Goal: Task Accomplishment & Management: Manage account settings

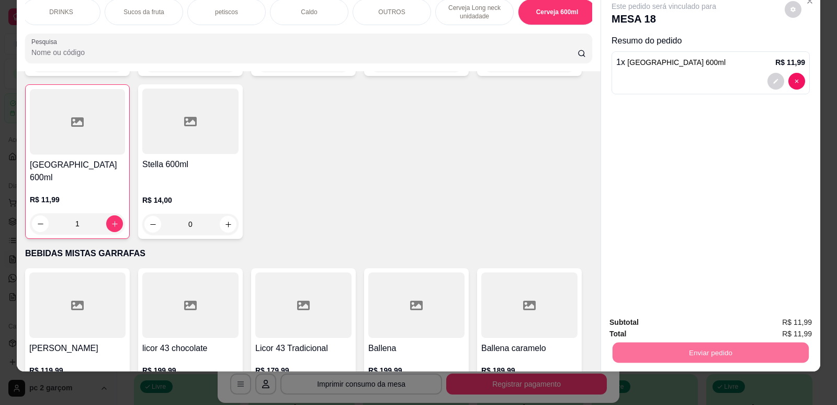
click at [692, 328] on button "Não registrar e enviar pedido" at bounding box center [676, 326] width 106 height 19
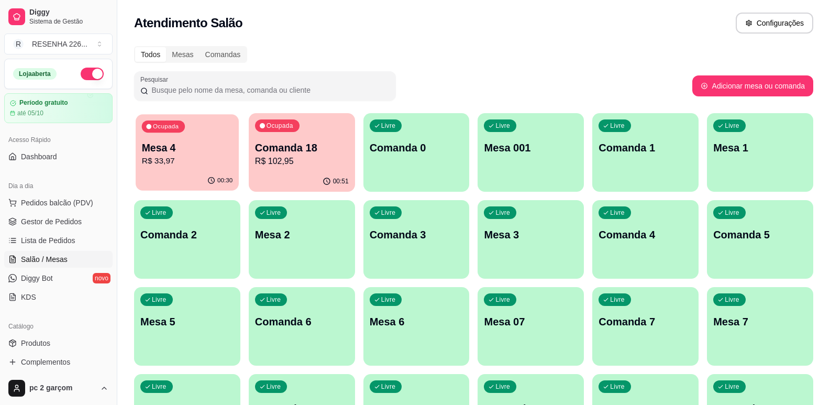
click at [181, 185] on div "00:30" at bounding box center [187, 181] width 103 height 20
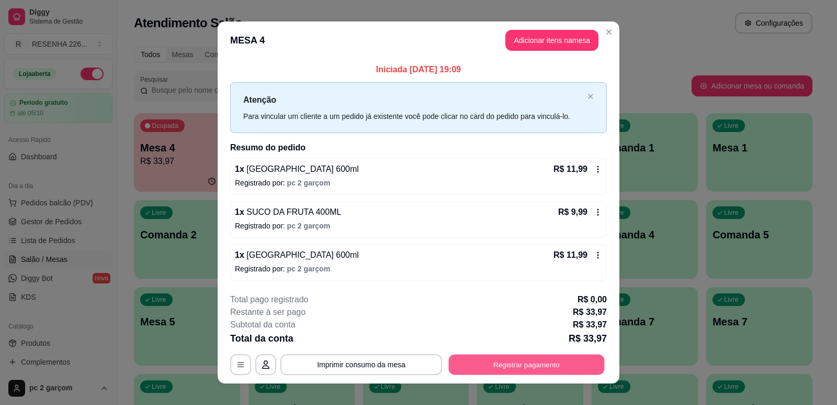
click at [485, 357] on button "Registrar pagamento" at bounding box center [527, 364] width 156 height 20
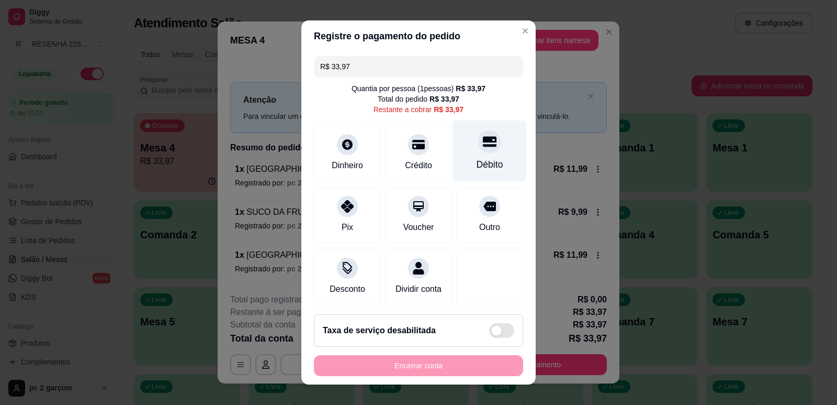
click at [483, 143] on icon at bounding box center [490, 142] width 14 height 14
type input "R$ 0,00"
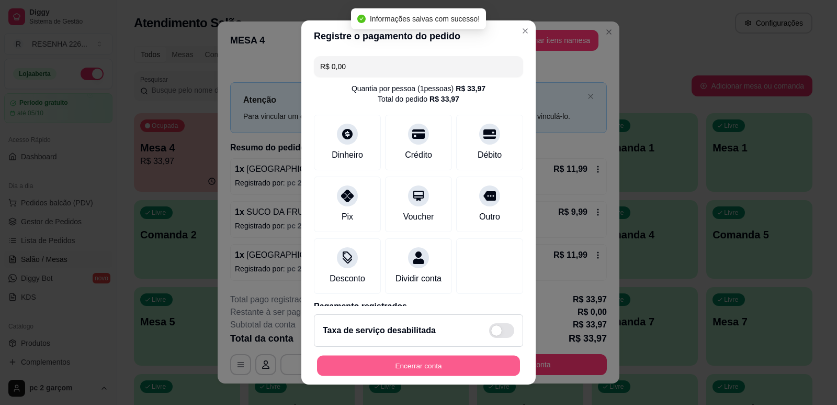
click at [436, 362] on button "Encerrar conta" at bounding box center [418, 365] width 203 height 20
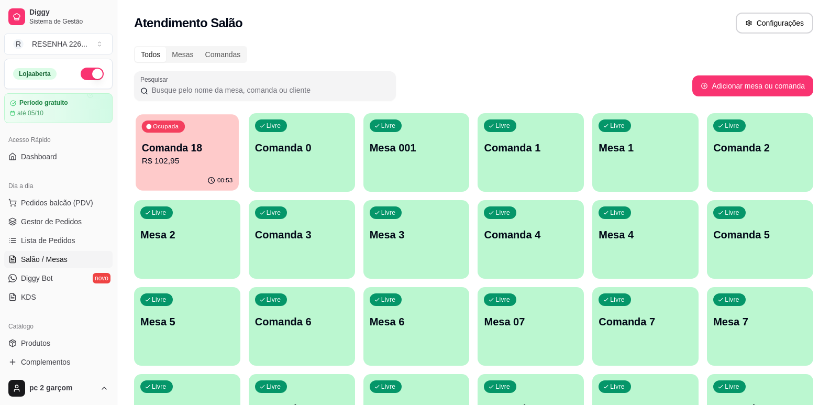
click at [173, 141] on p "Comanda 18" at bounding box center [187, 148] width 91 height 14
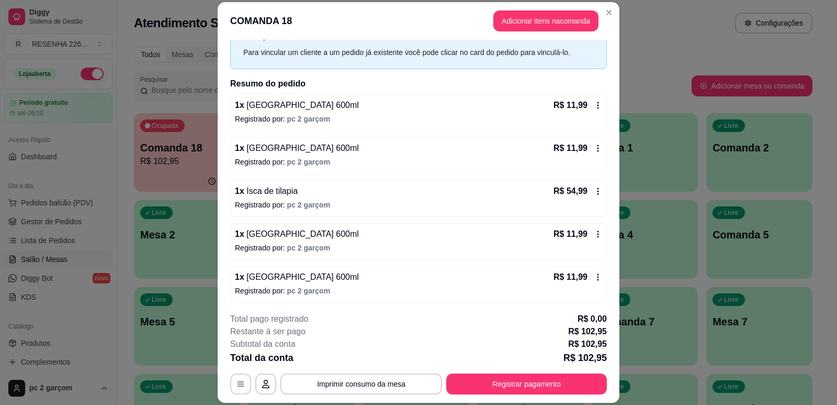
scroll to position [64, 0]
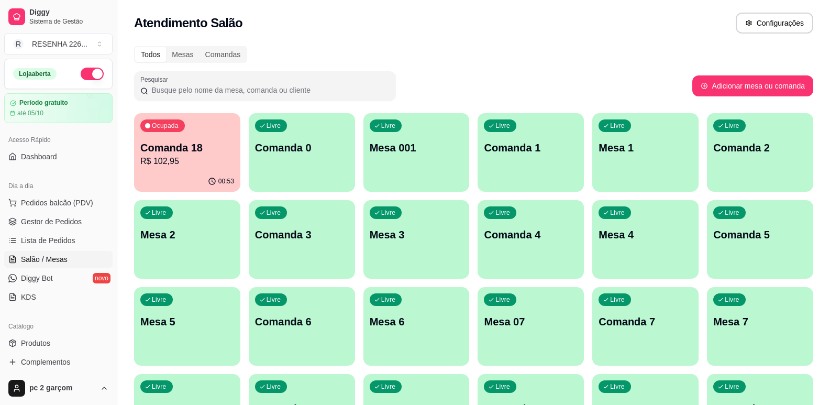
click at [396, 138] on div "Livre Mesa 001" at bounding box center [416, 146] width 106 height 66
click at [532, 160] on div "Livre Comanda 1" at bounding box center [530, 146] width 106 height 66
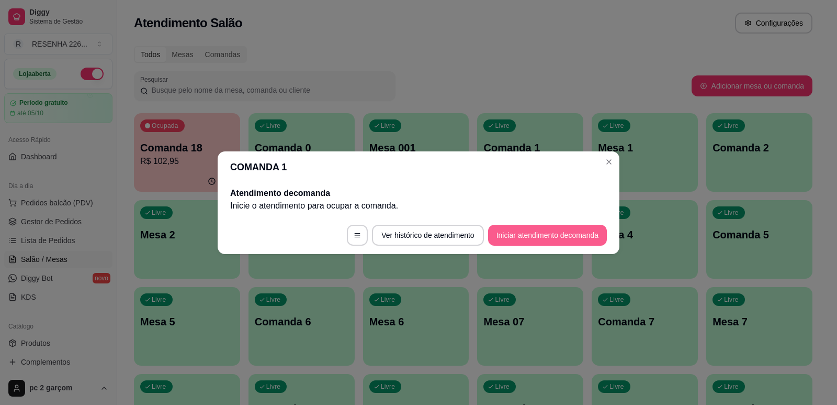
click at [576, 233] on button "Iniciar atendimento de comanda" at bounding box center [547, 235] width 119 height 21
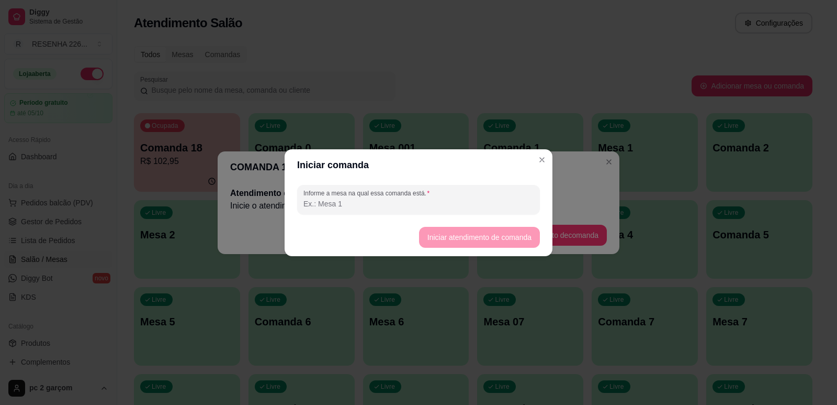
click at [415, 207] on input "Informe a mesa na qual essa comanda está." at bounding box center [419, 203] width 230 height 10
type input "comanda 001"
click at [451, 245] on button "Iniciar atendimento de comanda" at bounding box center [479, 237] width 117 height 20
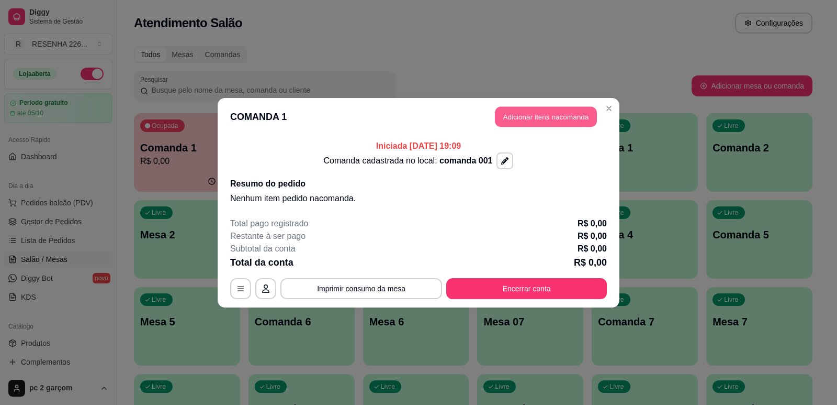
click at [566, 118] on button "Adicionar itens na comanda" at bounding box center [546, 116] width 102 height 20
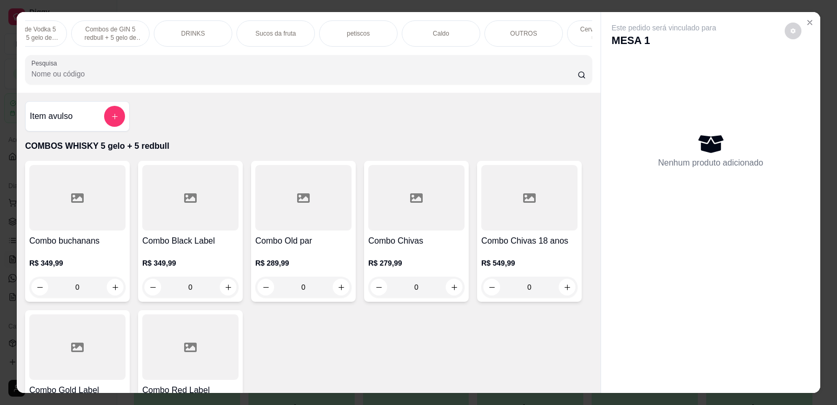
scroll to position [0, 167]
click at [581, 46] on div "Cerveja Long neck unidadade" at bounding box center [558, 33] width 79 height 26
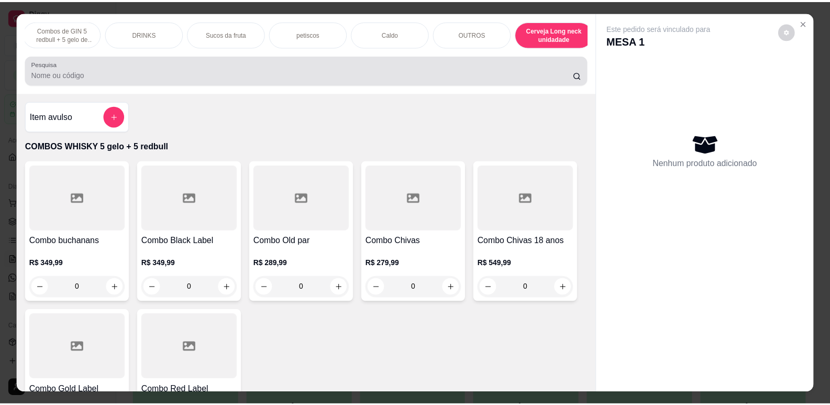
scroll to position [21, 0]
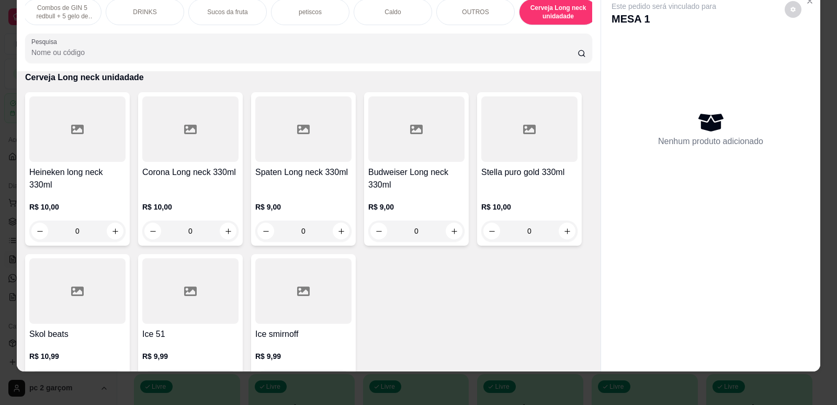
click at [550, 15] on p "Cerveja Long neck unidadade" at bounding box center [558, 12] width 61 height 17
click at [113, 235] on icon "increase-product-quantity" at bounding box center [115, 231] width 8 height 8
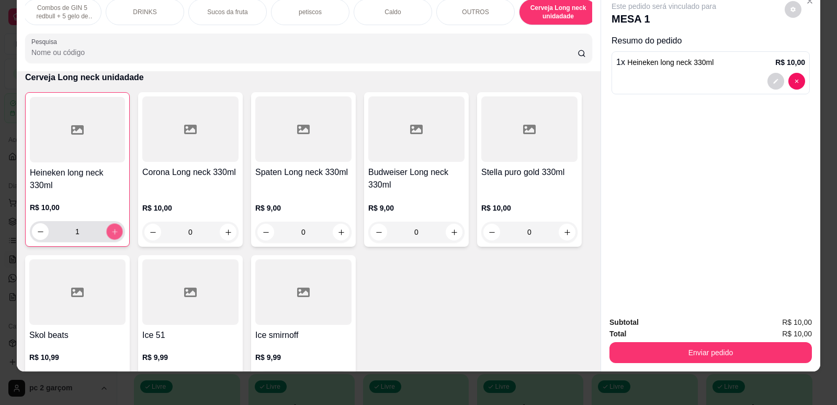
click at [113, 236] on icon "increase-product-quantity" at bounding box center [115, 232] width 8 height 8
type input "2"
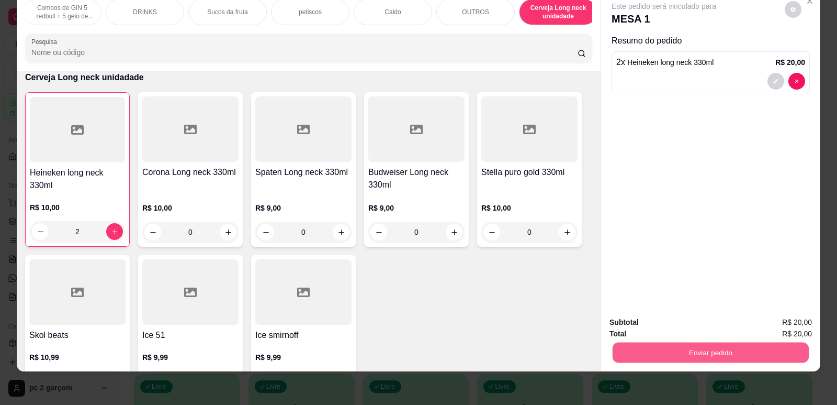
click at [697, 352] on button "Enviar pedido" at bounding box center [711, 352] width 196 height 20
click at [679, 329] on button "Não registrar e enviar pedido" at bounding box center [676, 327] width 109 height 20
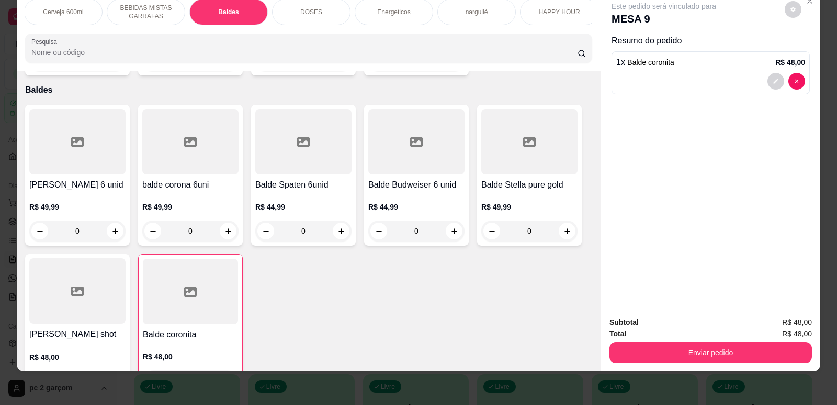
click at [516, 274] on div "balde heineken 6 unid R$ 49,99 0 balde corona 6uni R$ 49,99 0 Balde Spaten 6uni…" at bounding box center [308, 250] width 567 height 291
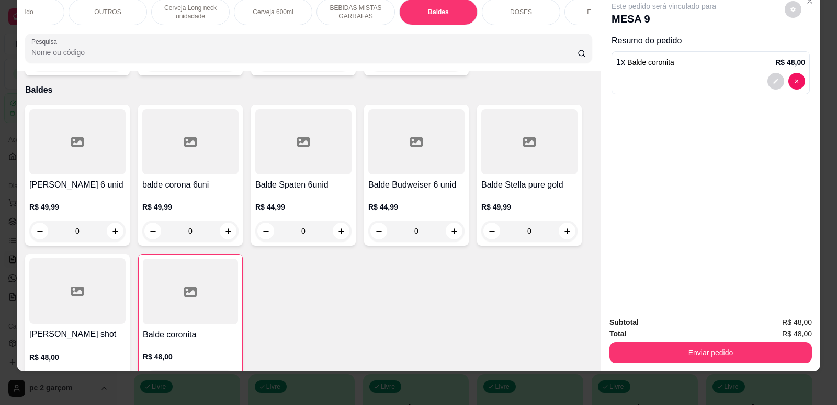
scroll to position [0, 498]
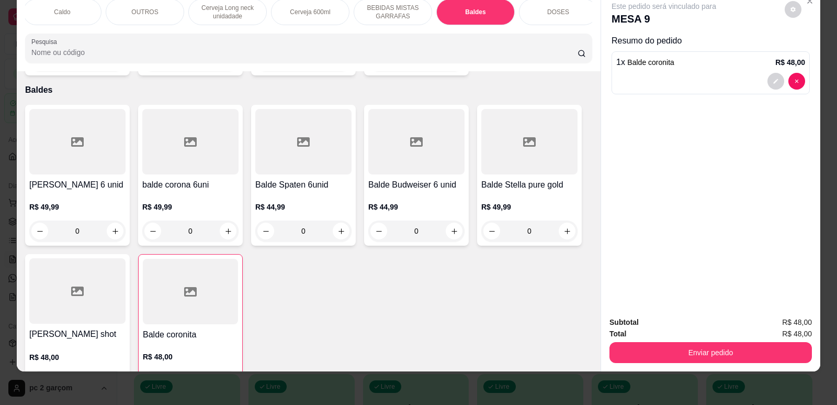
click at [287, 17] on div "Cerveja 600ml" at bounding box center [310, 12] width 79 height 26
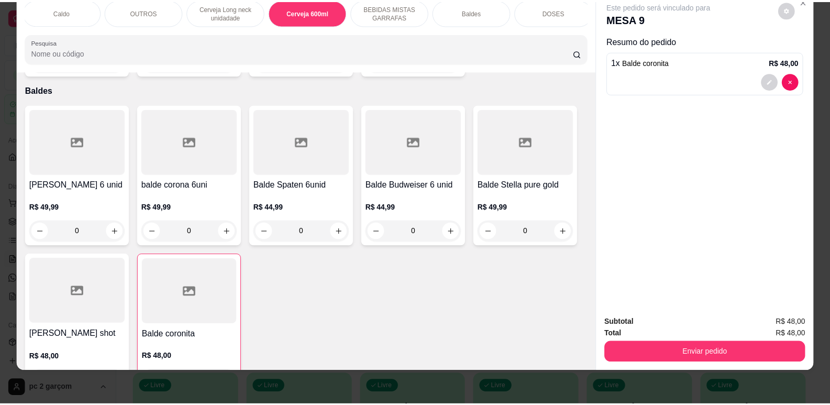
scroll to position [2971, 0]
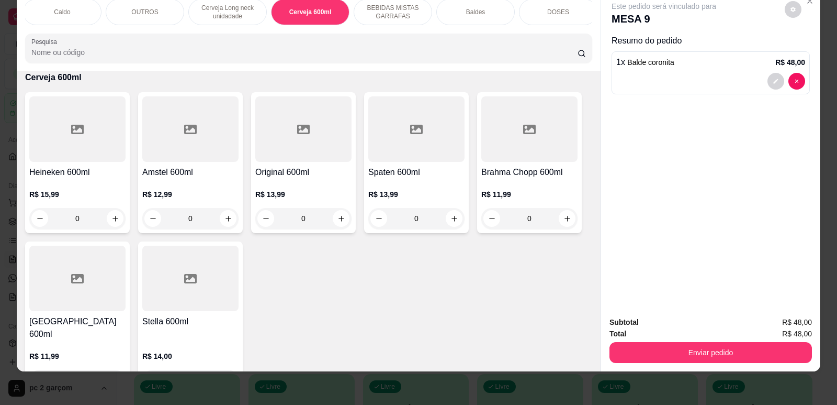
click at [410, 199] on p "R$ 13,99" at bounding box center [416, 194] width 96 height 10
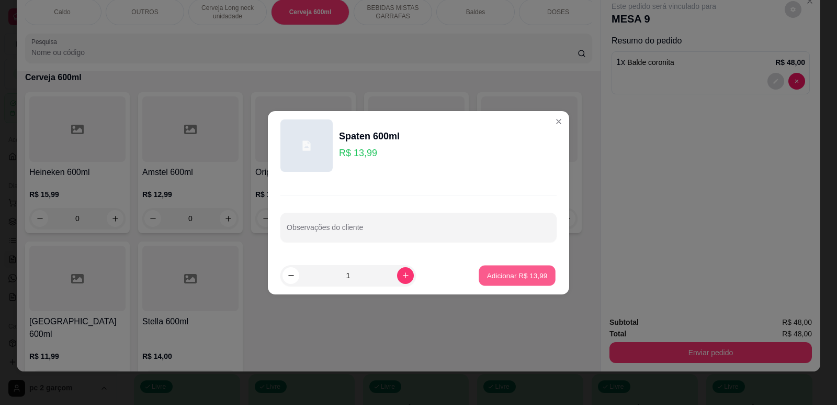
click at [487, 278] on p "Adicionar R$ 13,99" at bounding box center [517, 275] width 61 height 10
type input "1"
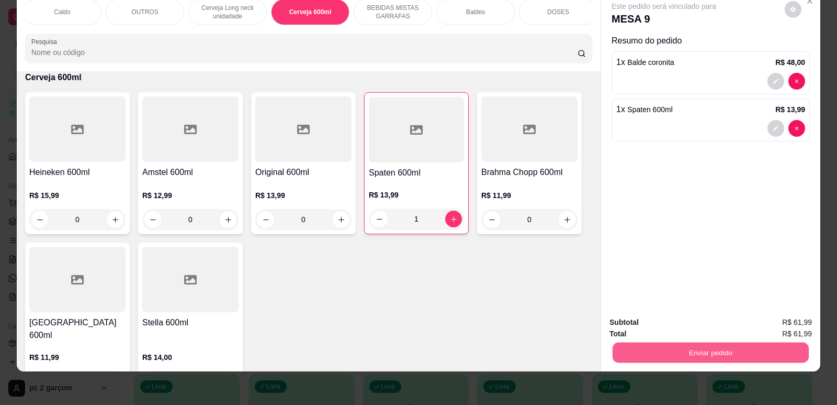
click at [690, 357] on button "Enviar pedido" at bounding box center [711, 352] width 196 height 20
click at [683, 326] on button "Não registrar e enviar pedido" at bounding box center [676, 327] width 109 height 20
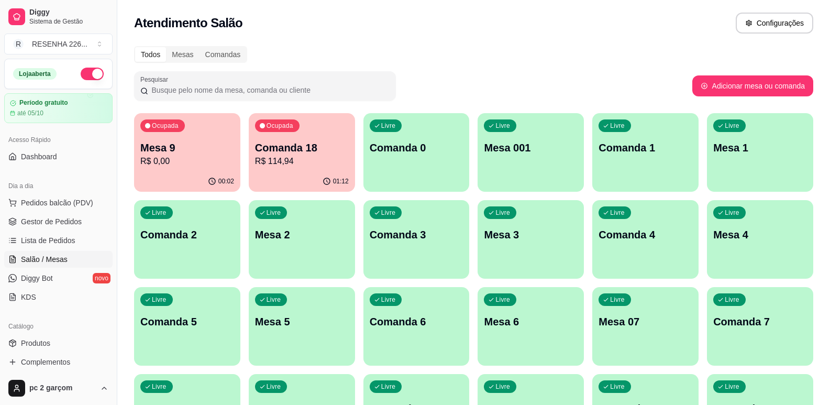
click at [207, 140] on p "Mesa 9" at bounding box center [187, 147] width 94 height 15
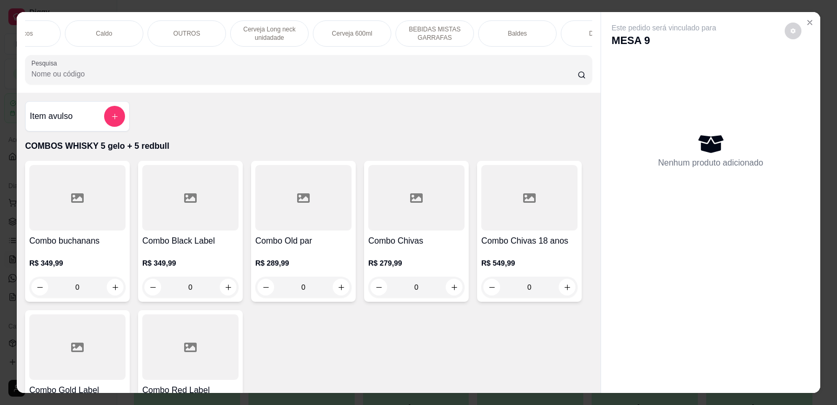
scroll to position [0, 461]
click at [353, 36] on p "Cerveja 600ml" at bounding box center [348, 33] width 40 height 8
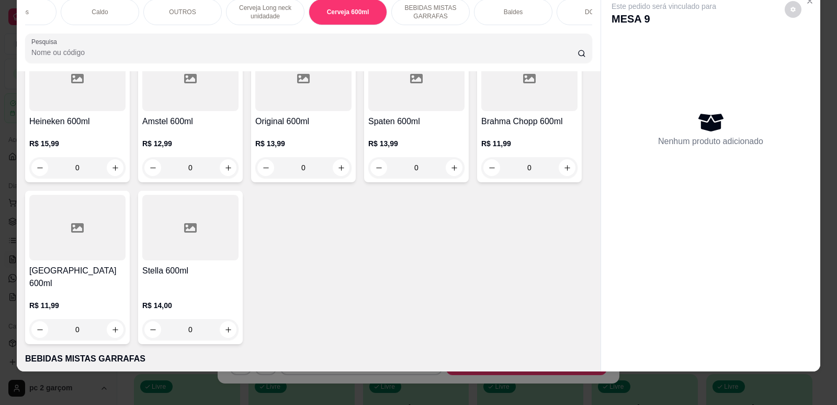
scroll to position [3023, 0]
click at [223, 329] on button "increase-product-quantity" at bounding box center [228, 328] width 16 height 16
type input "1"
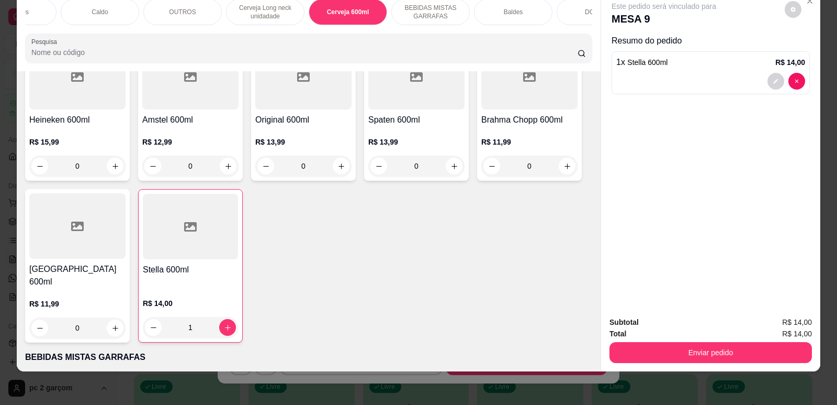
click at [676, 365] on div "Subtotal R$ 14,00 Total R$ 14,00 Enviar pedido" at bounding box center [710, 339] width 219 height 63
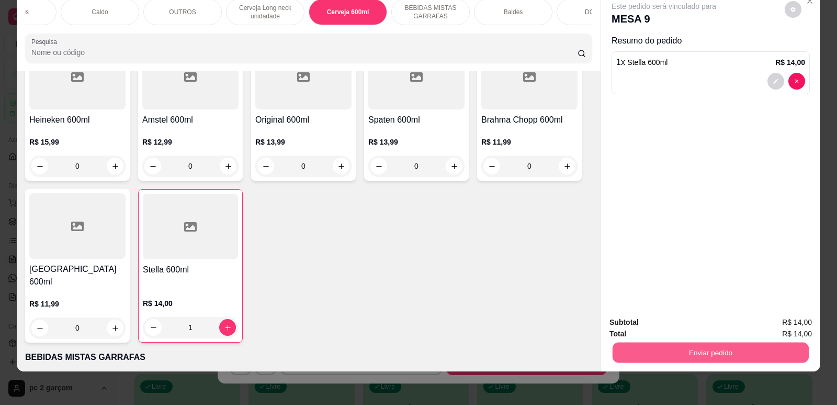
click at [745, 353] on button "Enviar pedido" at bounding box center [711, 352] width 196 height 20
click at [698, 334] on button "Não registrar e enviar pedido" at bounding box center [676, 326] width 106 height 19
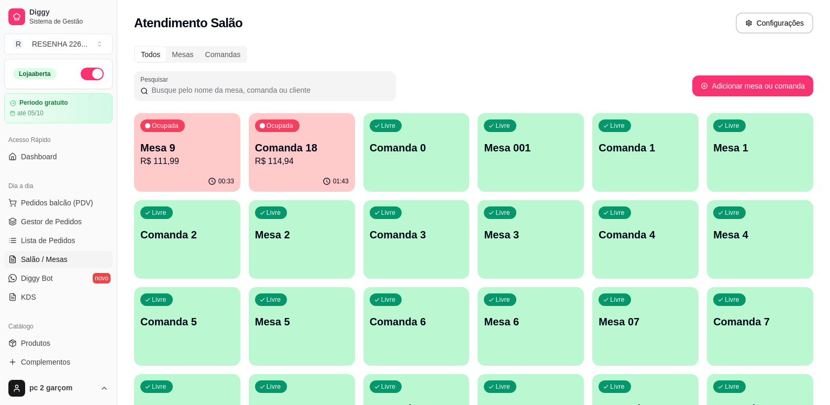
click at [209, 147] on p "Mesa 9" at bounding box center [187, 147] width 94 height 15
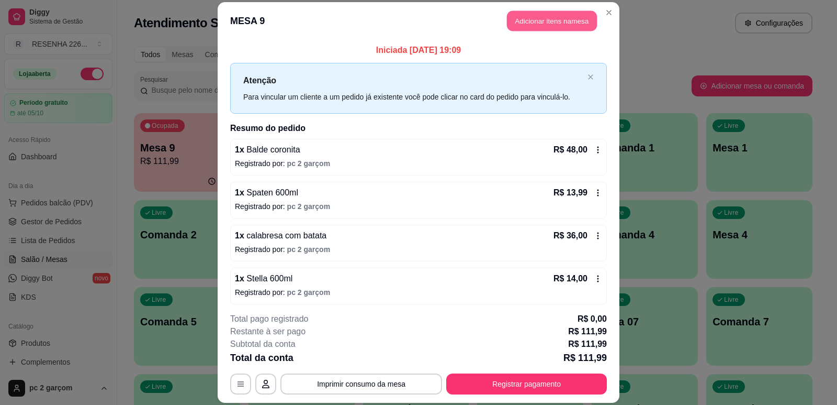
click at [545, 17] on button "Adicionar itens na mesa" at bounding box center [552, 20] width 90 height 20
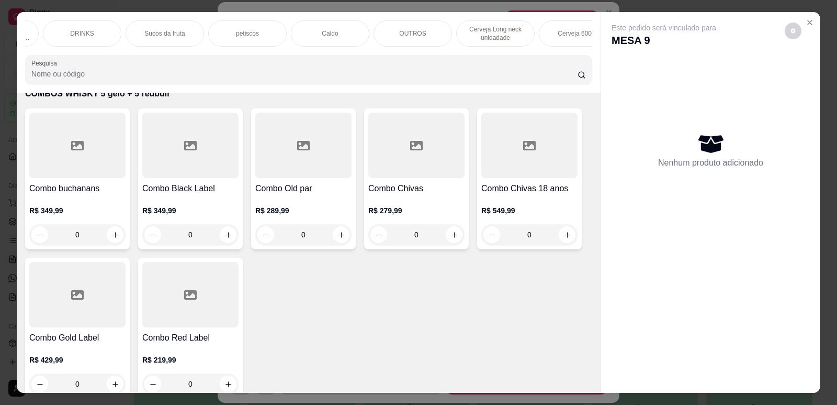
scroll to position [0, 727]
click at [26, 47] on div "COMBOS WHISKY 5 gelo + 5 redbull Combos de Vodka 5 redull + 5 gelo de coco Comb…" at bounding box center [308, 33] width 567 height 26
click at [344, 27] on div "Baldes" at bounding box center [351, 33] width 79 height 26
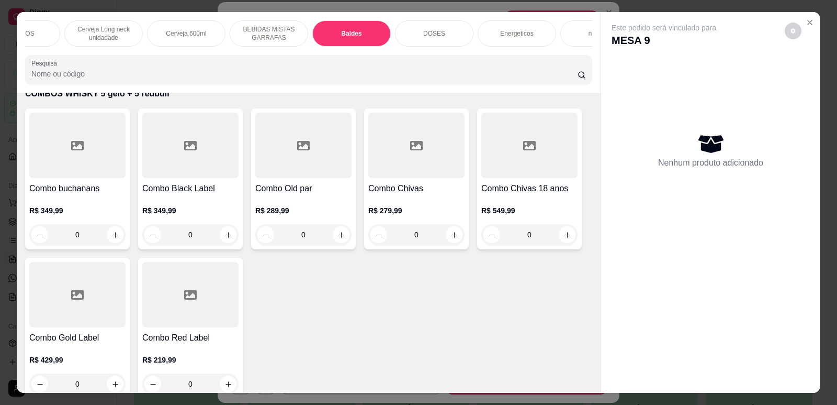
scroll to position [21, 0]
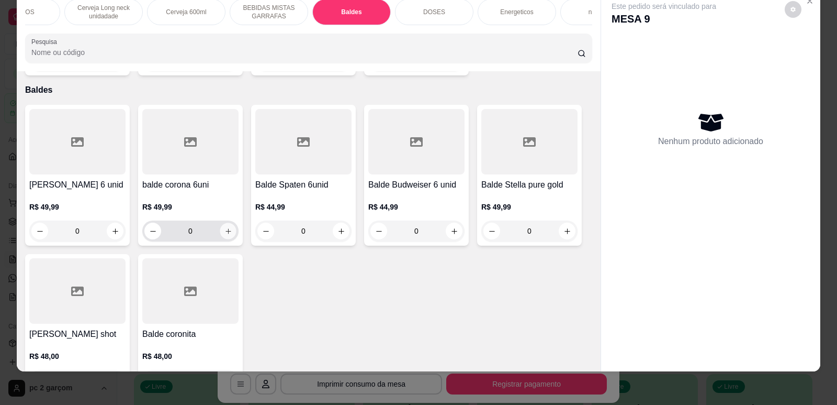
click at [226, 229] on icon "increase-product-quantity" at bounding box center [229, 231] width 8 height 8
type input "1"
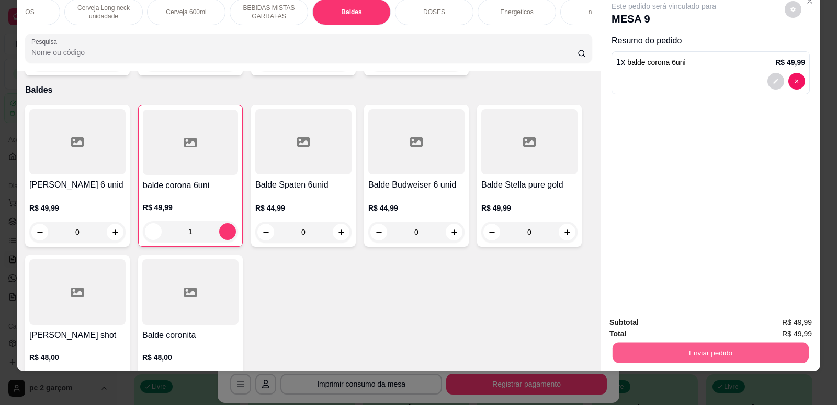
click at [653, 348] on button "Enviar pedido" at bounding box center [711, 352] width 196 height 20
click at [657, 326] on button "Não registrar e enviar pedido" at bounding box center [676, 327] width 109 height 20
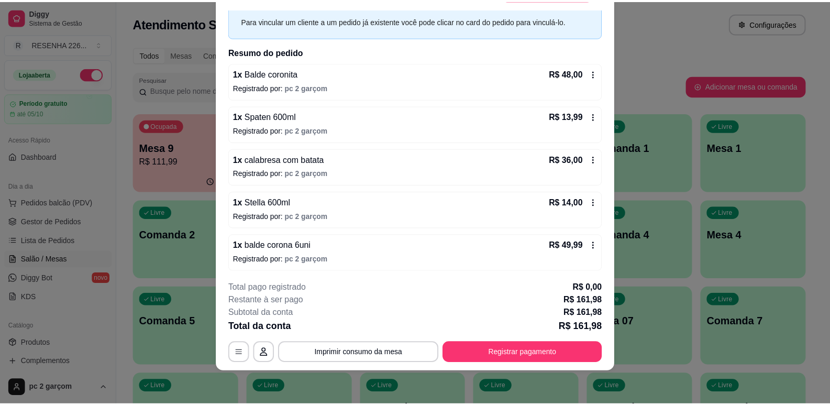
scroll to position [47, 0]
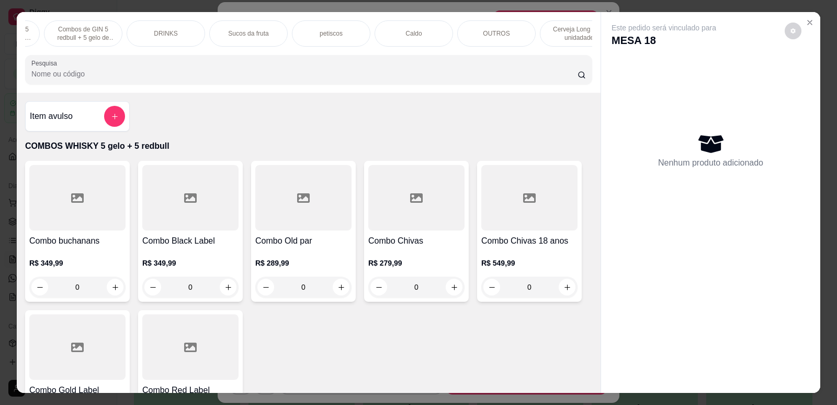
scroll to position [0, 643]
click at [175, 26] on div "Cerveja 600ml" at bounding box center [165, 33] width 79 height 26
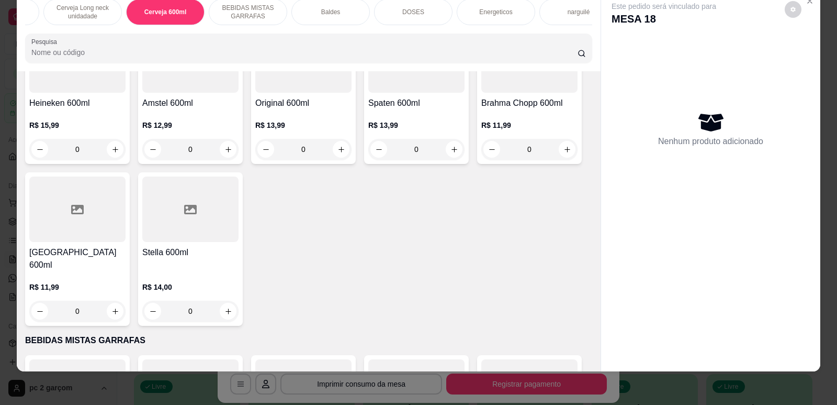
scroll to position [3075, 0]
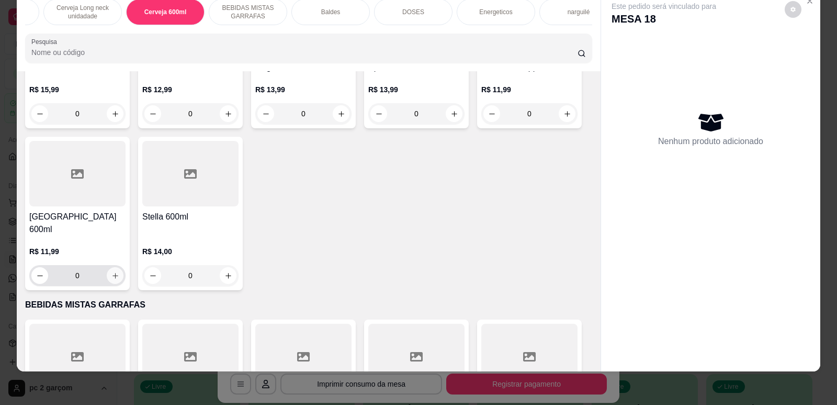
click at [111, 274] on icon "increase-product-quantity" at bounding box center [115, 276] width 8 height 8
type input "1"
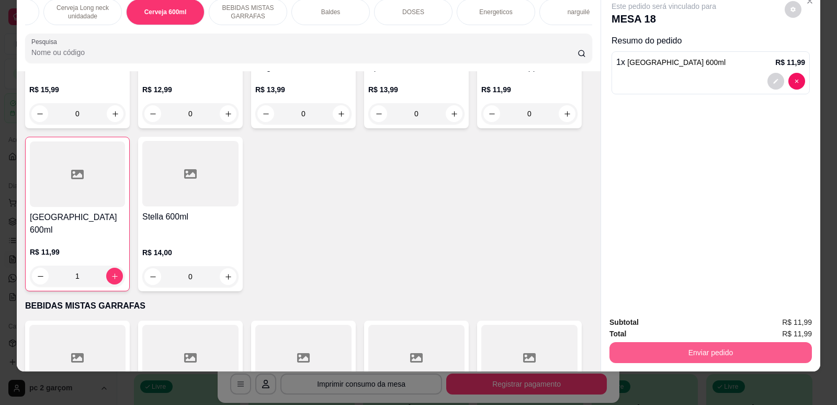
click at [714, 353] on button "Enviar pedido" at bounding box center [711, 352] width 203 height 21
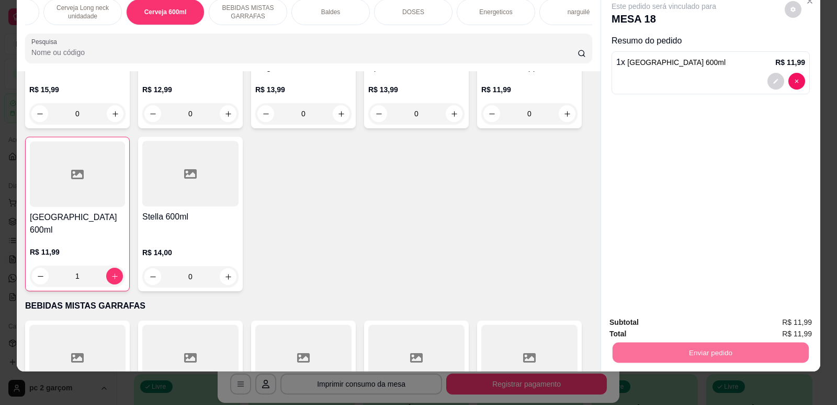
click at [700, 328] on button "Não registrar e enviar pedido" at bounding box center [676, 327] width 109 height 20
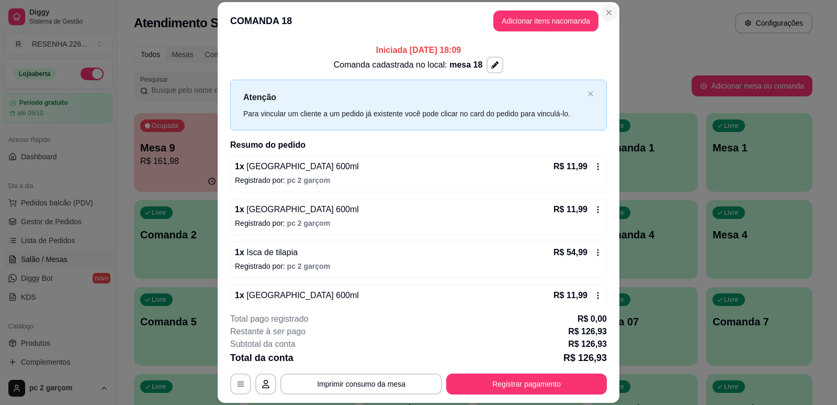
click at [606, 4] on button "Close" at bounding box center [609, 12] width 17 height 17
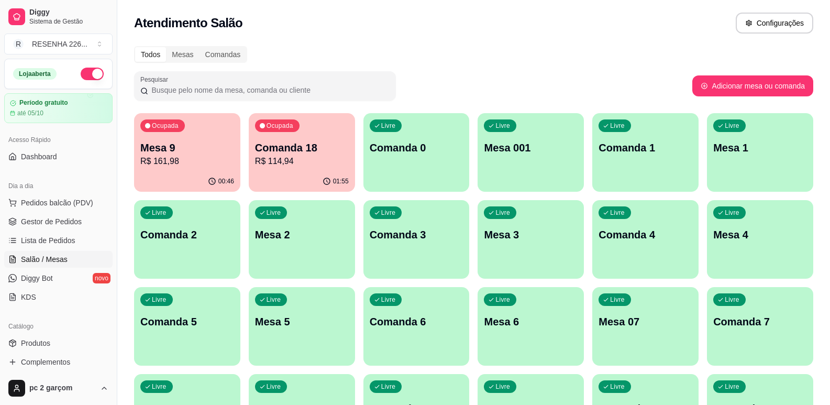
click at [177, 154] on p "Mesa 9" at bounding box center [187, 147] width 94 height 15
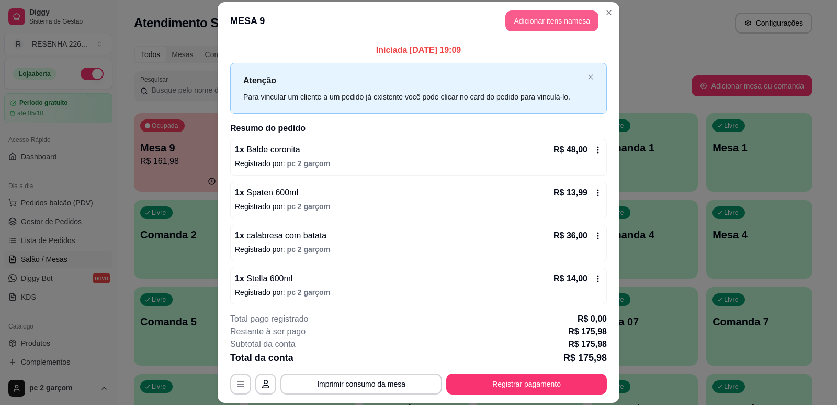
click at [557, 25] on button "Adicionar itens na mesa" at bounding box center [552, 20] width 93 height 21
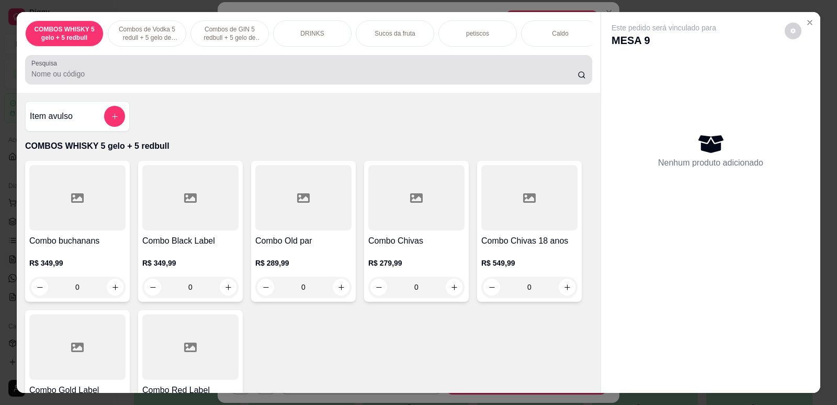
click at [475, 79] on input "Pesquisa" at bounding box center [304, 74] width 546 height 10
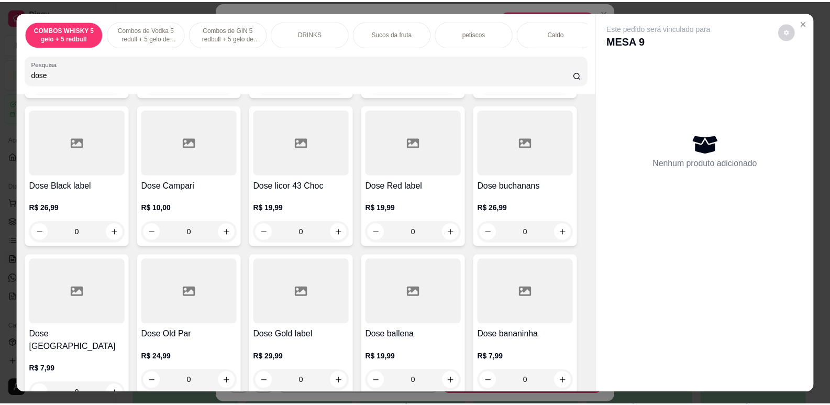
scroll to position [314, 0]
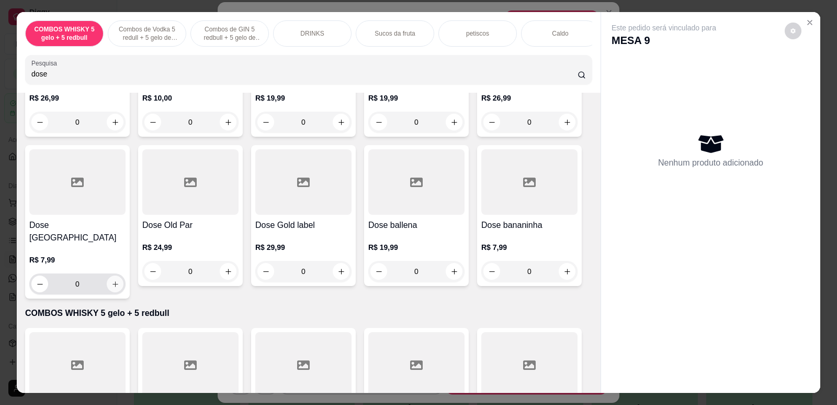
type input "dose"
click at [117, 281] on button "increase-product-quantity" at bounding box center [115, 284] width 16 height 16
type input "1"
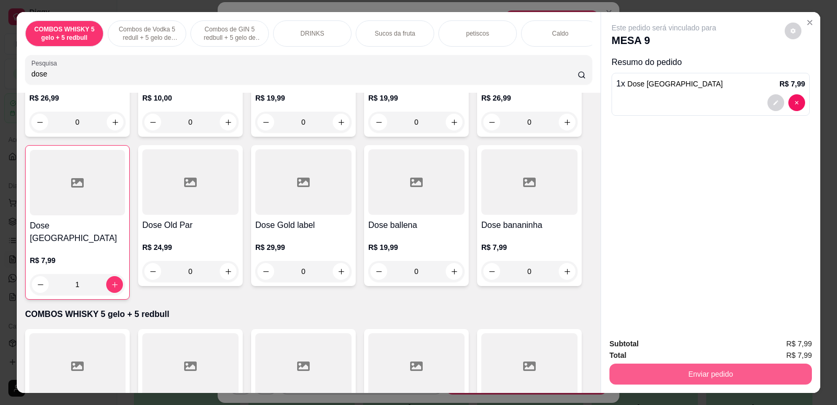
click at [691, 369] on button "Enviar pedido" at bounding box center [711, 373] width 203 height 21
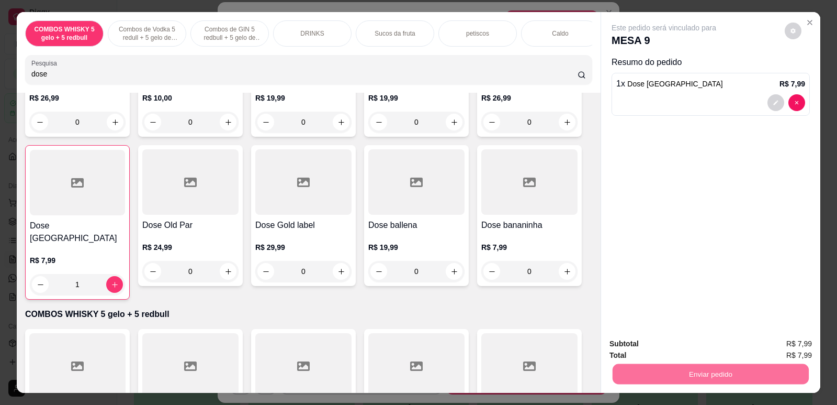
click at [691, 348] on button "Não registrar e enviar pedido" at bounding box center [676, 348] width 109 height 20
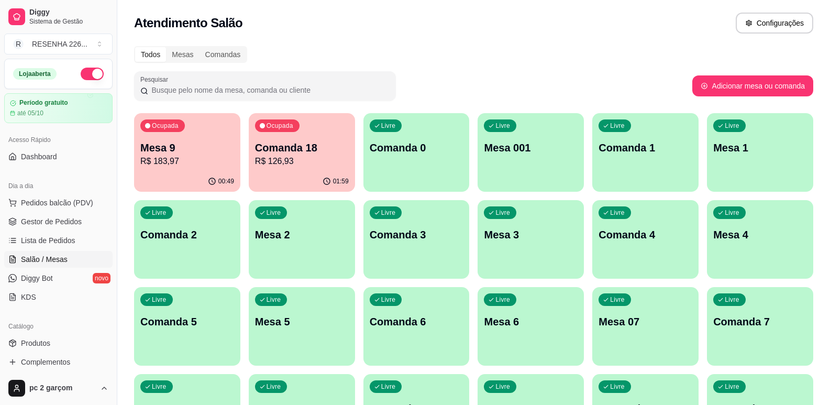
click at [178, 188] on div "00:49" at bounding box center [187, 181] width 106 height 20
click at [193, 149] on p "Mesa 9" at bounding box center [187, 148] width 91 height 14
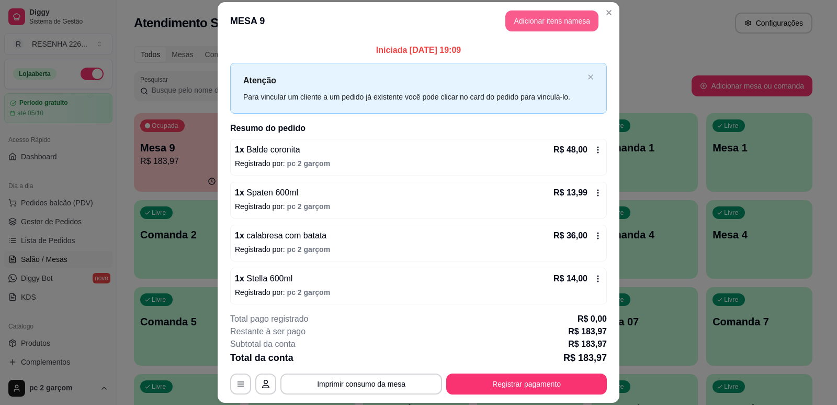
click at [520, 20] on button "Adicionar itens na mesa" at bounding box center [552, 20] width 93 height 21
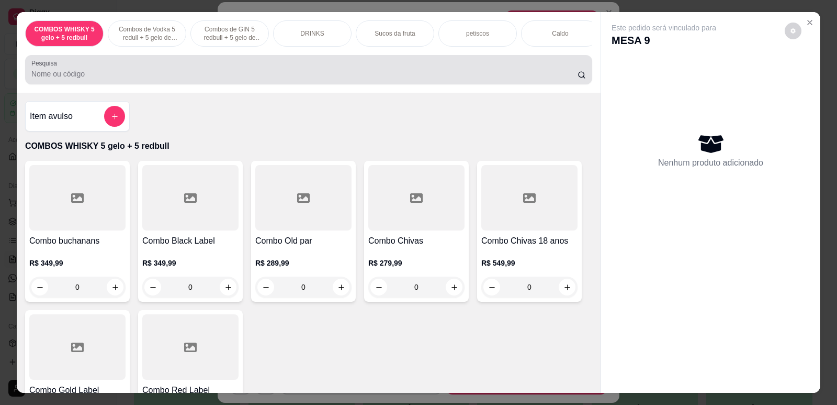
click at [527, 71] on div at bounding box center [308, 69] width 555 height 21
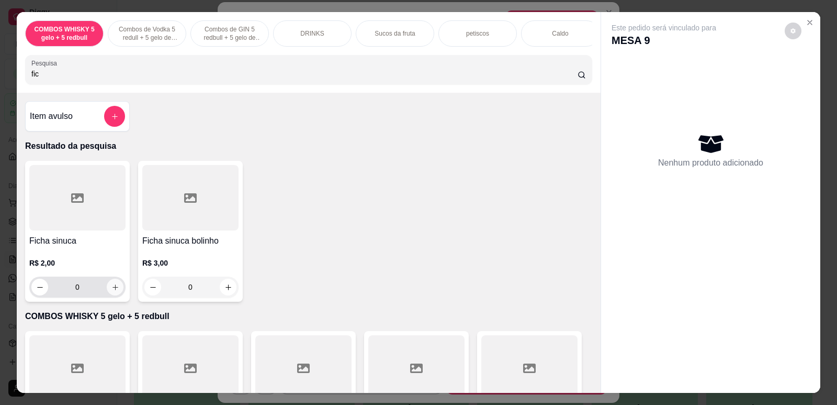
type input "fic"
click at [113, 289] on icon "increase-product-quantity" at bounding box center [115, 286] width 5 height 5
click at [111, 291] on icon "increase-product-quantity" at bounding box center [115, 287] width 8 height 8
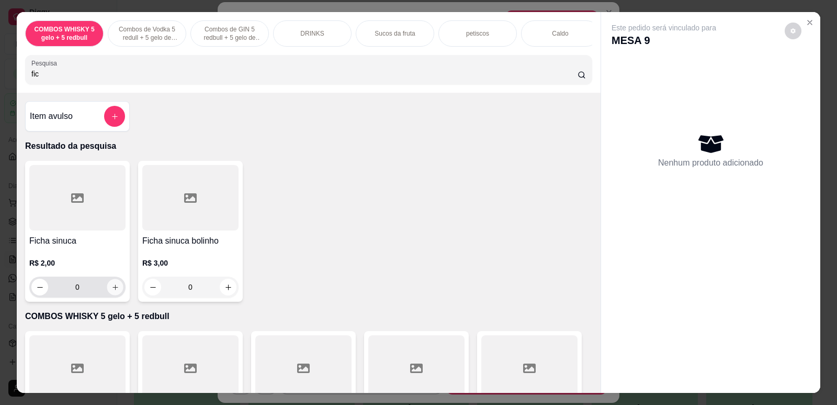
type input "4"
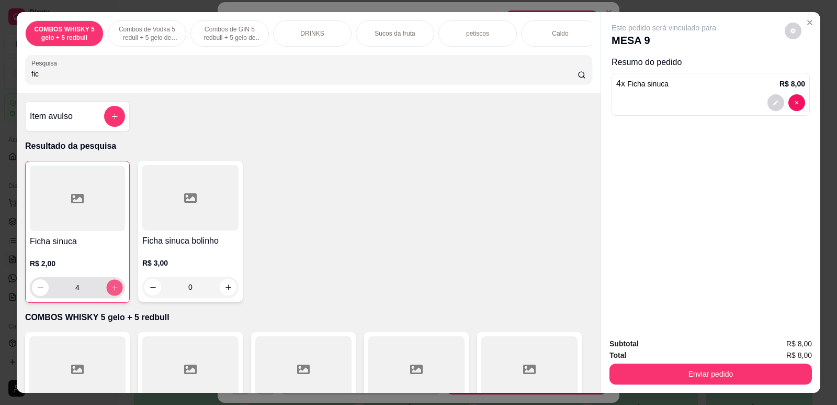
click at [111, 292] on icon "increase-product-quantity" at bounding box center [115, 288] width 8 height 8
type input "5"
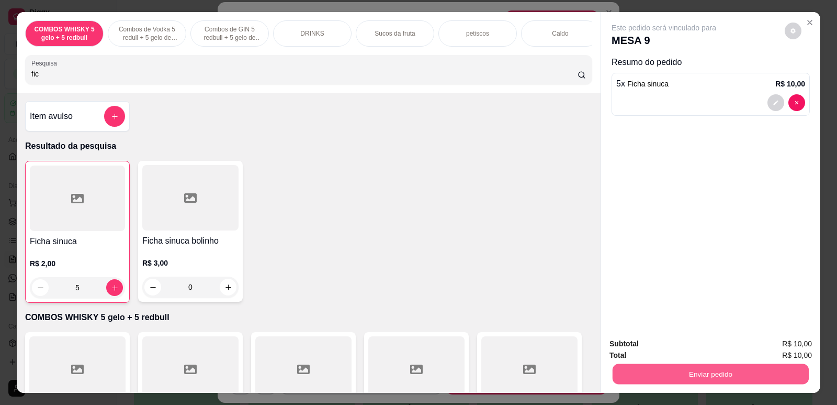
click at [678, 374] on button "Enviar pedido" at bounding box center [711, 373] width 196 height 20
click at [673, 351] on button "Não registrar e enviar pedido" at bounding box center [676, 348] width 109 height 20
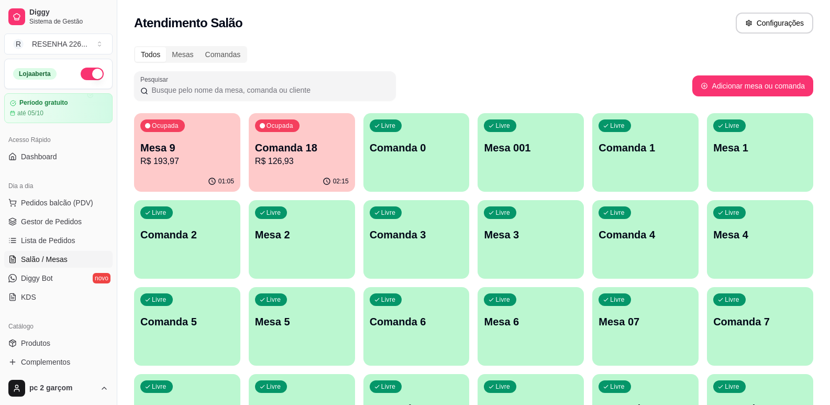
click at [191, 152] on p "Mesa 9" at bounding box center [187, 147] width 94 height 15
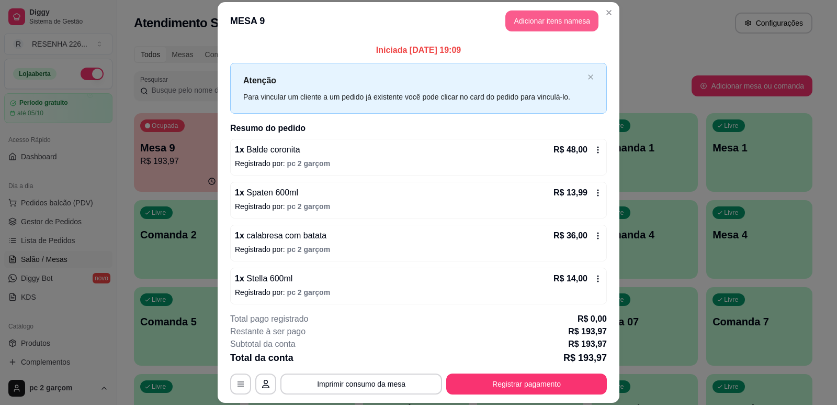
click at [568, 19] on button "Adicionar itens na mesa" at bounding box center [552, 20] width 93 height 21
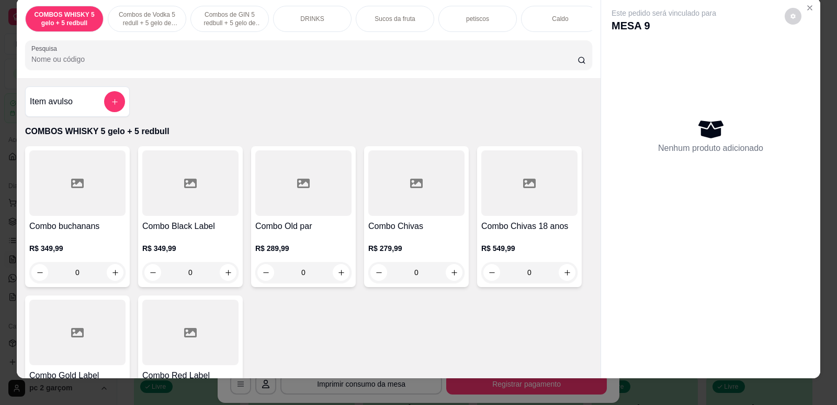
scroll to position [21, 0]
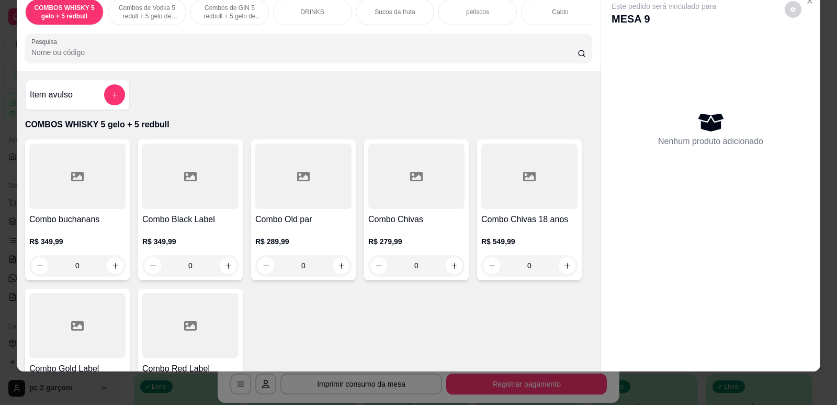
click at [587, 25] on div "COMBOS WHISKY 5 gelo + 5 redbull Combos de Vodka 5 redull + 5 gelo de coco Comb…" at bounding box center [308, 12] width 567 height 26
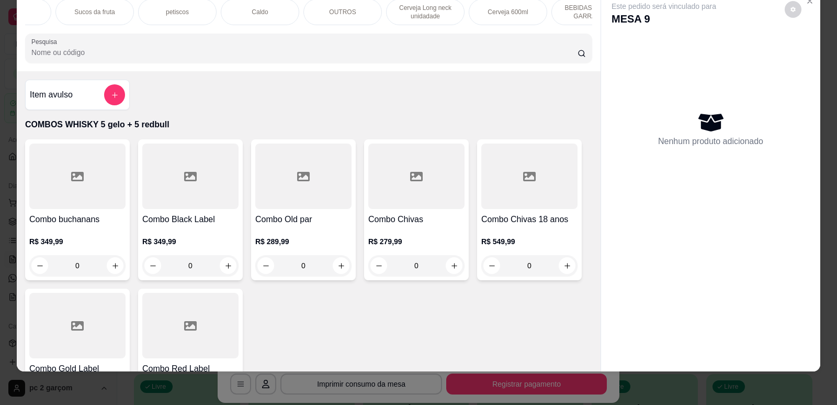
scroll to position [0, 752]
click at [61, 16] on p "Cerveja 600ml" at bounding box center [57, 12] width 40 height 8
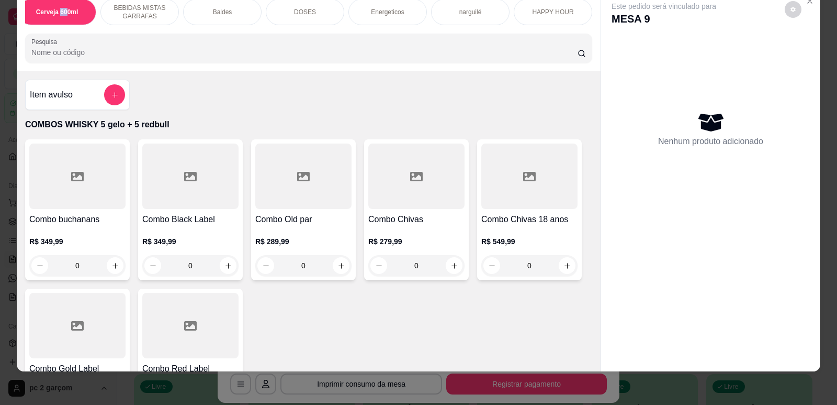
scroll to position [2971, 0]
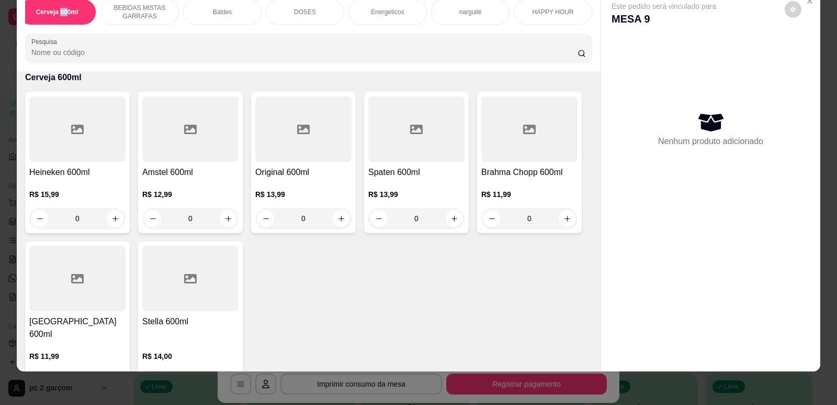
click at [63, 12] on p "Cerveja 600ml" at bounding box center [57, 12] width 42 height 8
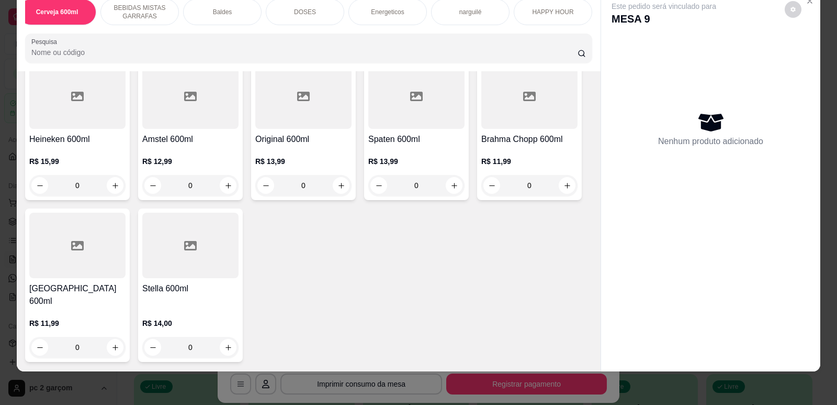
scroll to position [3075, 0]
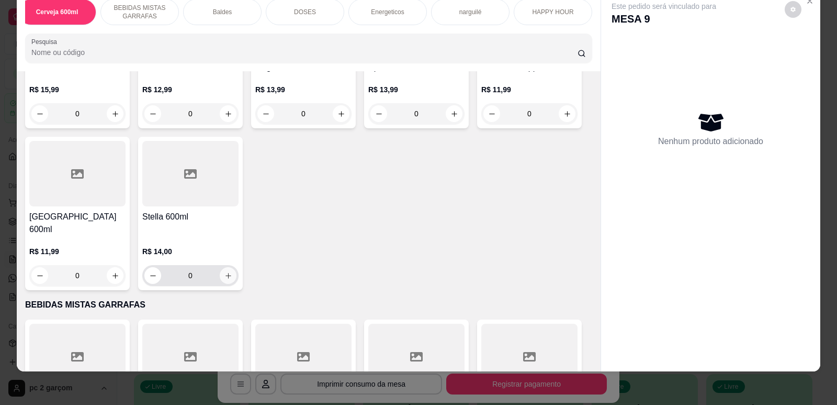
click at [229, 267] on button "increase-product-quantity" at bounding box center [228, 275] width 17 height 17
type input "1"
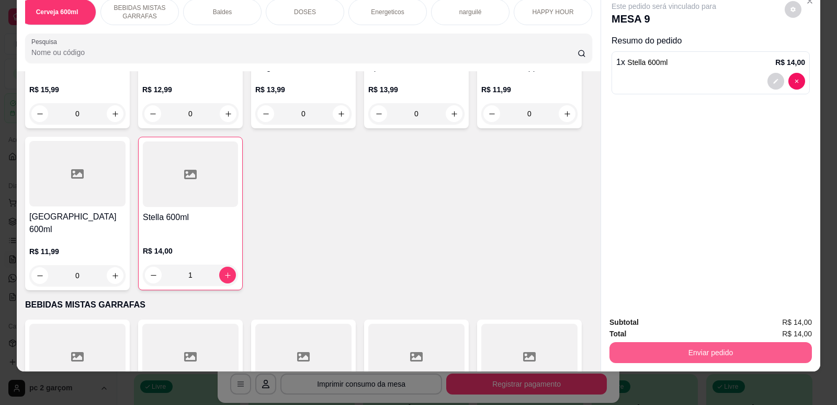
click at [729, 353] on button "Enviar pedido" at bounding box center [711, 352] width 203 height 21
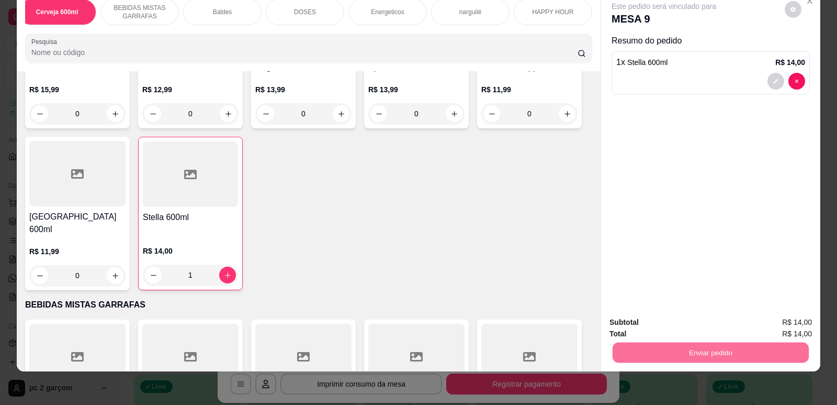
click at [708, 324] on button "Não registrar e enviar pedido" at bounding box center [676, 327] width 109 height 20
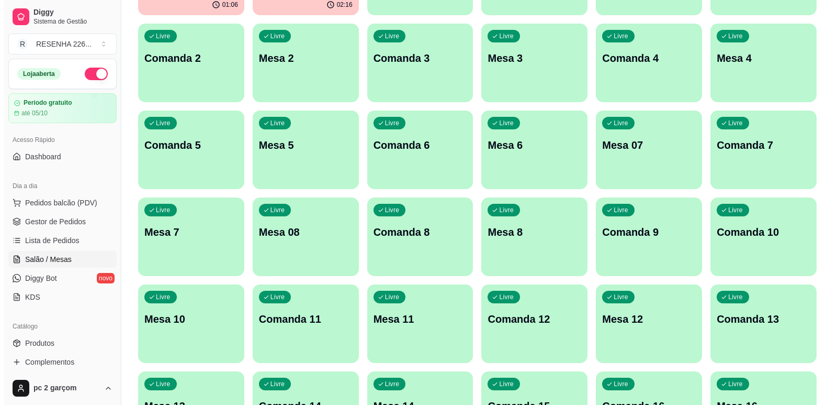
scroll to position [209, 0]
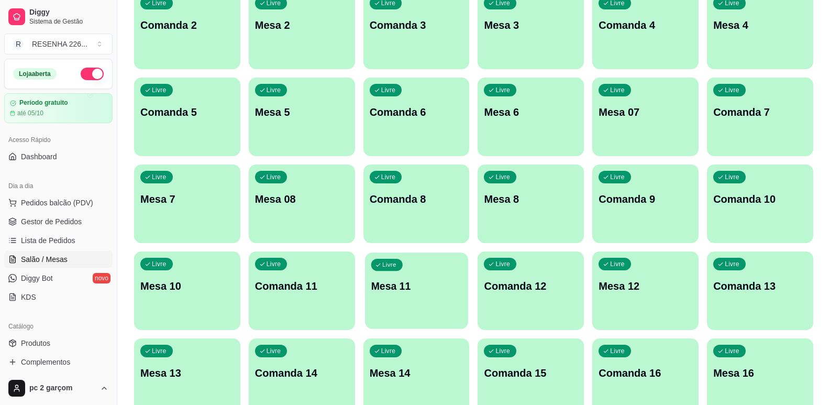
click at [371, 311] on div "Livre Mesa 11" at bounding box center [416, 284] width 103 height 64
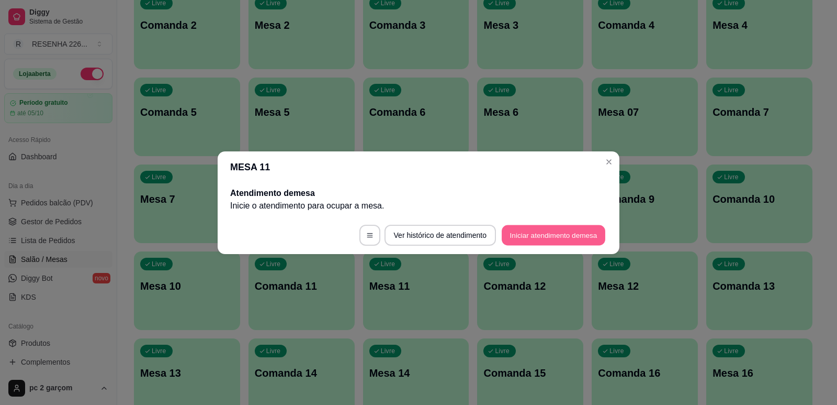
click at [540, 237] on button "Iniciar atendimento de mesa" at bounding box center [554, 235] width 104 height 20
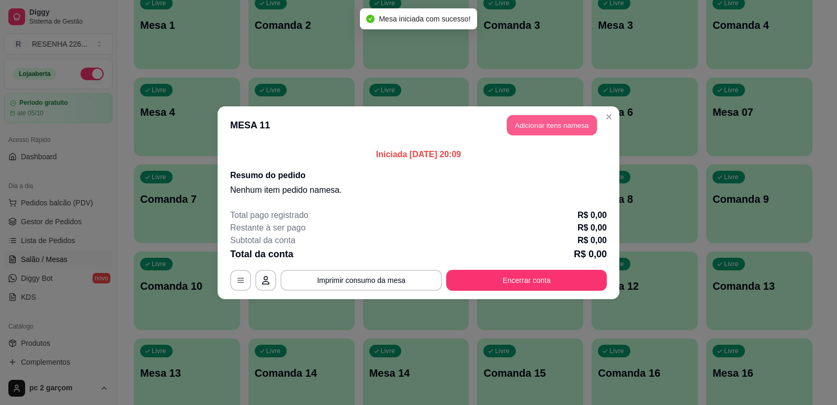
click at [561, 124] on button "Adicionar itens na mesa" at bounding box center [552, 125] width 90 height 20
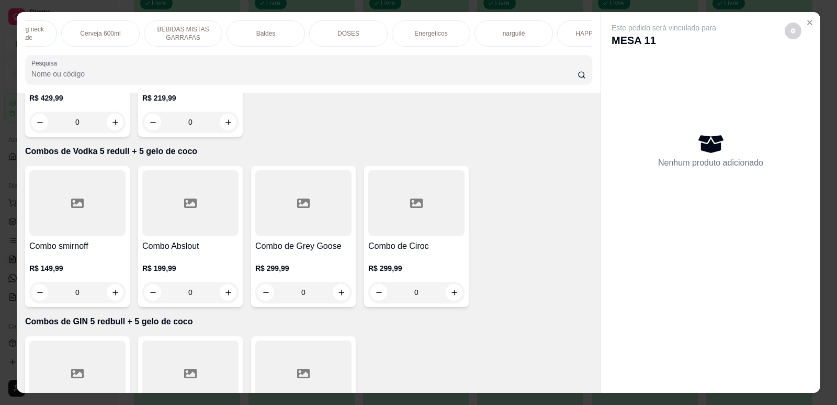
scroll to position [0, 752]
click at [569, 32] on div "HAPPY HOUR" at bounding box center [553, 33] width 79 height 26
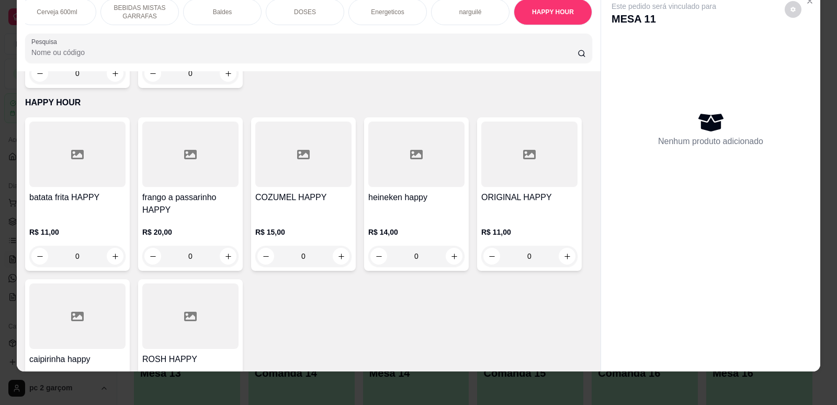
scroll to position [4926, 0]
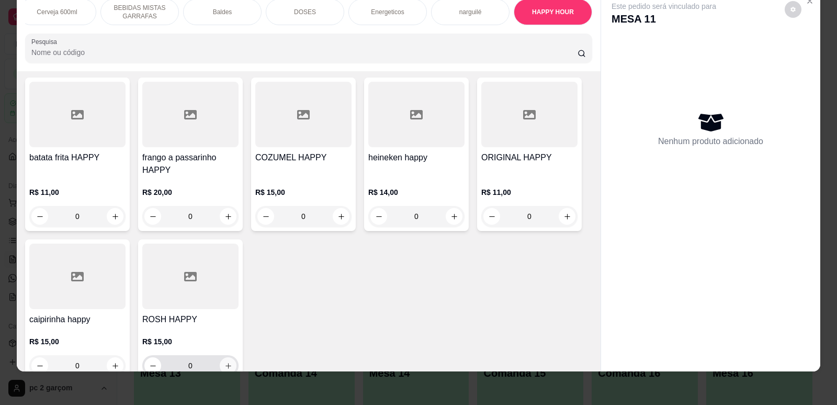
click at [227, 362] on icon "increase-product-quantity" at bounding box center [229, 366] width 8 height 8
type input "1"
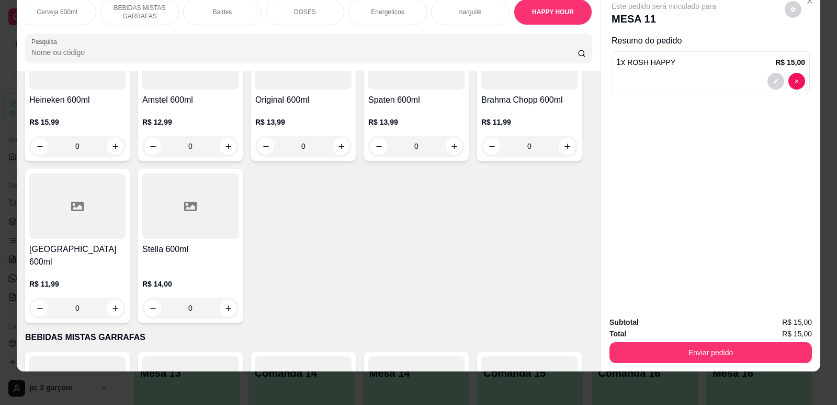
scroll to position [2991, 0]
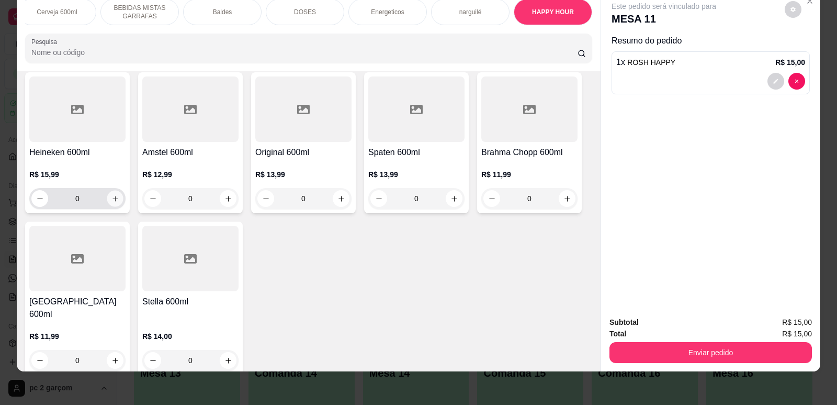
click at [111, 203] on icon "increase-product-quantity" at bounding box center [115, 199] width 8 height 8
type input "1"
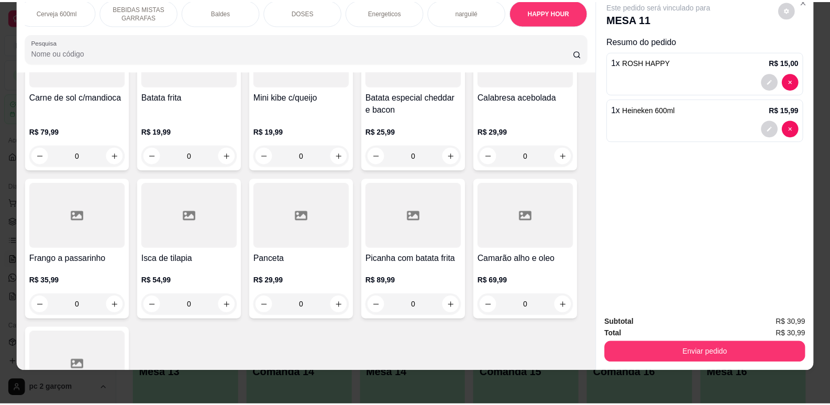
scroll to position [1420, 0]
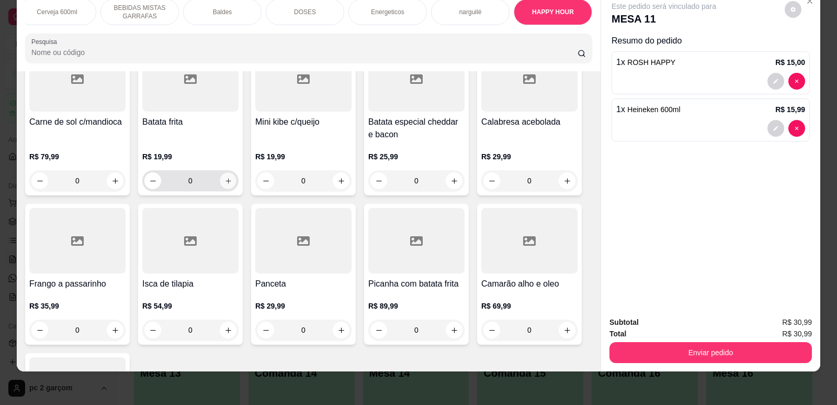
click at [225, 185] on icon "increase-product-quantity" at bounding box center [229, 181] width 8 height 8
type input "1"
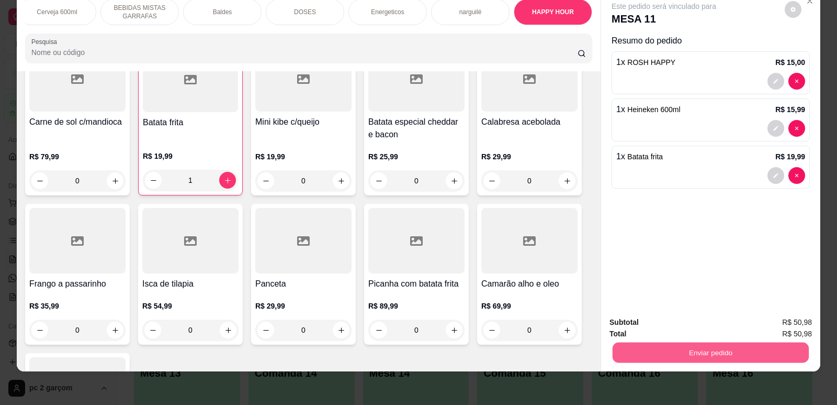
click at [686, 355] on button "Enviar pedido" at bounding box center [711, 352] width 196 height 20
click at [689, 326] on button "Não registrar e enviar pedido" at bounding box center [676, 326] width 106 height 19
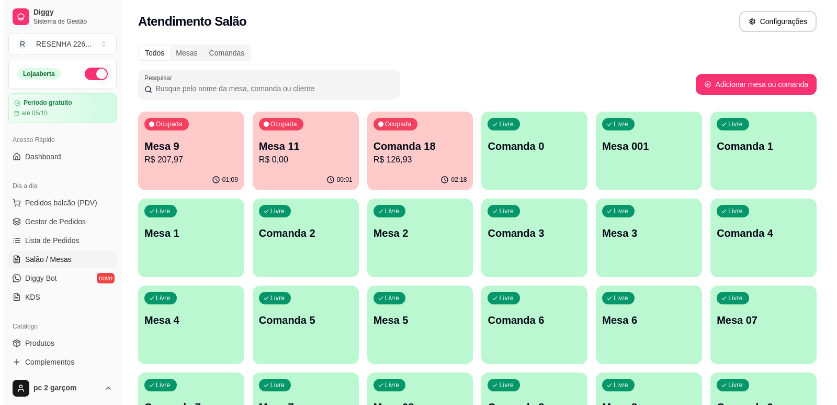
scroll to position [0, 0]
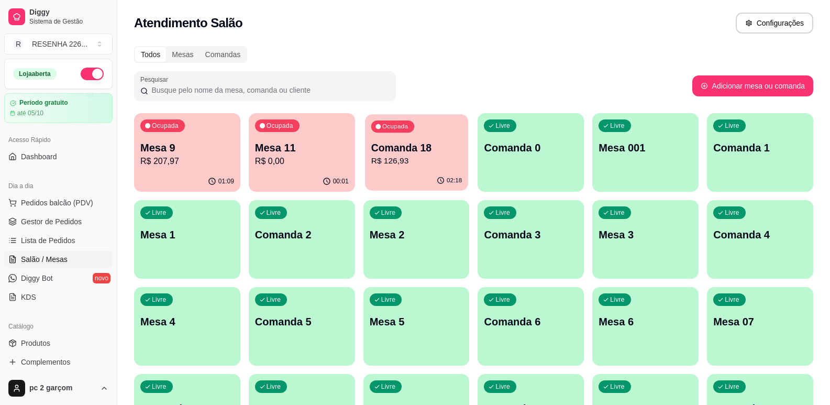
click at [399, 141] on p "Comanda 18" at bounding box center [416, 148] width 91 height 14
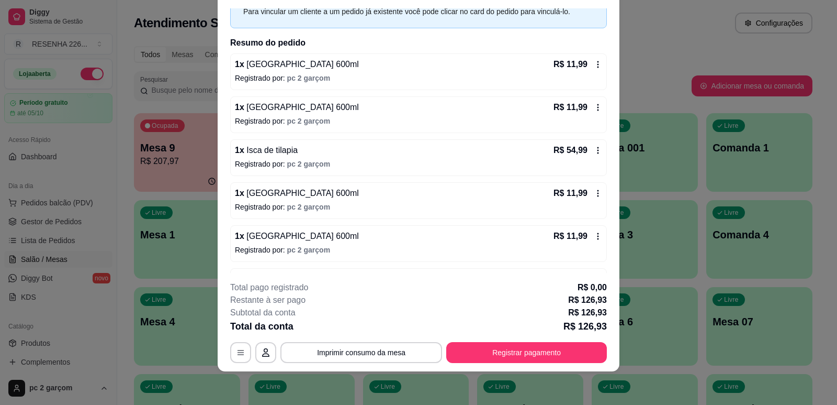
scroll to position [45, 0]
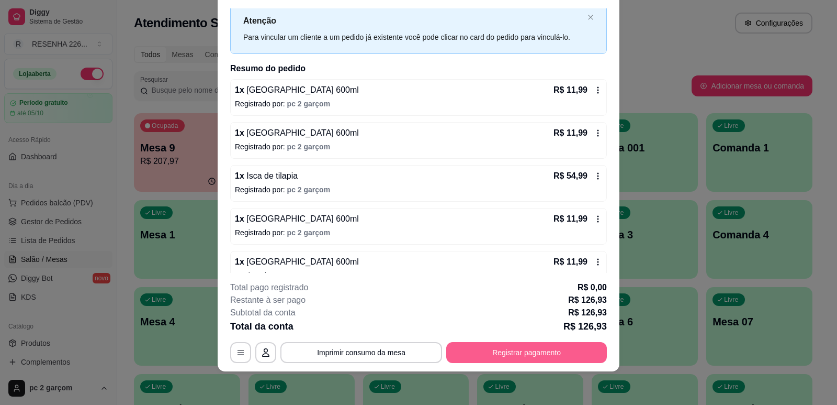
click at [534, 347] on button "Registrar pagamento" at bounding box center [526, 352] width 161 height 21
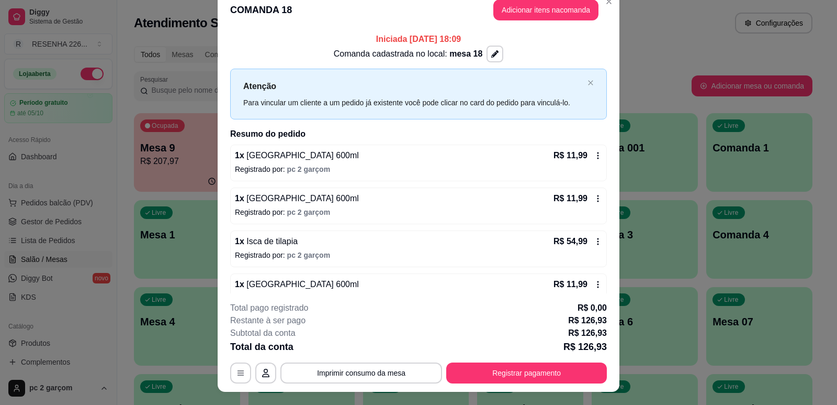
scroll to position [0, 0]
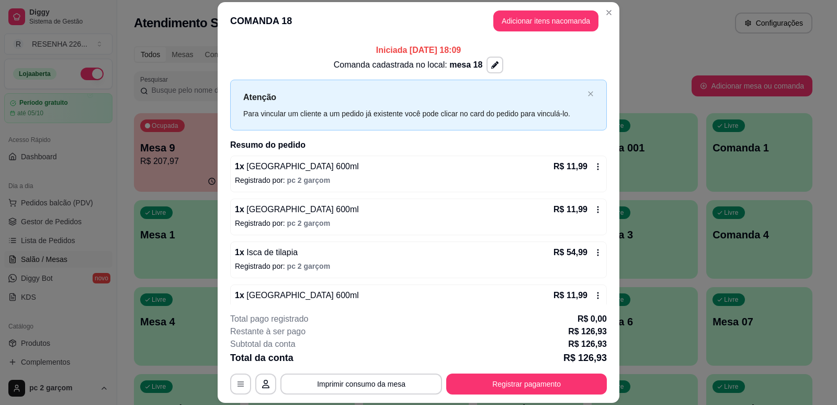
click at [551, 31] on header "COMANDA 18 Adicionar itens na comanda" at bounding box center [419, 21] width 402 height 38
click at [551, 30] on button "Adicionar itens na comanda" at bounding box center [546, 20] width 102 height 20
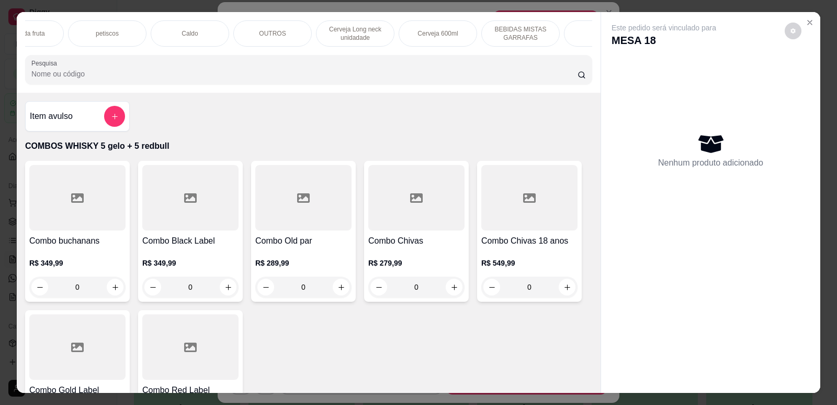
scroll to position [0, 374]
click at [452, 21] on div "Cerveja 600ml" at bounding box center [435, 33] width 79 height 26
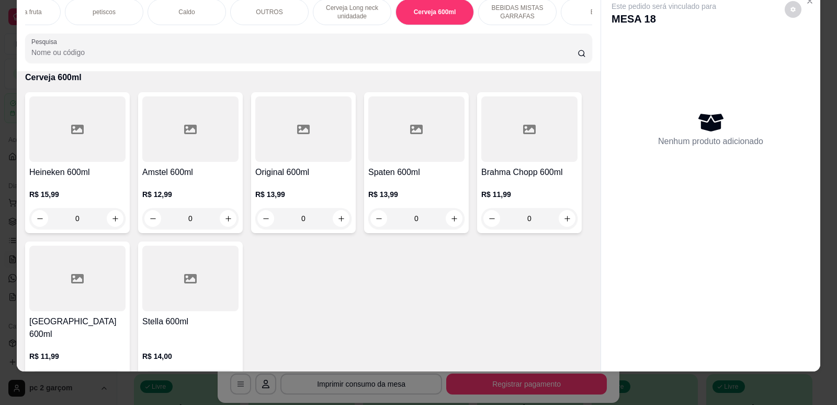
click at [113, 298] on div at bounding box center [77, 277] width 96 height 65
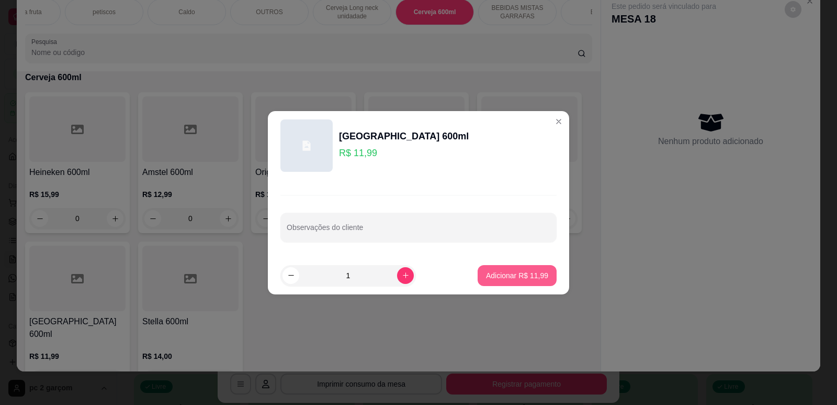
click at [521, 273] on p "Adicionar R$ 11,99" at bounding box center [517, 275] width 62 height 10
type input "1"
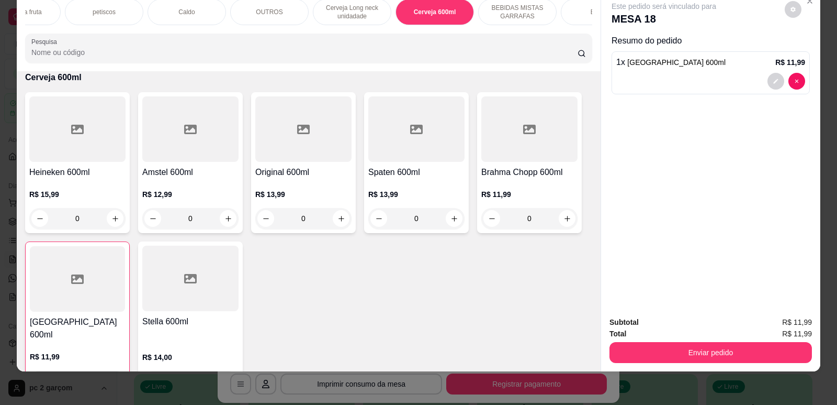
click at [764, 346] on button "Enviar pedido" at bounding box center [711, 352] width 203 height 21
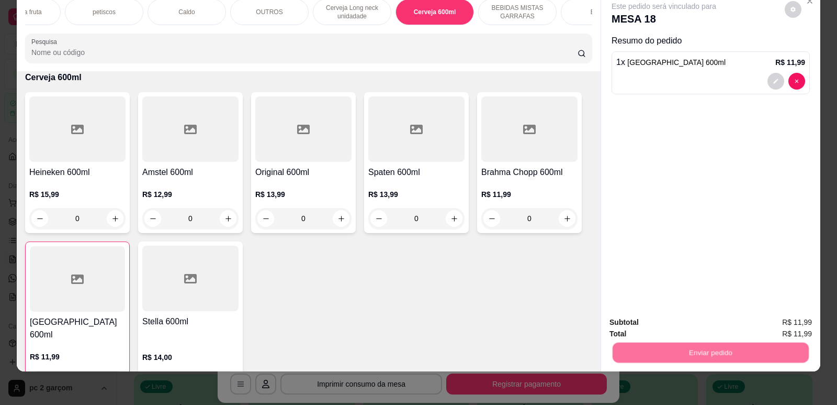
click at [675, 326] on button "Não registrar e enviar pedido" at bounding box center [676, 327] width 109 height 20
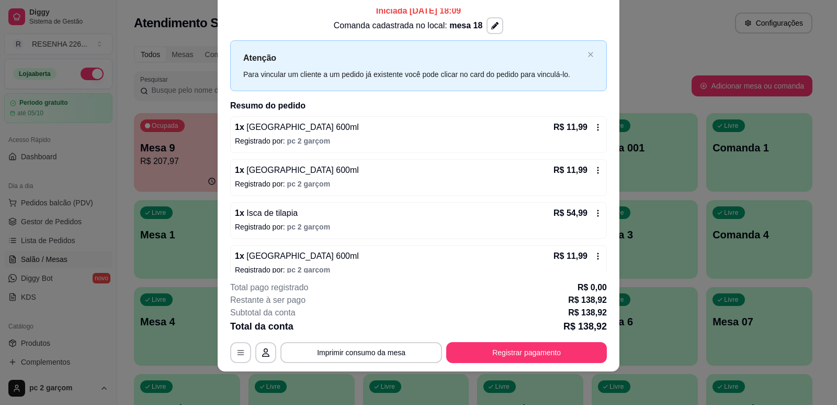
scroll to position [0, 0]
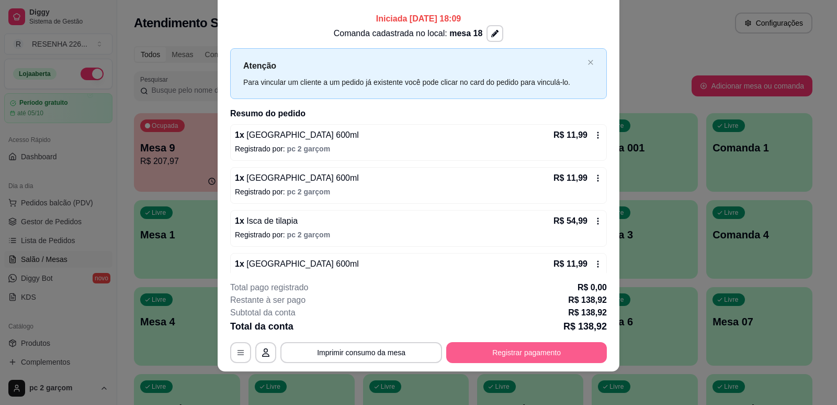
click at [500, 353] on button "Registrar pagamento" at bounding box center [526, 352] width 161 height 21
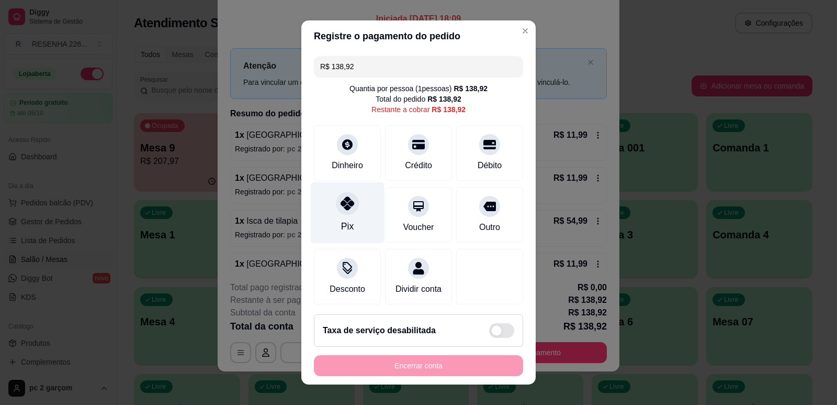
click at [356, 231] on div "Pix" at bounding box center [348, 212] width 74 height 61
type input "R$ 0,00"
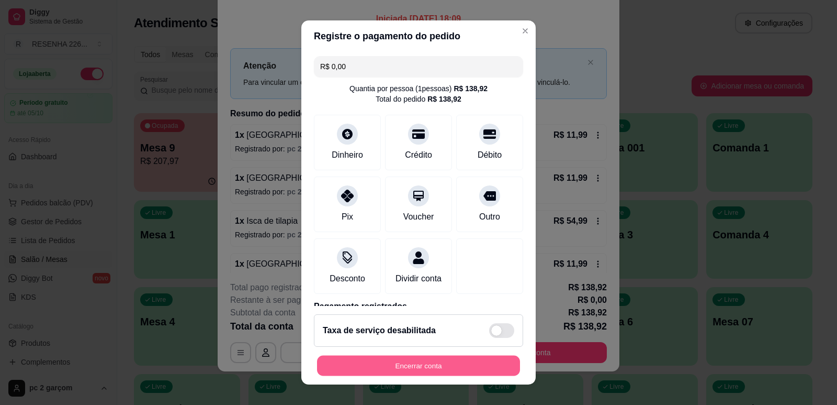
click at [406, 366] on button "Encerrar conta" at bounding box center [418, 365] width 203 height 20
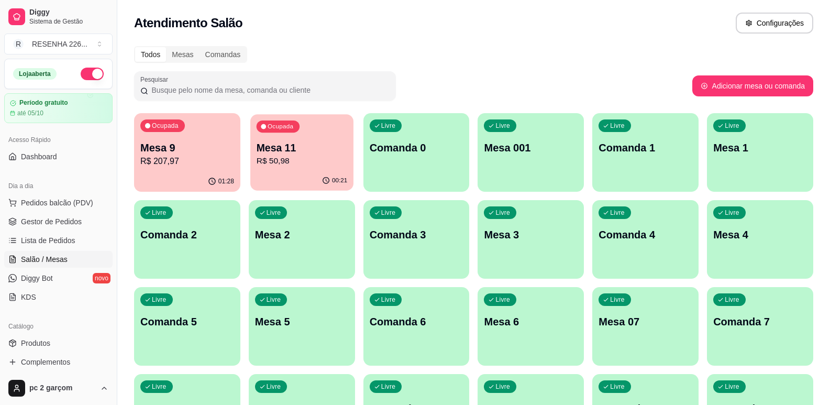
click at [283, 173] on div "00:21" at bounding box center [301, 181] width 103 height 20
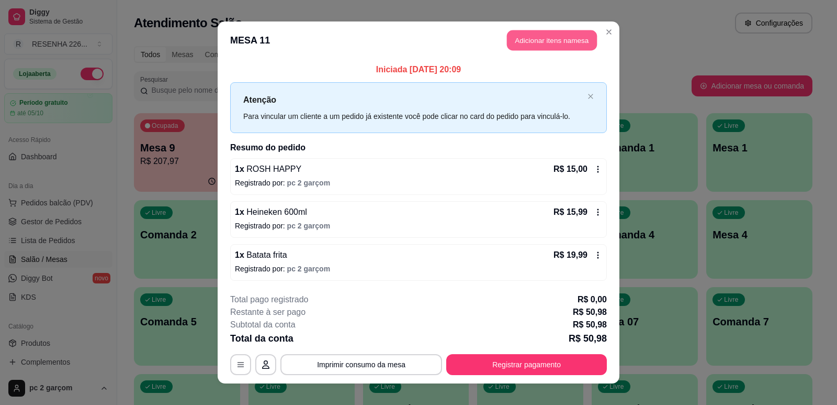
click at [553, 40] on button "Adicionar itens na mesa" at bounding box center [552, 40] width 90 height 20
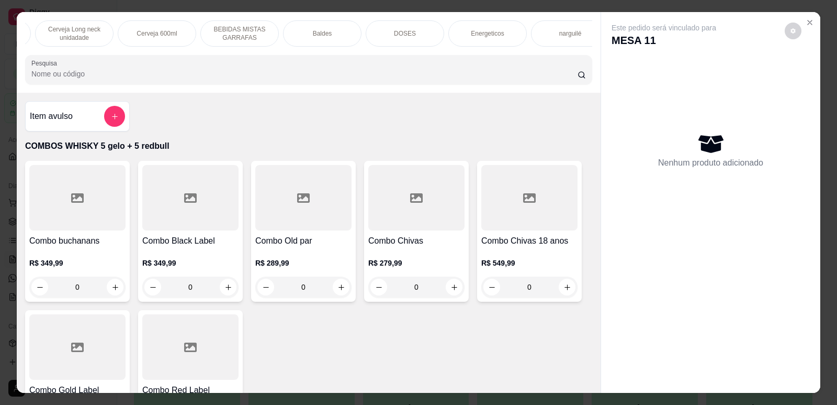
scroll to position [0, 669]
click at [565, 41] on div "narguilé" at bounding box center [553, 33] width 79 height 26
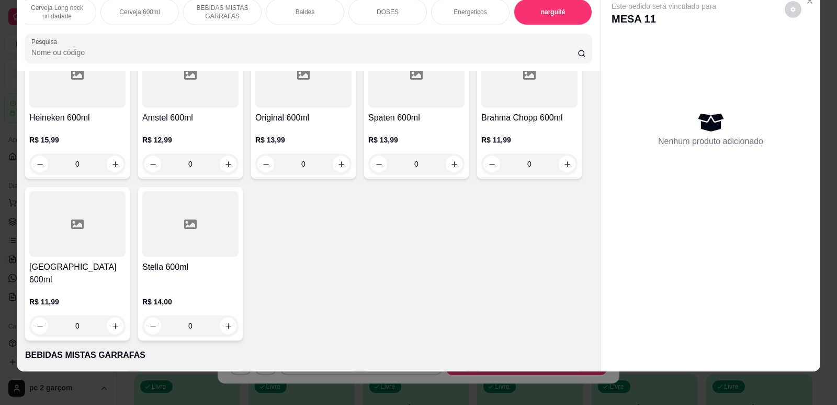
scroll to position [3024, 0]
click at [111, 169] on icon "increase-product-quantity" at bounding box center [115, 165] width 8 height 8
type input "1"
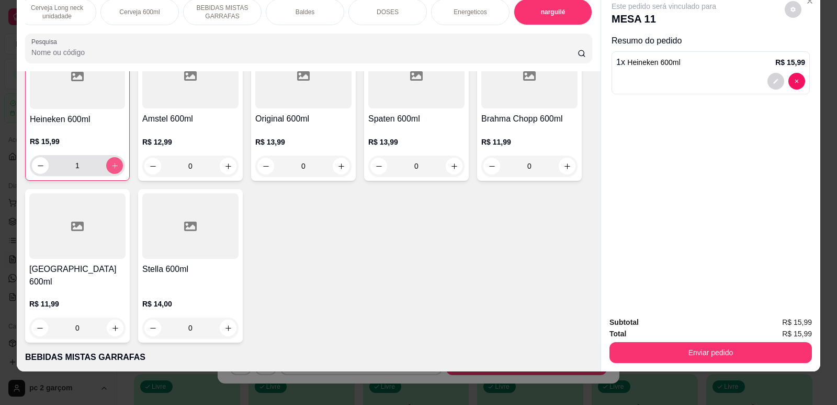
scroll to position [3025, 0]
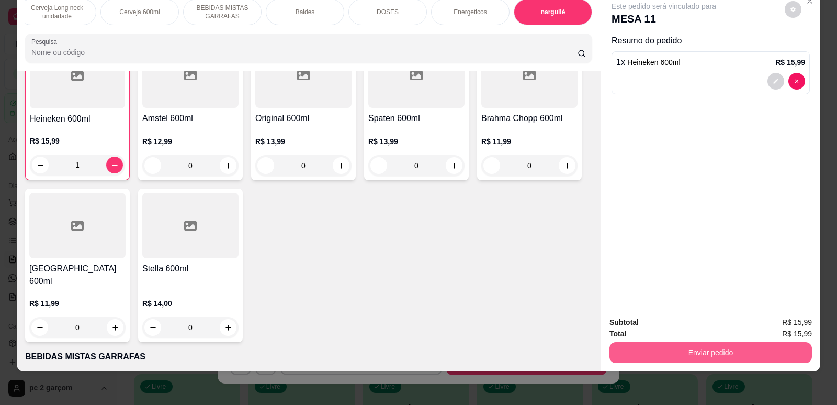
click at [724, 355] on button "Enviar pedido" at bounding box center [711, 352] width 203 height 21
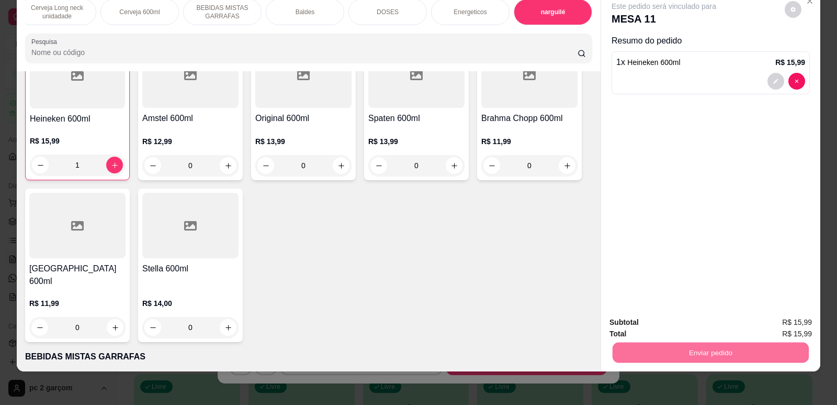
click at [644, 329] on button "Não registrar e enviar pedido" at bounding box center [676, 327] width 109 height 20
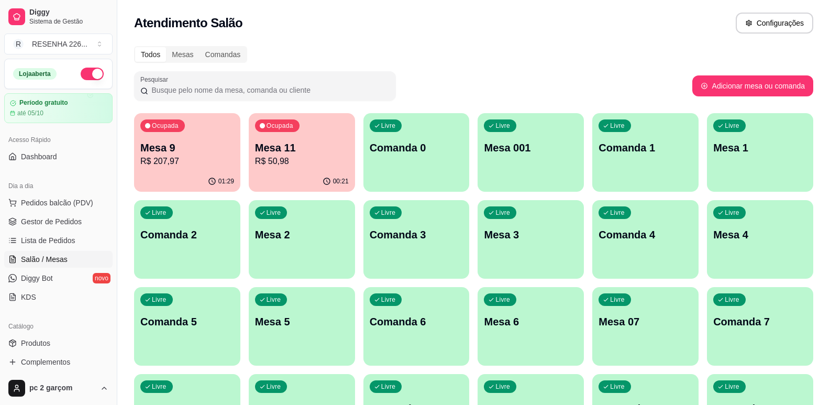
click at [183, 159] on p "R$ 207,97" at bounding box center [187, 161] width 94 height 13
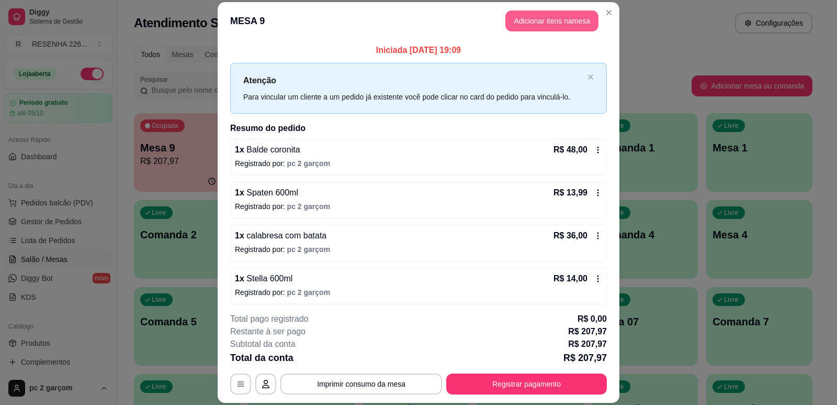
click at [547, 26] on button "Adicionar itens na mesa" at bounding box center [552, 20] width 93 height 21
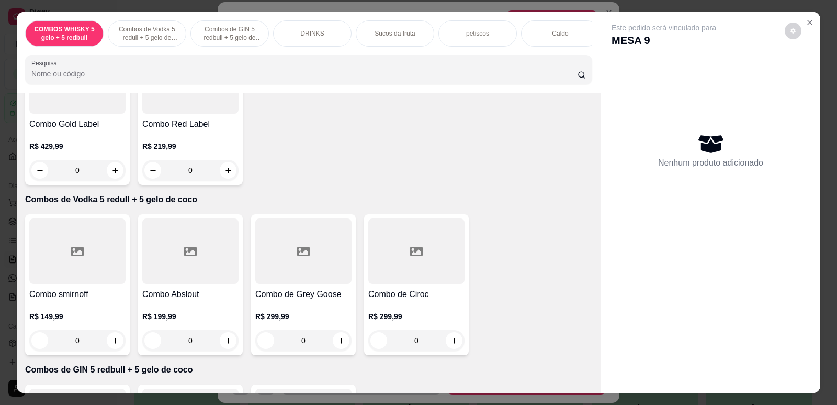
scroll to position [262, 0]
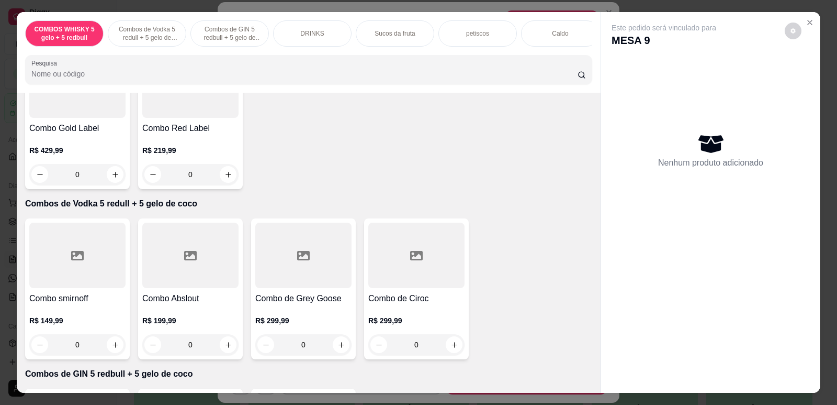
drag, startPoint x: 581, startPoint y: 54, endPoint x: 585, endPoint y: 48, distance: 7.7
click at [586, 47] on div "COMBOS WHISKY 5 gelo + 5 redbull Combos de Vodka 5 redull + 5 gelo de coco Comb…" at bounding box center [308, 33] width 567 height 26
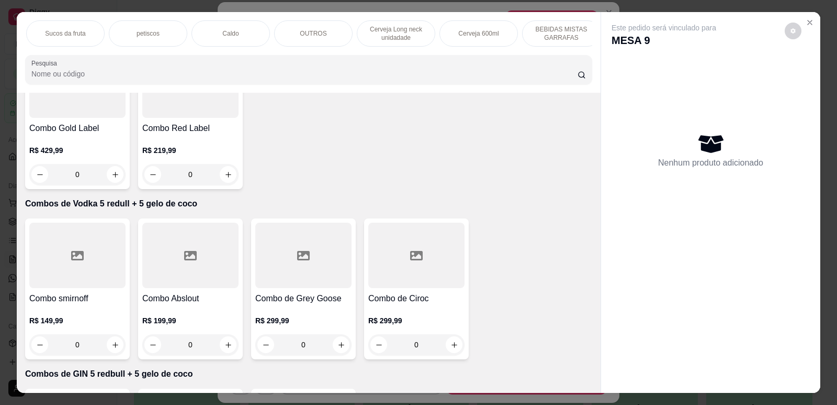
scroll to position [0, 356]
click at [441, 29] on div "Cerveja 600ml" at bounding box center [452, 33] width 79 height 26
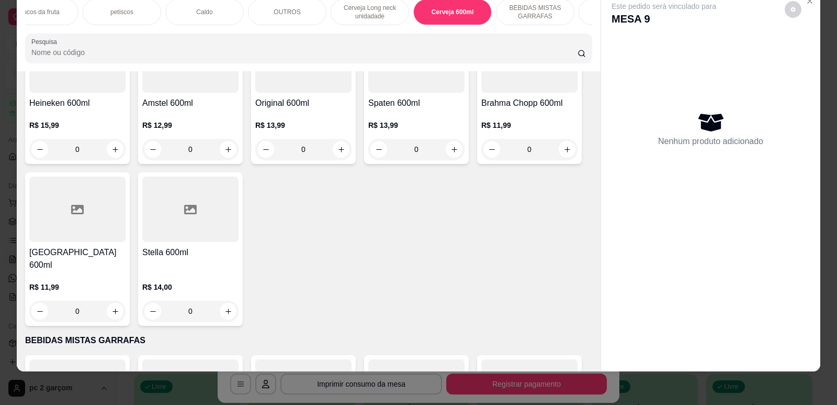
scroll to position [3128, 0]
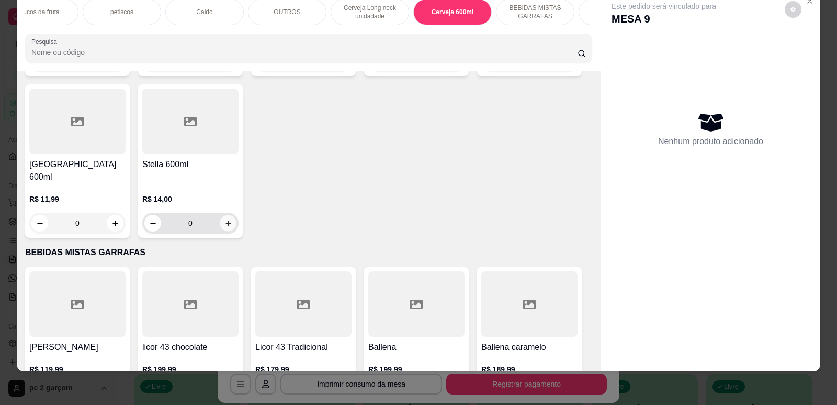
click at [231, 218] on button "increase-product-quantity" at bounding box center [228, 223] width 16 height 16
type input "1"
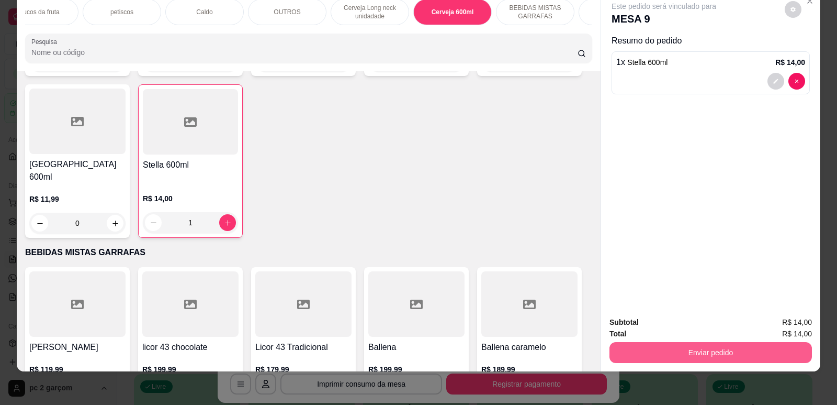
click at [678, 351] on button "Enviar pedido" at bounding box center [711, 352] width 203 height 21
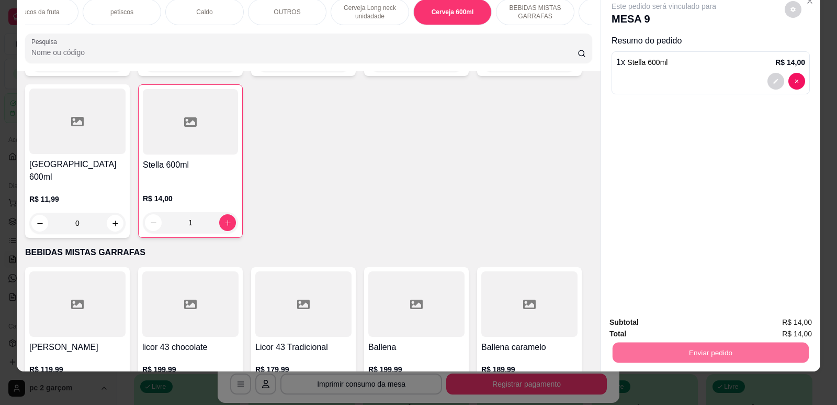
click at [677, 328] on button "Não registrar e enviar pedido" at bounding box center [676, 327] width 109 height 20
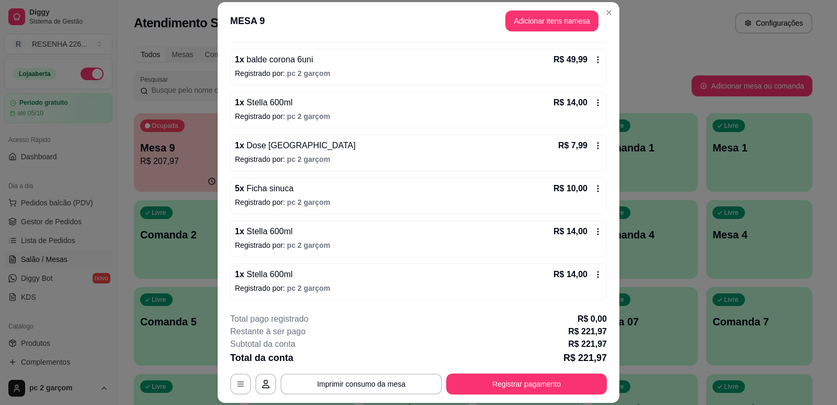
scroll to position [31, 0]
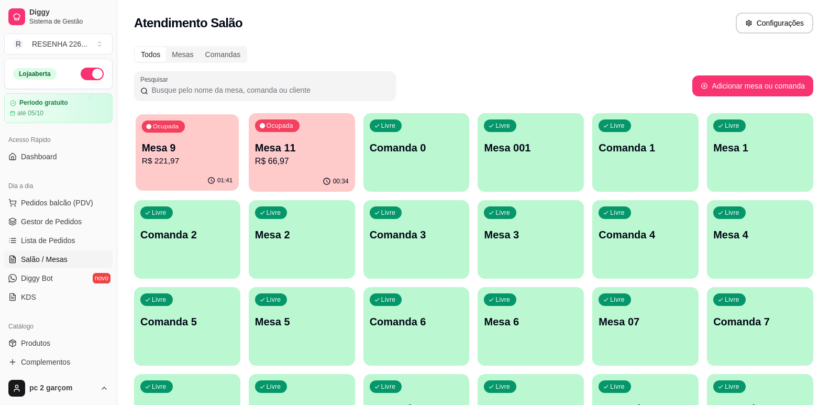
click at [193, 151] on p "Mesa 9" at bounding box center [187, 148] width 91 height 14
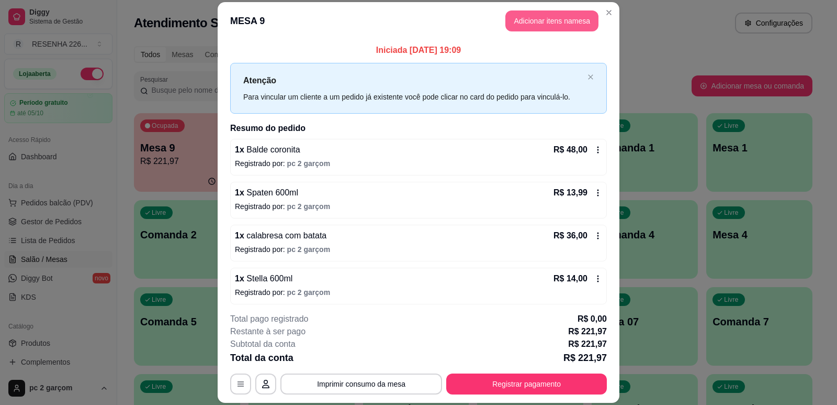
click at [534, 19] on button "Adicionar itens na mesa" at bounding box center [552, 20] width 93 height 21
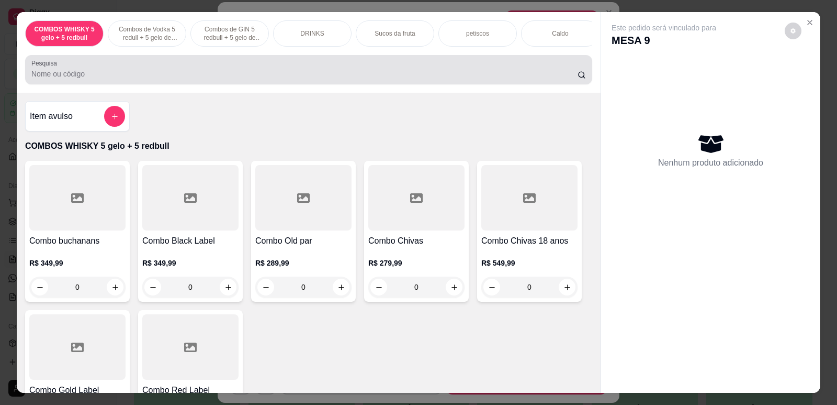
click at [462, 79] on input "Pesquisa" at bounding box center [304, 74] width 546 height 10
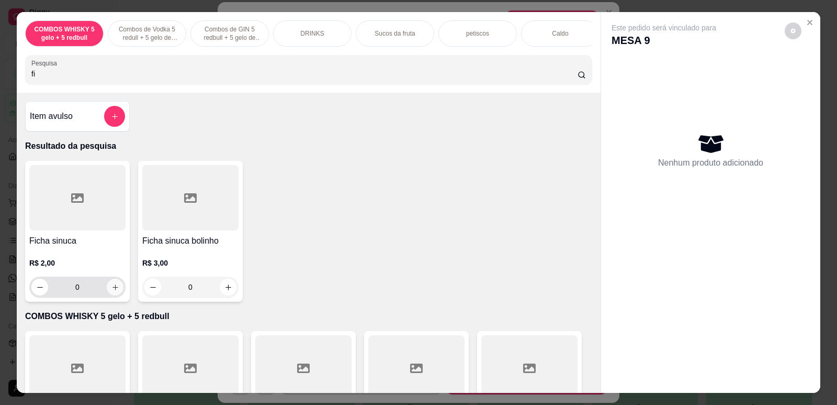
type input "fi"
click at [114, 291] on icon "increase-product-quantity" at bounding box center [115, 287] width 8 height 8
type input "1"
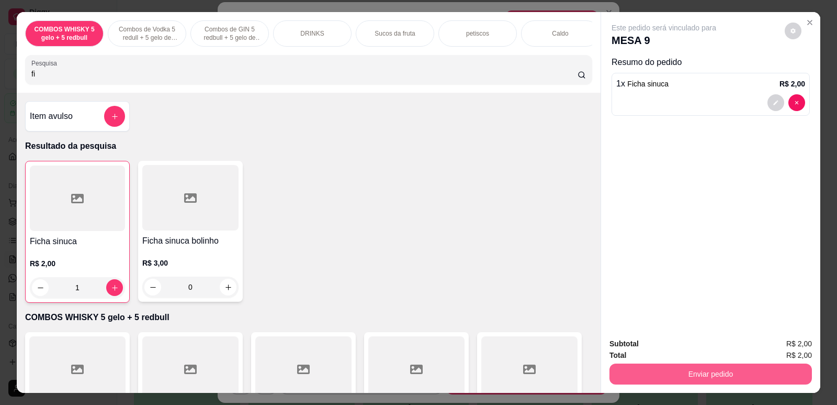
click at [628, 376] on button "Enviar pedido" at bounding box center [711, 373] width 203 height 21
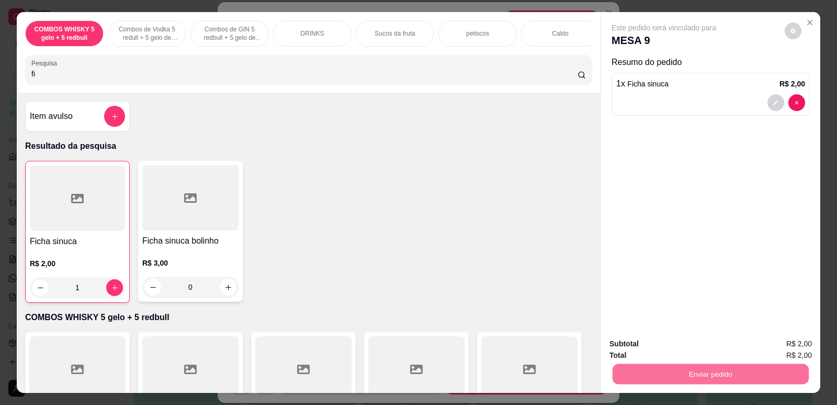
click at [642, 353] on button "Não registrar e enviar pedido" at bounding box center [676, 347] width 106 height 19
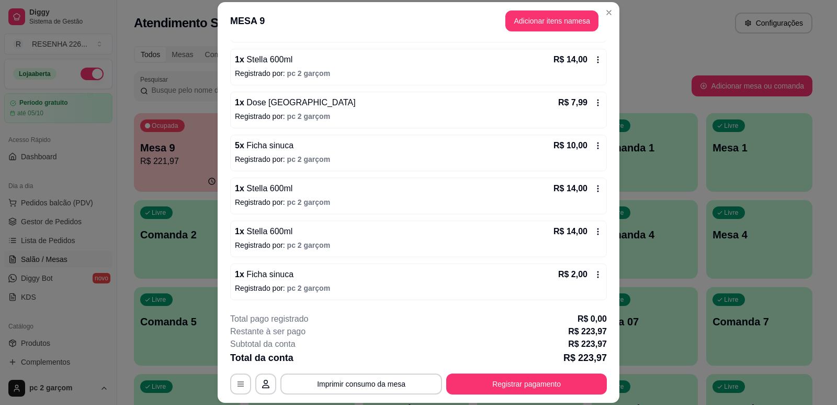
scroll to position [43, 0]
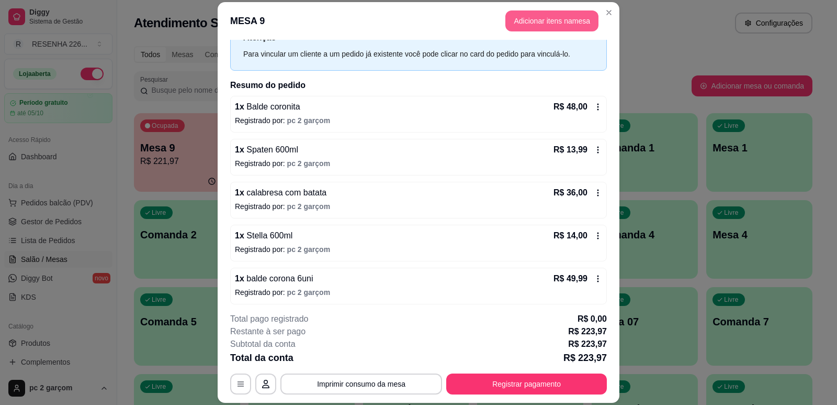
click at [547, 24] on button "Adicionar itens na mesa" at bounding box center [552, 20] width 93 height 21
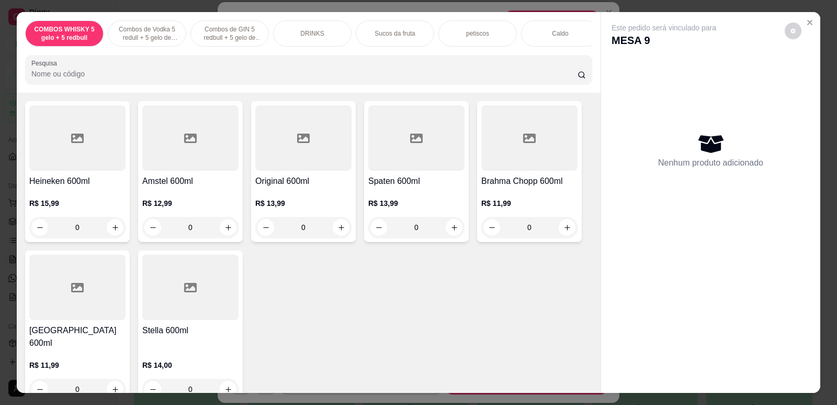
scroll to position [3036, 0]
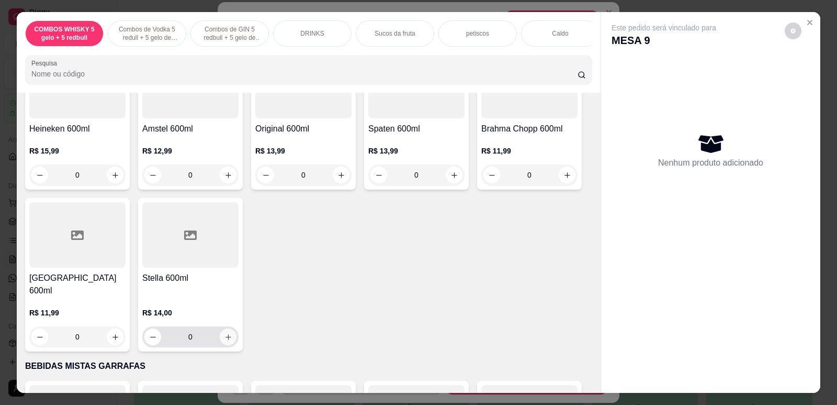
click at [228, 330] on button "increase-product-quantity" at bounding box center [228, 336] width 17 height 17
type input "1"
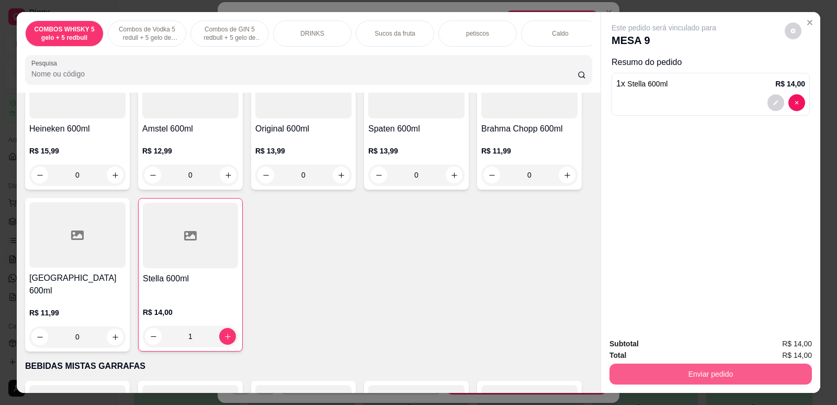
click at [695, 378] on button "Enviar pedido" at bounding box center [711, 373] width 203 height 21
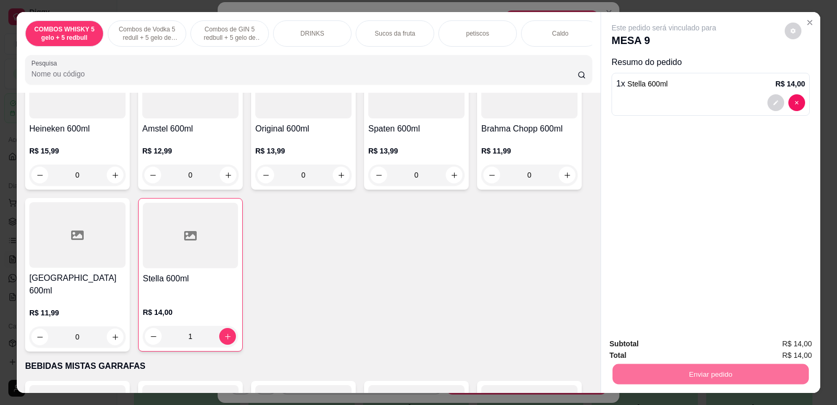
click at [706, 346] on button "Não registrar e enviar pedido" at bounding box center [676, 347] width 106 height 19
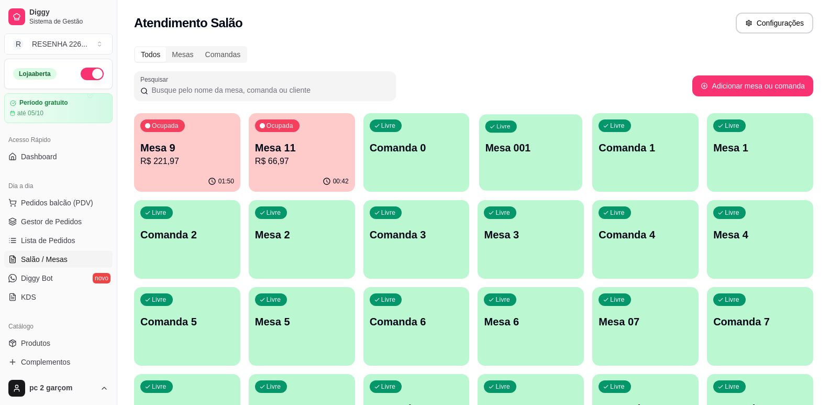
click at [514, 155] on div "Livre Mesa 001" at bounding box center [530, 146] width 103 height 64
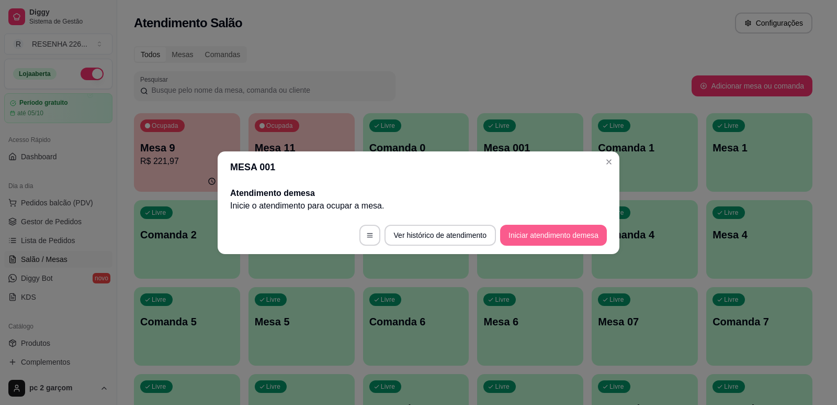
click at [529, 232] on button "Iniciar atendimento de mesa" at bounding box center [553, 235] width 107 height 21
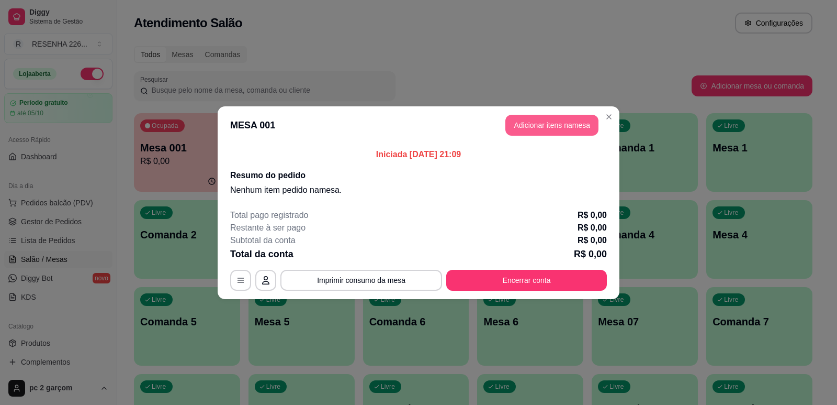
click at [553, 134] on button "Adicionar itens na mesa" at bounding box center [552, 125] width 93 height 21
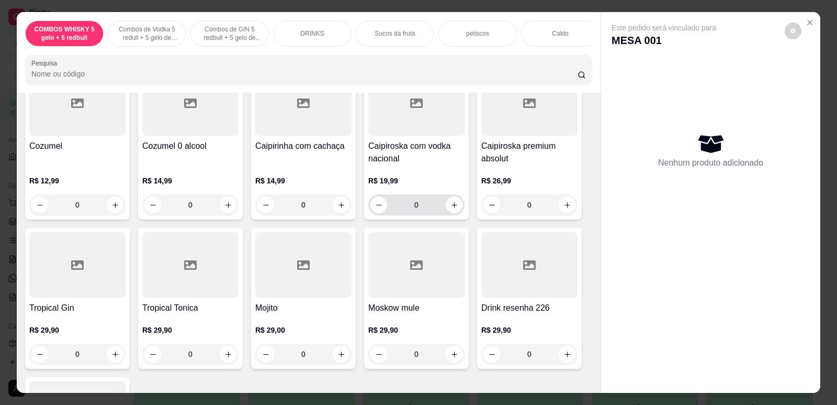
scroll to position [785, 0]
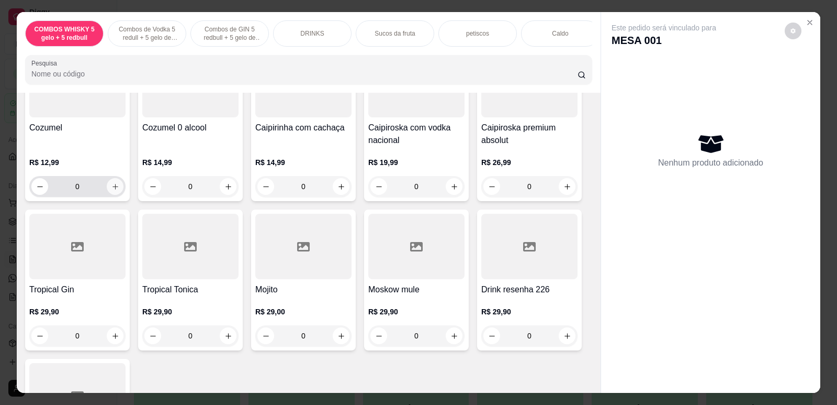
click at [112, 191] on icon "increase-product-quantity" at bounding box center [115, 187] width 8 height 8
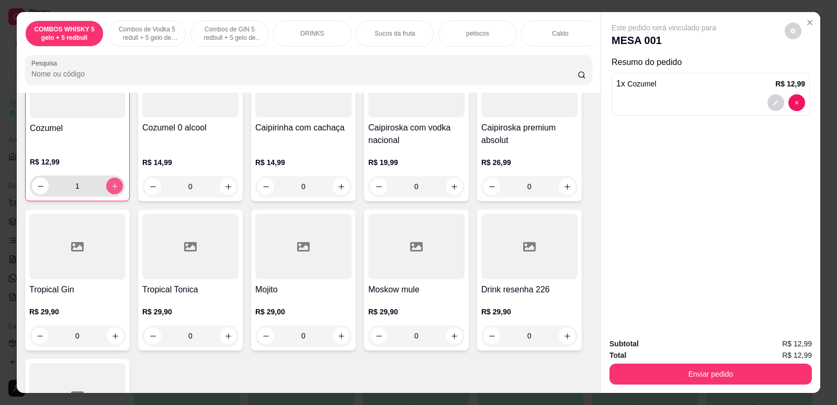
scroll to position [786, 0]
click at [112, 189] on icon "increase-product-quantity" at bounding box center [115, 186] width 8 height 8
type input "2"
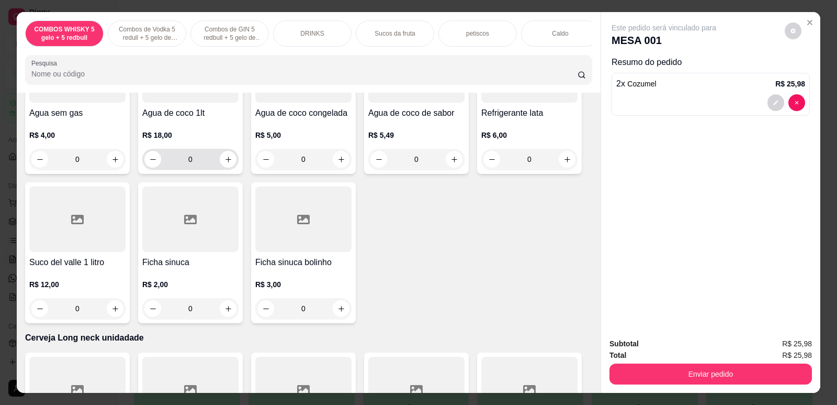
scroll to position [2408, 0]
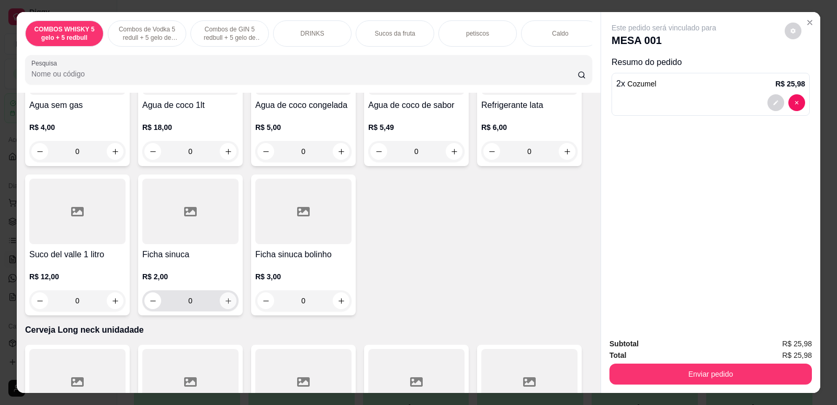
click at [227, 305] on icon "increase-product-quantity" at bounding box center [229, 301] width 8 height 8
click at [227, 305] on icon "increase-product-quantity" at bounding box center [228, 301] width 8 height 8
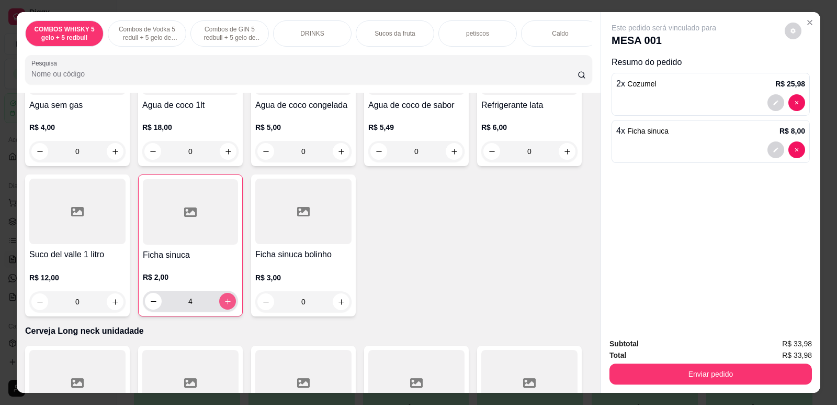
type input "5"
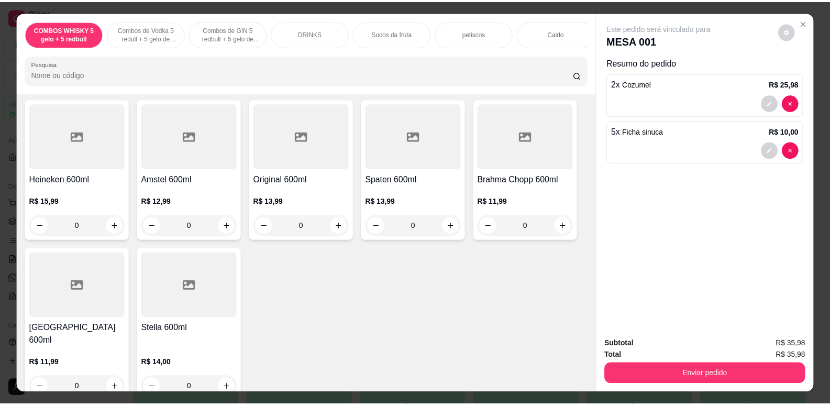
scroll to position [2973, 0]
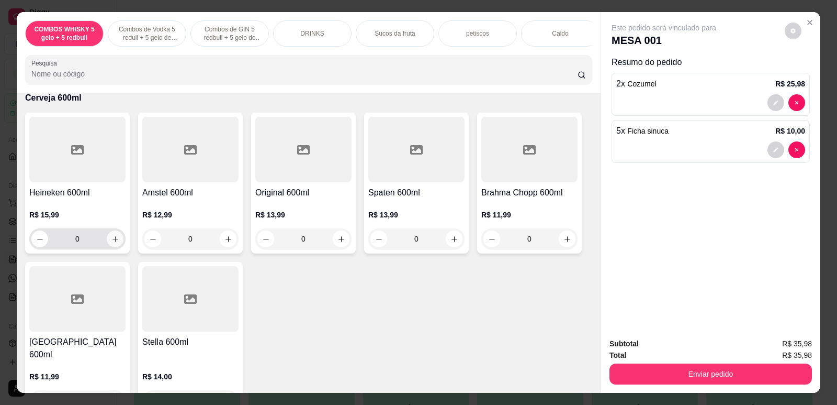
click at [107, 243] on button "increase-product-quantity" at bounding box center [115, 238] width 17 height 17
type input "1"
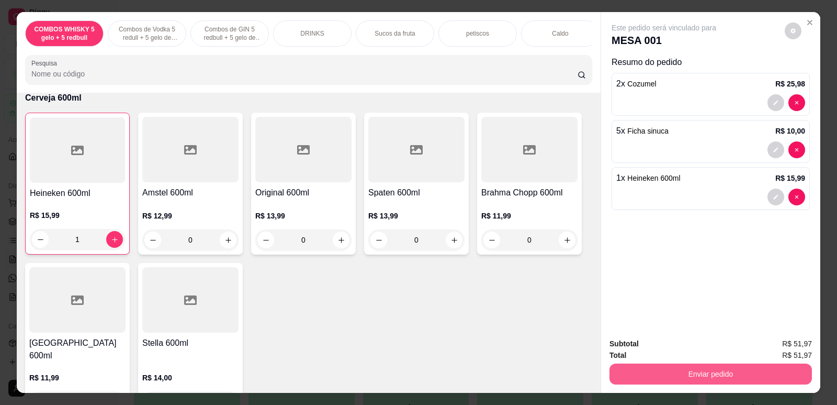
click at [639, 378] on button "Enviar pedido" at bounding box center [711, 373] width 203 height 21
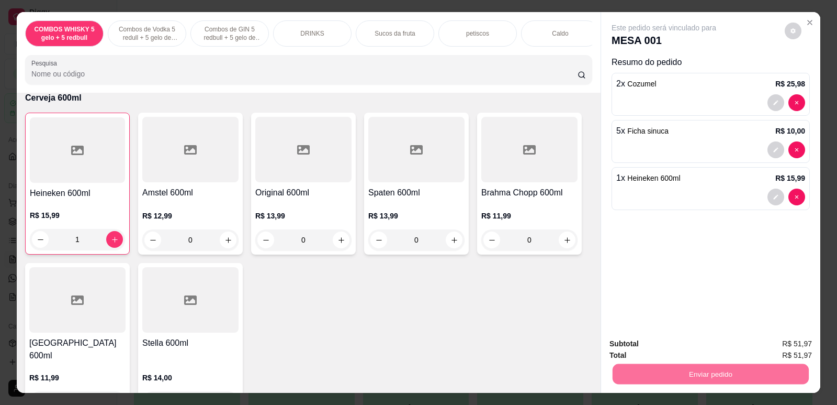
click at [642, 347] on button "Não registrar e enviar pedido" at bounding box center [676, 347] width 106 height 19
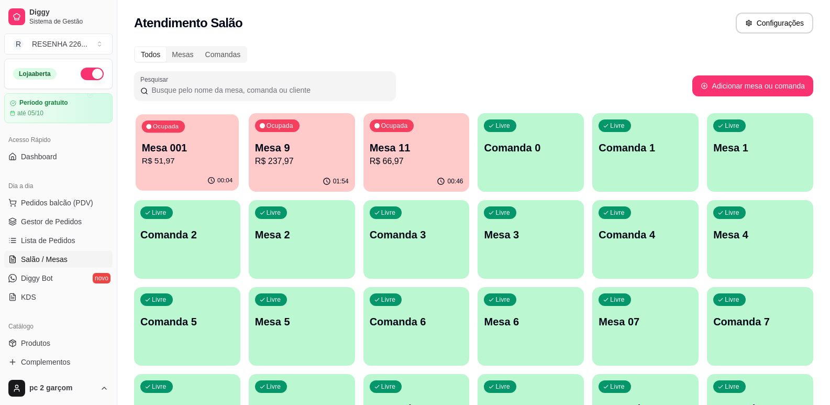
click at [184, 156] on p "R$ 51,97" at bounding box center [187, 161] width 91 height 12
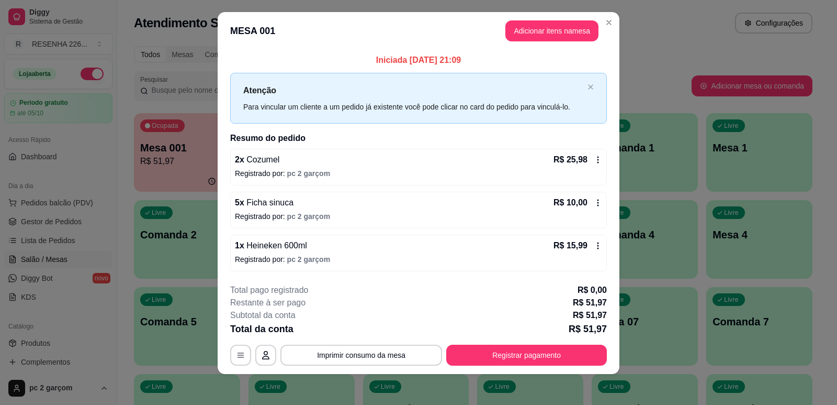
scroll to position [12, 0]
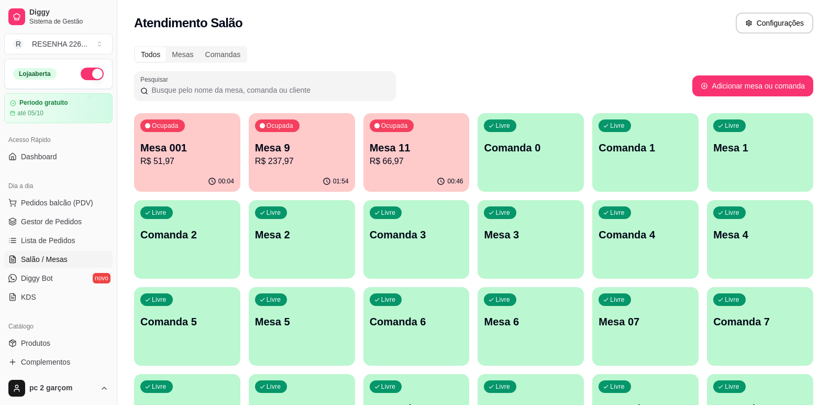
click at [299, 139] on div "Ocupada Mesa 9 R$ 237,97" at bounding box center [302, 142] width 106 height 58
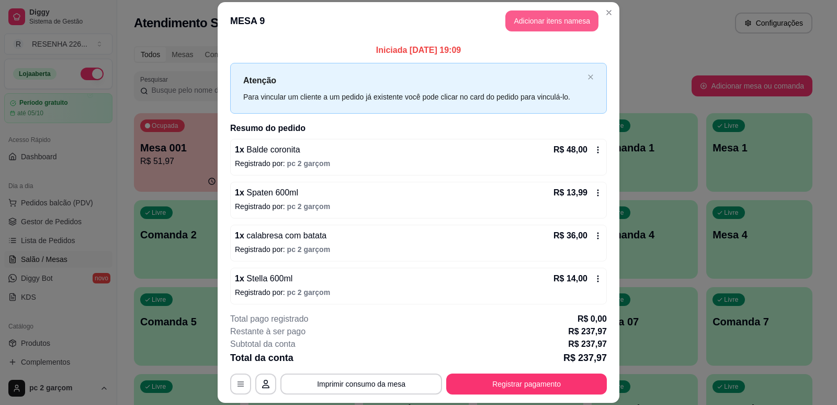
click at [528, 22] on button "Adicionar itens na mesa" at bounding box center [552, 20] width 93 height 21
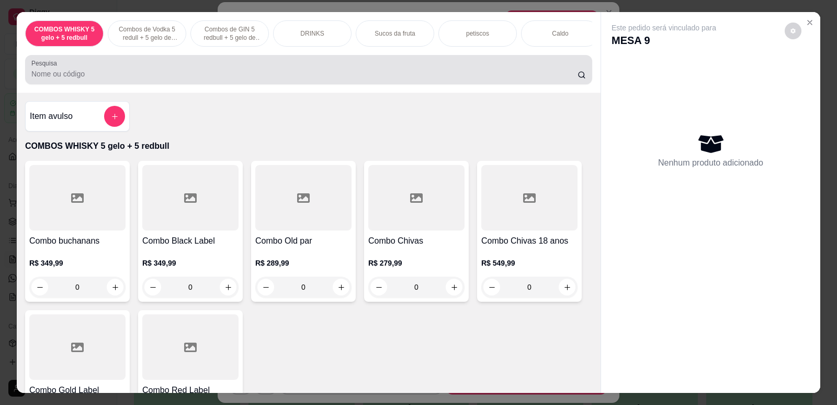
click at [579, 79] on icon at bounding box center [582, 75] width 8 height 8
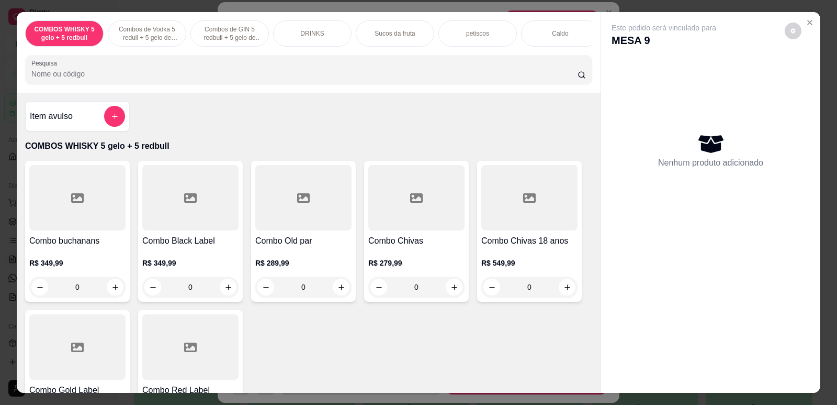
click at [178, 84] on div "Pesquisa" at bounding box center [308, 69] width 567 height 29
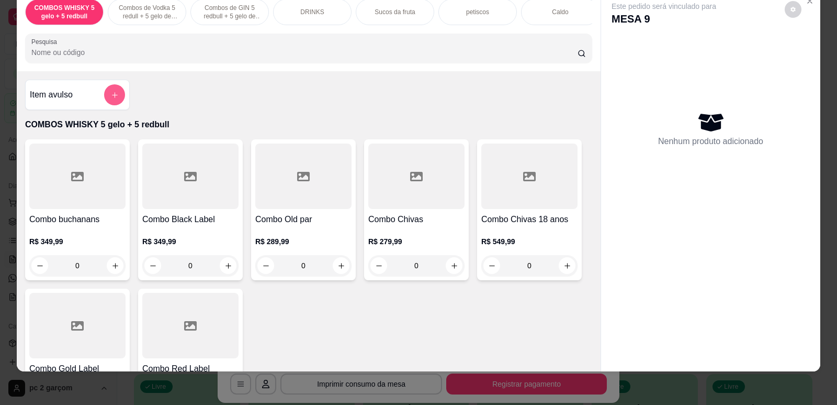
click at [111, 99] on icon "add-separate-item" at bounding box center [115, 95] width 8 height 8
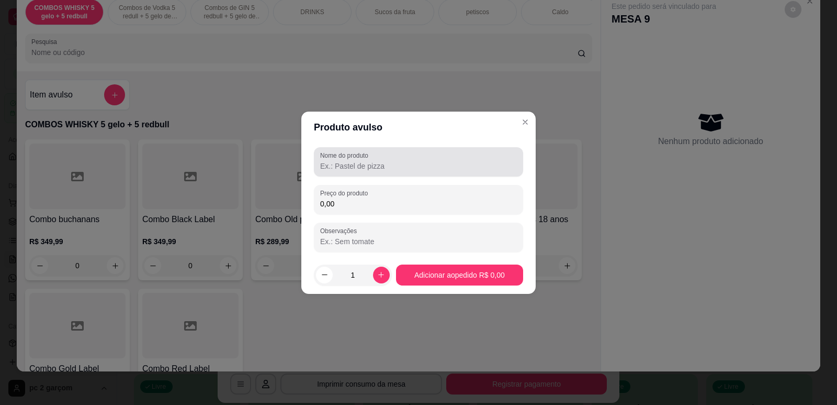
click at [367, 163] on input "Nome do produto" at bounding box center [418, 166] width 197 height 10
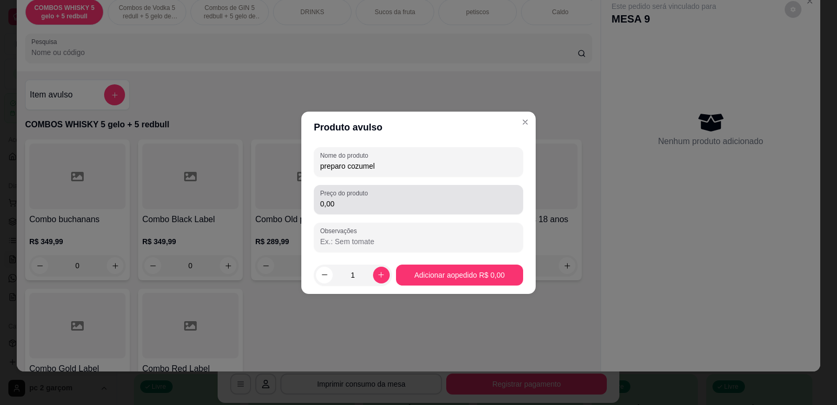
type input "preparo cozumel"
click at [363, 196] on label "Preço do produto" at bounding box center [345, 192] width 51 height 9
click at [363, 198] on input "0,00" at bounding box center [418, 203] width 197 height 10
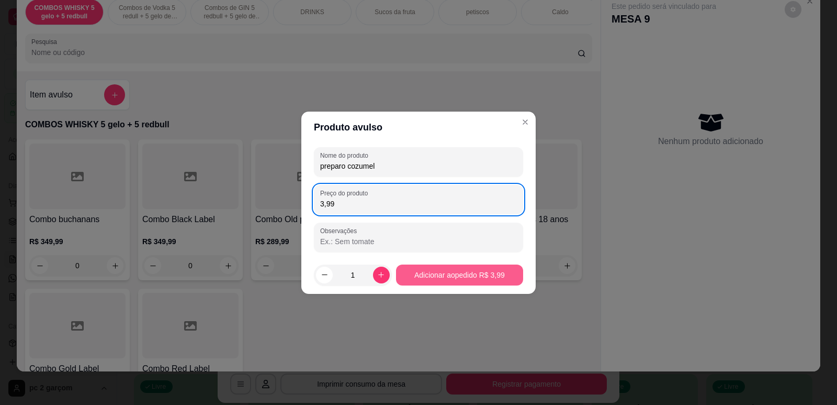
type input "3,99"
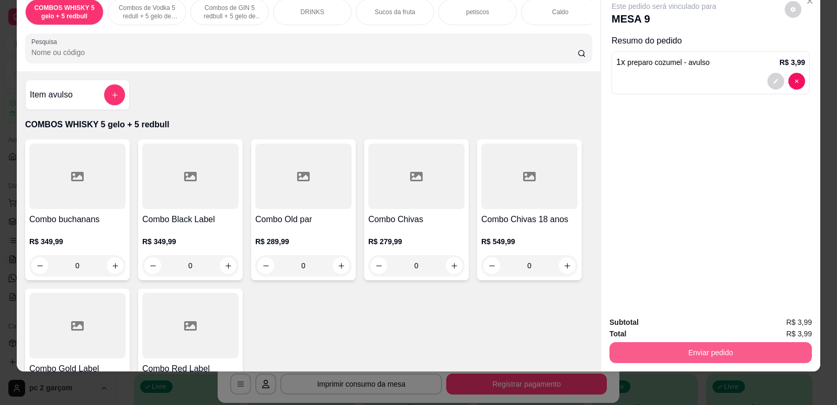
click at [674, 351] on button "Enviar pedido" at bounding box center [711, 352] width 203 height 21
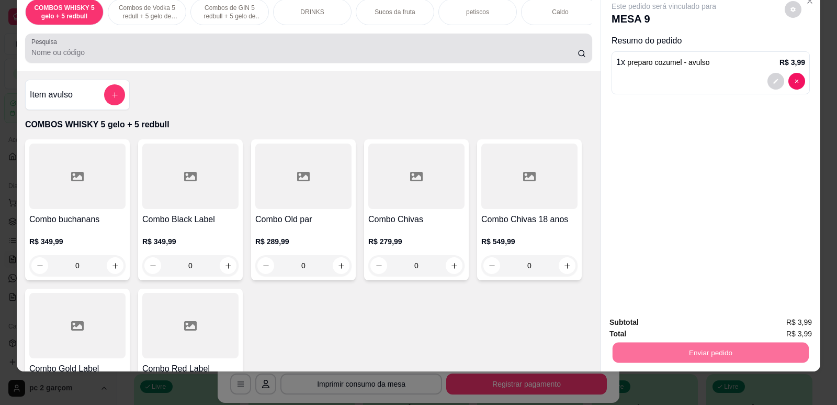
click at [335, 58] on input "Pesquisa" at bounding box center [304, 52] width 546 height 10
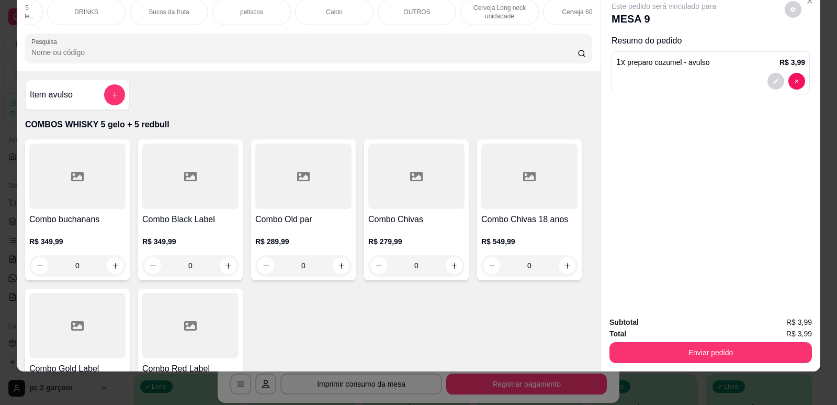
scroll to position [0, 230]
click at [509, 9] on p "Cerveja Long neck unidadade" at bounding box center [495, 12] width 61 height 17
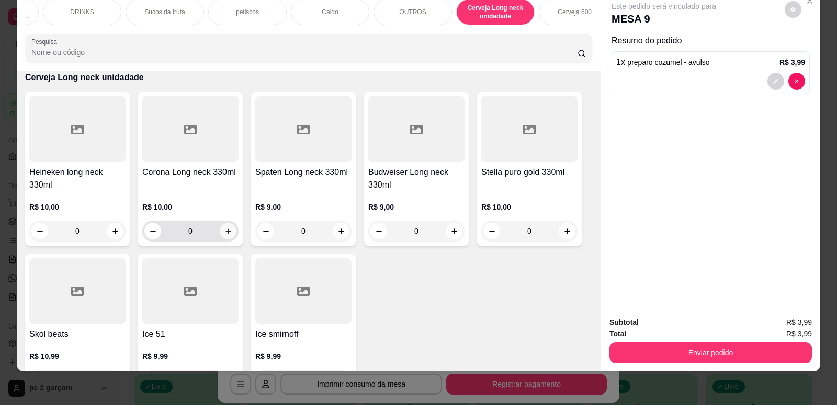
click at [220, 234] on button "increase-product-quantity" at bounding box center [228, 231] width 16 height 16
type input "1"
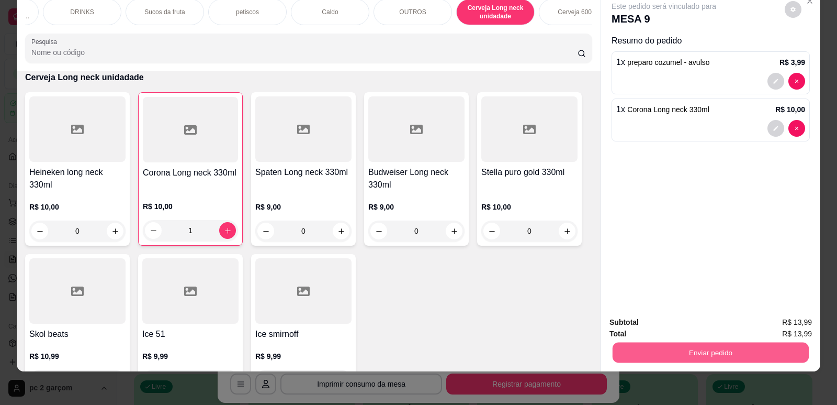
click at [715, 349] on button "Enviar pedido" at bounding box center [711, 352] width 196 height 20
click at [680, 328] on button "Não registrar e enviar pedido" at bounding box center [676, 326] width 106 height 19
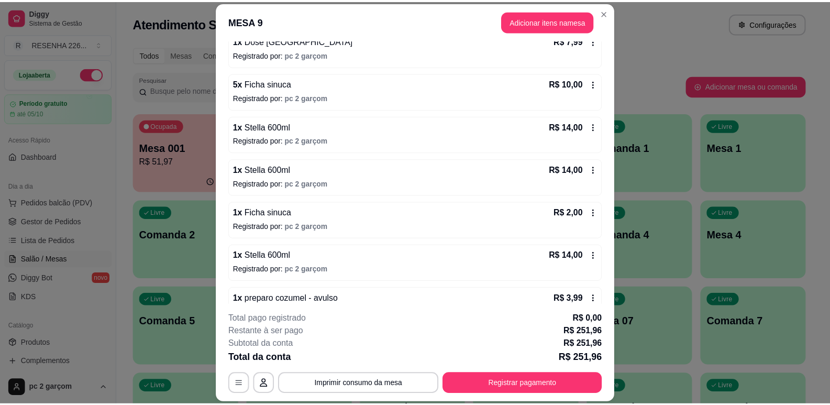
scroll to position [433, 0]
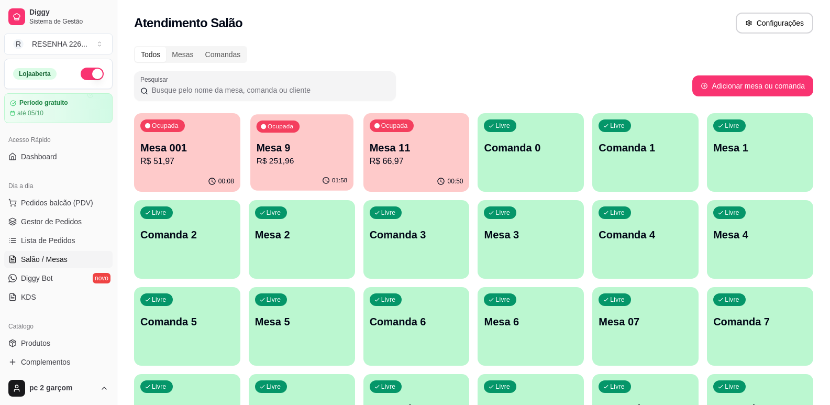
click at [275, 170] on div "Ocupada Mesa 9 R$ 251,96" at bounding box center [301, 142] width 103 height 57
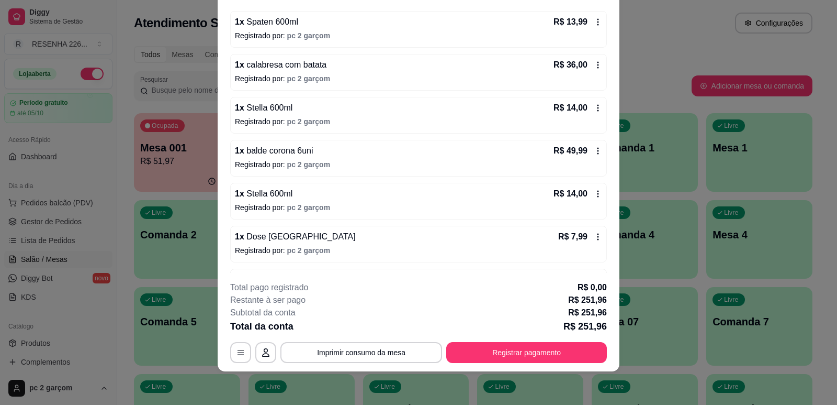
scroll to position [119, 0]
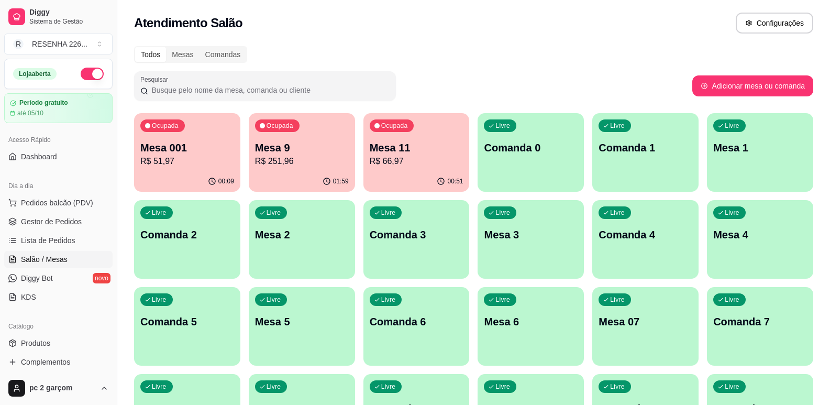
click at [604, 51] on div "Todos Mesas Comandas" at bounding box center [473, 54] width 679 height 17
click at [51, 343] on link "Produtos" at bounding box center [58, 342] width 108 height 17
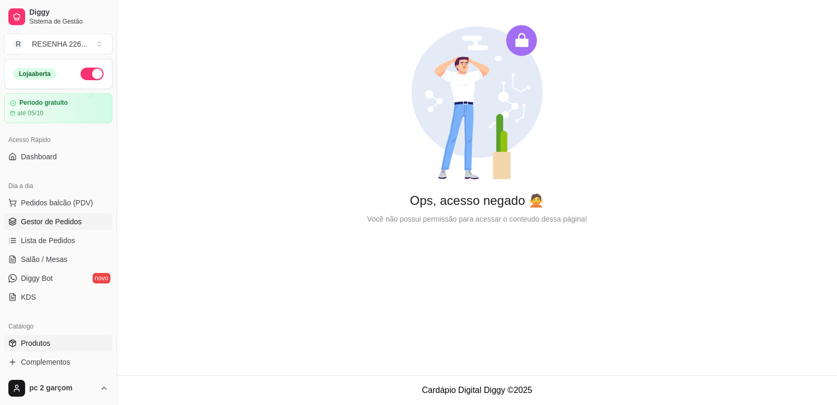
click at [69, 227] on link "Gestor de Pedidos" at bounding box center [58, 221] width 108 height 17
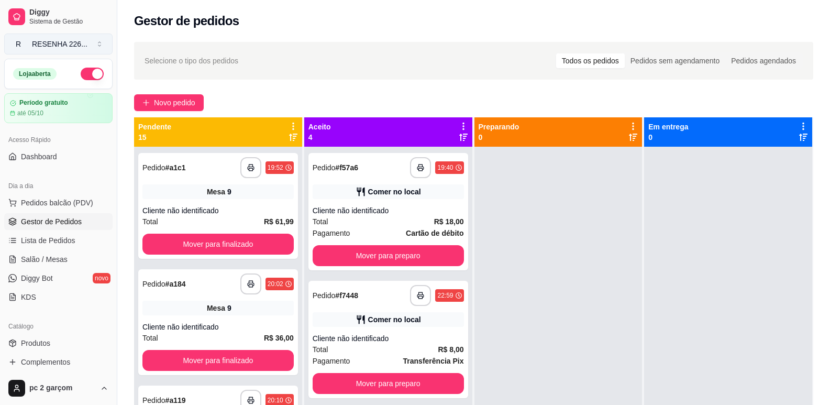
click at [89, 39] on button "R RESENHA 226 ..." at bounding box center [58, 43] width 108 height 21
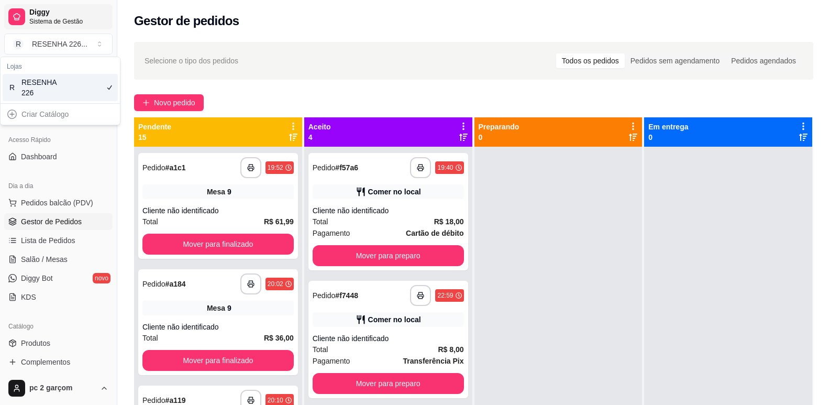
click at [89, 17] on span "Sistema de Gestão" at bounding box center [68, 21] width 79 height 8
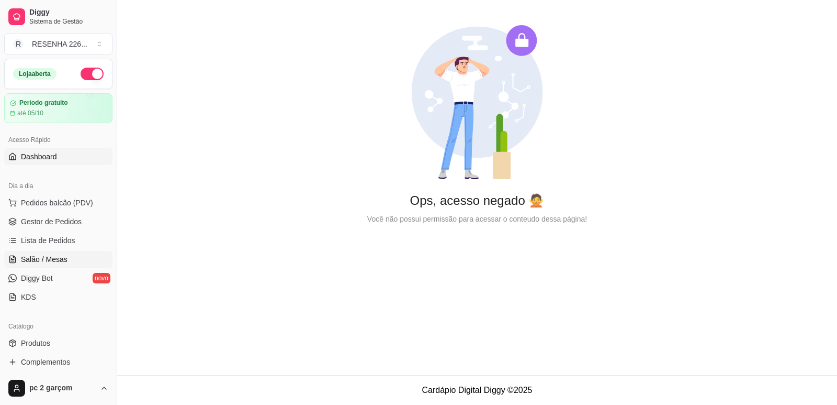
click at [49, 260] on span "Salão / Mesas" at bounding box center [44, 259] width 47 height 10
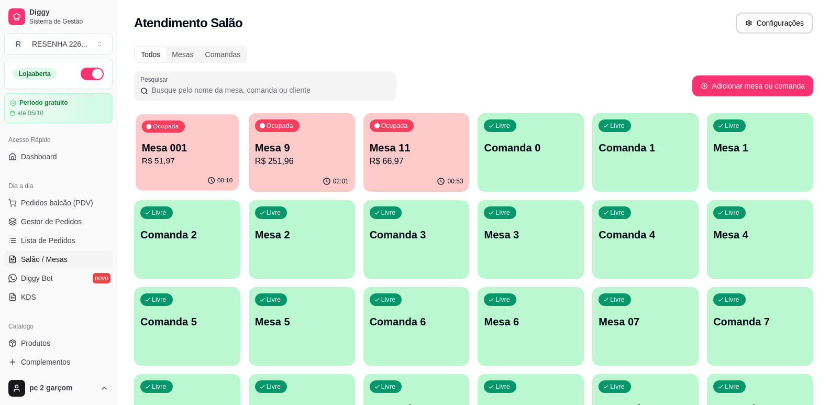
click at [173, 171] on button "Ocupada Mesa 001 R$ 51,97 00:10" at bounding box center [187, 152] width 103 height 76
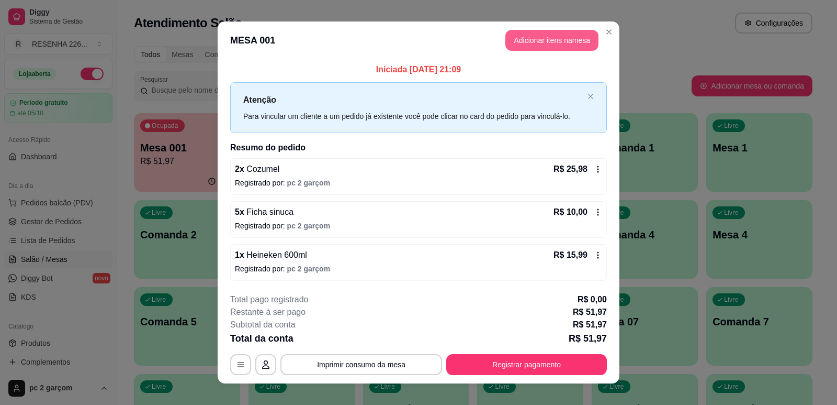
click at [525, 35] on button "Adicionar itens na mesa" at bounding box center [552, 40] width 93 height 21
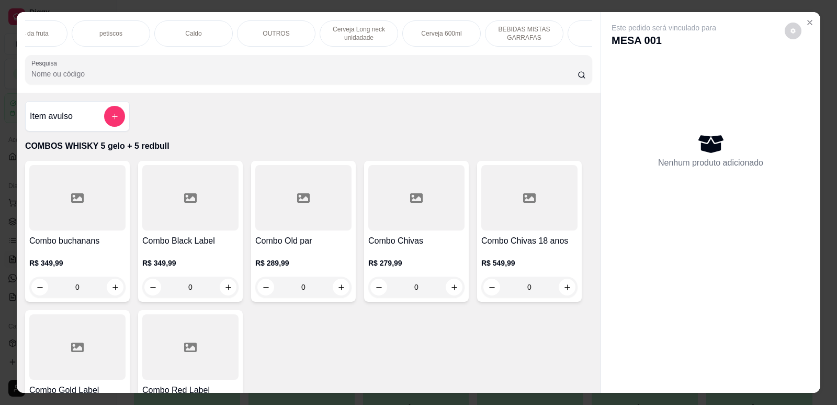
scroll to position [0, 377]
click at [443, 35] on p "Cerveja 600ml" at bounding box center [431, 33] width 40 height 8
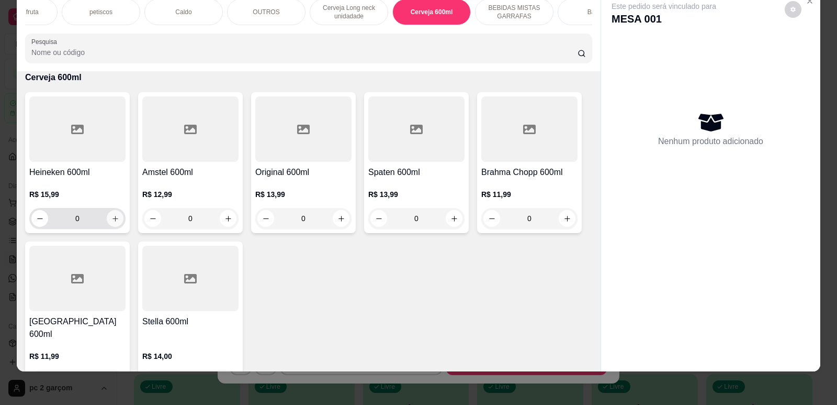
click at [115, 222] on icon "increase-product-quantity" at bounding box center [115, 219] width 8 height 8
type input "1"
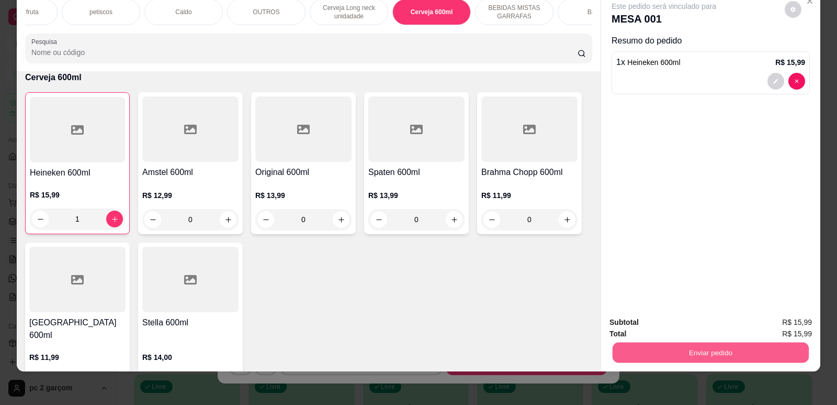
click at [738, 351] on button "Enviar pedido" at bounding box center [711, 352] width 196 height 20
click at [670, 327] on button "Não registrar e enviar pedido" at bounding box center [676, 327] width 109 height 20
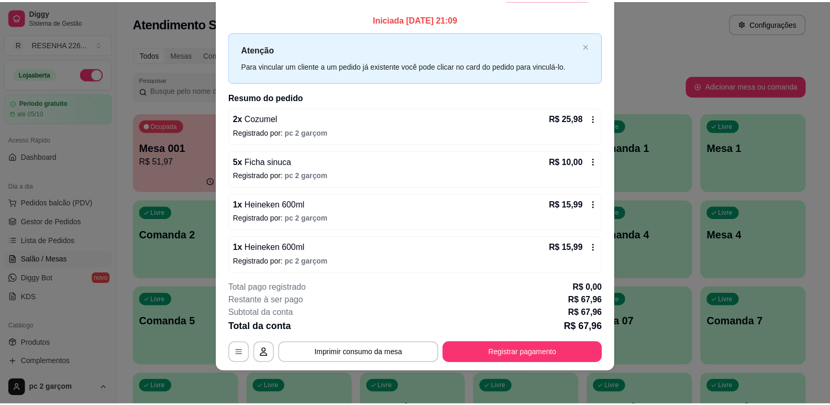
scroll to position [0, 0]
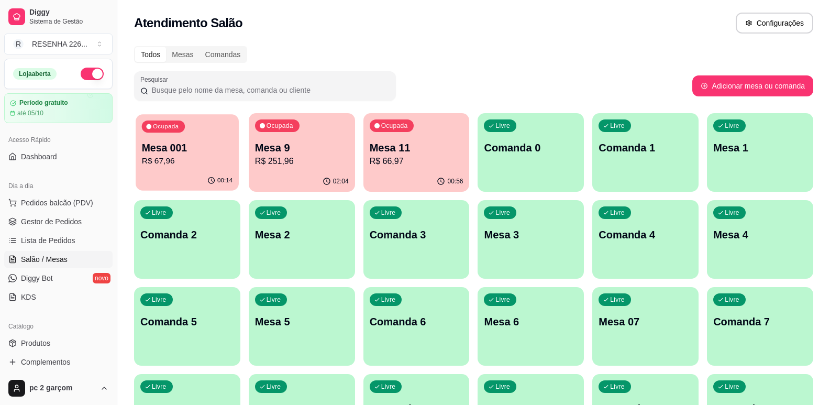
click at [176, 163] on p "R$ 67,96" at bounding box center [187, 161] width 91 height 12
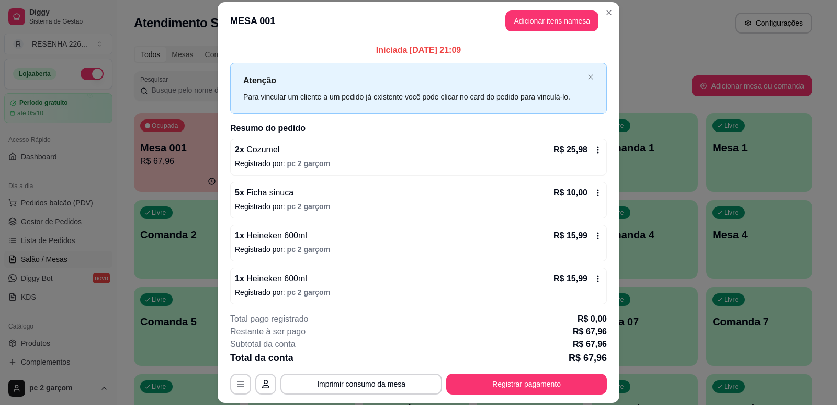
scroll to position [4, 0]
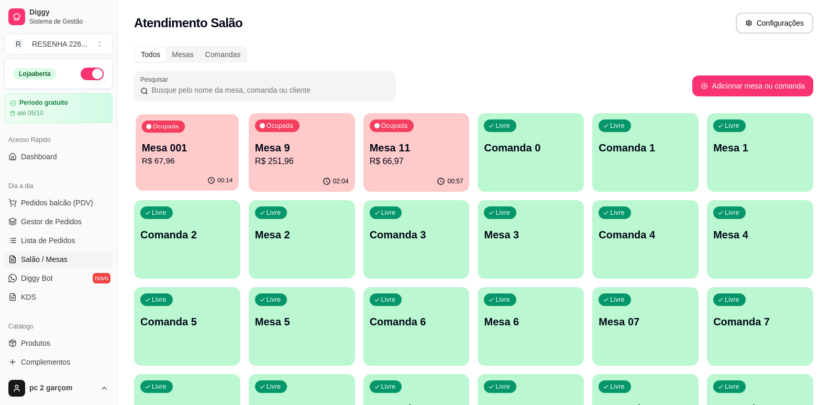
click at [171, 148] on p "Mesa 001" at bounding box center [187, 148] width 91 height 14
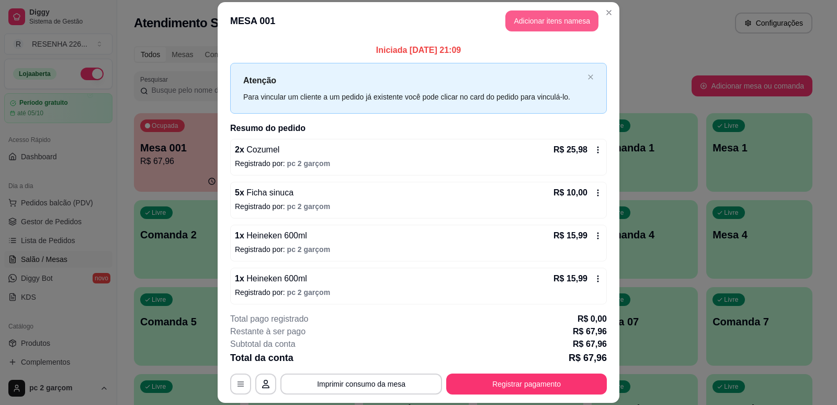
click at [539, 18] on button "Adicionar itens na mesa" at bounding box center [552, 20] width 93 height 21
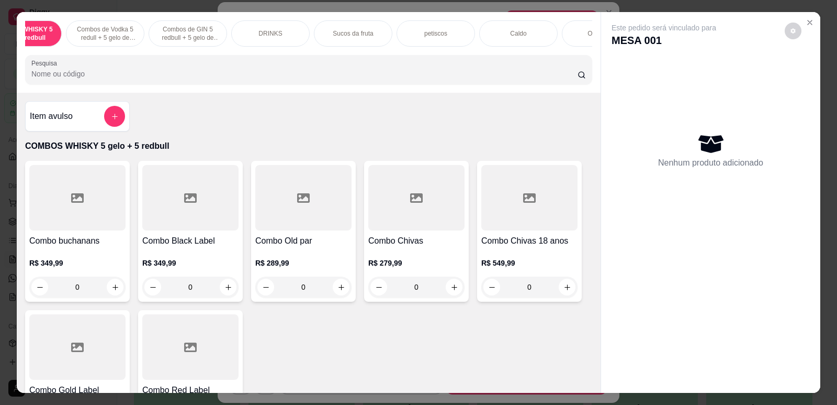
scroll to position [0, 63]
click at [587, 44] on div "OUTROS" at bounding box center [580, 33] width 79 height 26
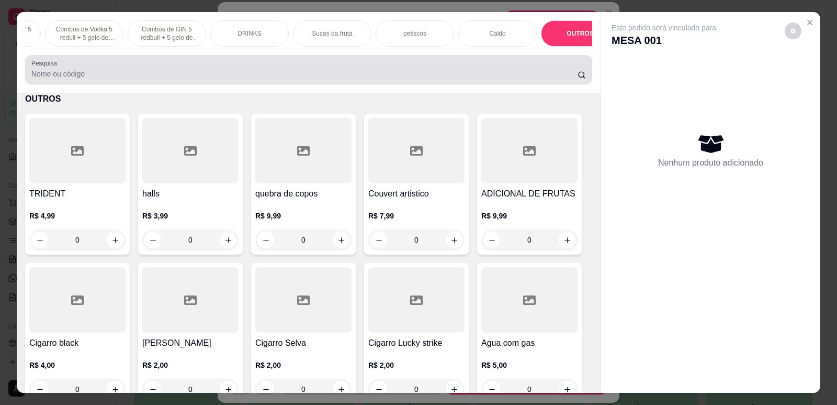
scroll to position [21, 0]
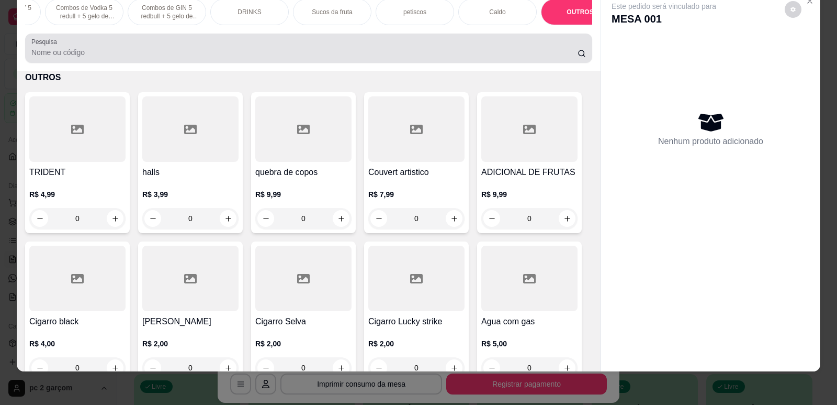
drag, startPoint x: 587, startPoint y: 44, endPoint x: 579, endPoint y: 50, distance: 9.4
click at [587, 44] on div "Pesquisa" at bounding box center [308, 47] width 567 height 29
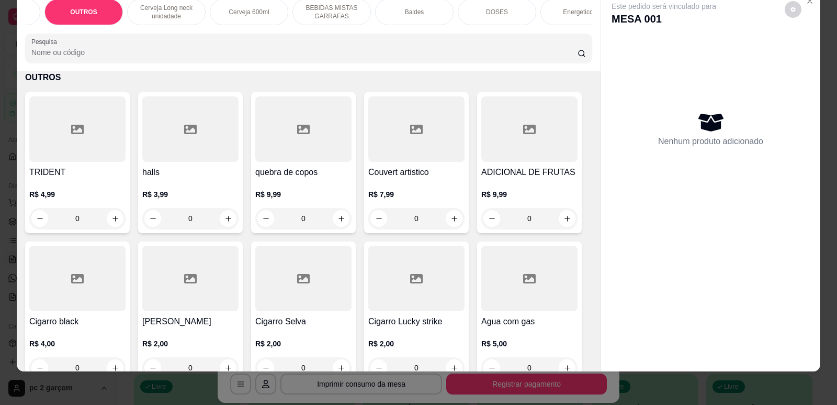
scroll to position [0, 669]
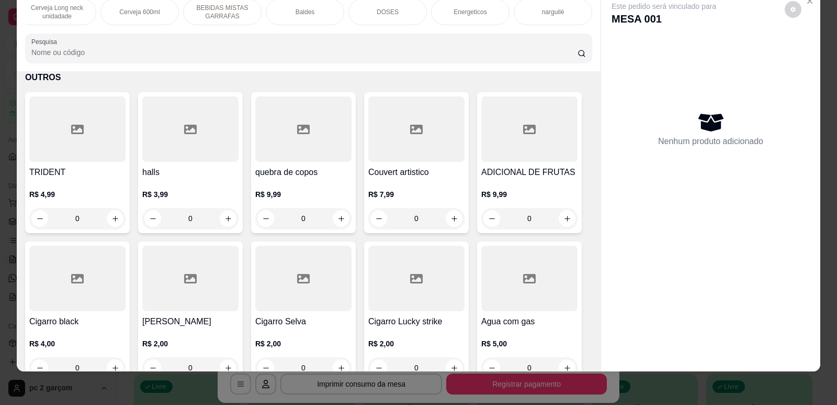
click at [152, 14] on p "Cerveja 600ml" at bounding box center [139, 12] width 40 height 8
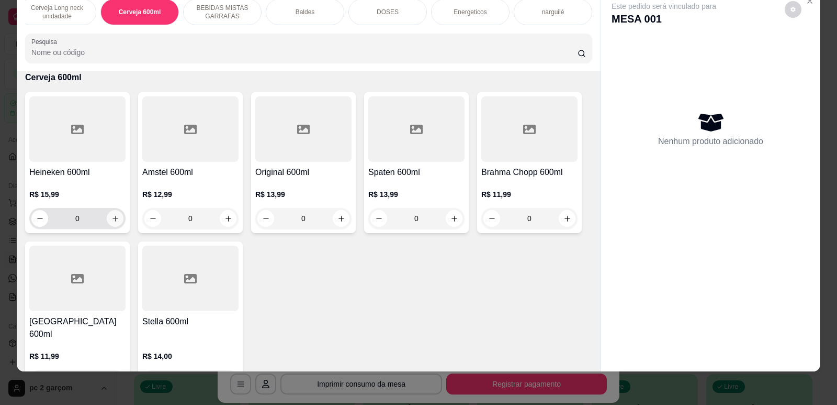
click at [115, 227] on button "increase-product-quantity" at bounding box center [115, 218] width 17 height 17
type input "1"
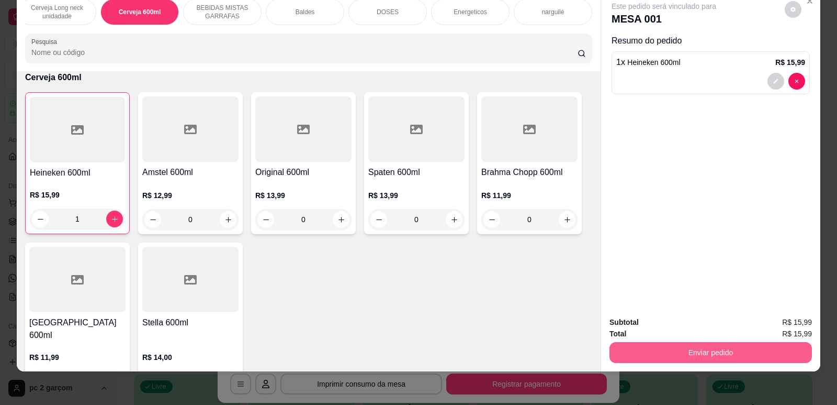
click at [668, 355] on button "Enviar pedido" at bounding box center [711, 352] width 203 height 21
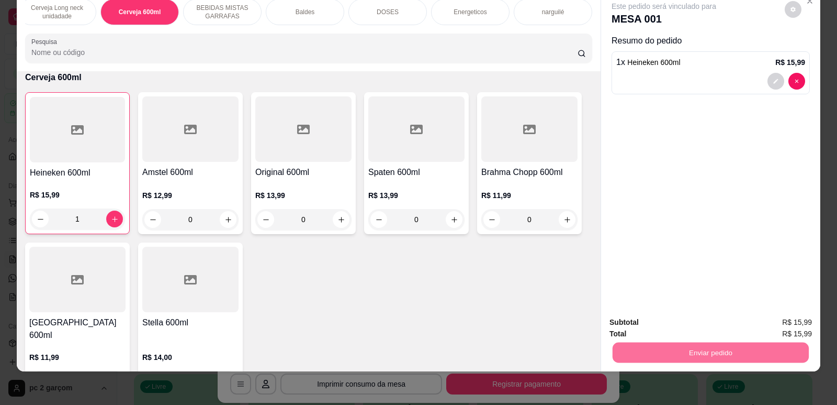
click at [657, 326] on button "Não registrar e enviar pedido" at bounding box center [676, 327] width 109 height 20
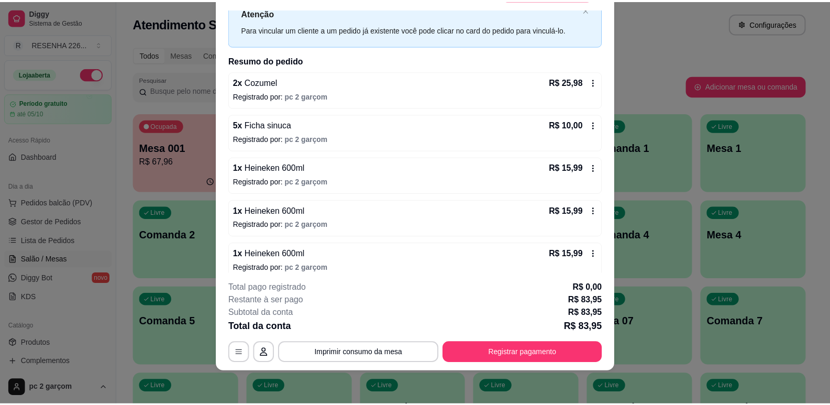
scroll to position [47, 0]
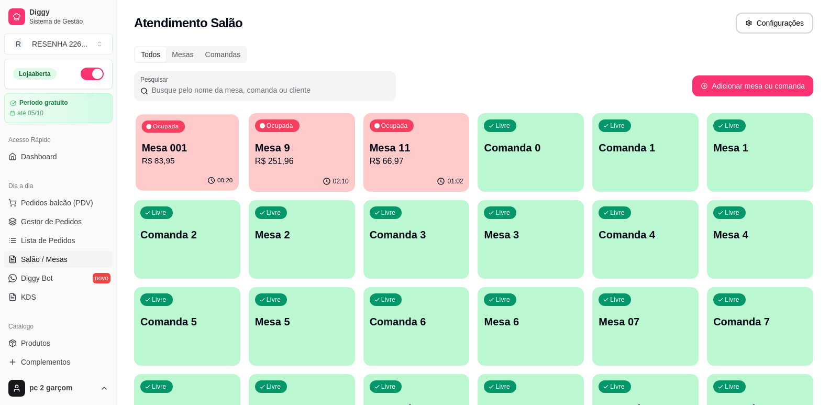
click at [177, 174] on div "00:20" at bounding box center [187, 181] width 103 height 20
click at [274, 148] on p "Mesa 9" at bounding box center [301, 148] width 91 height 14
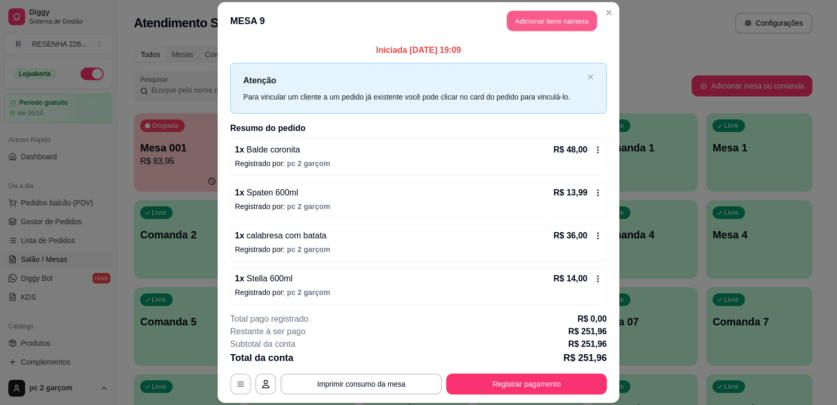
click at [532, 19] on button "Adicionar itens na mesa" at bounding box center [552, 20] width 90 height 20
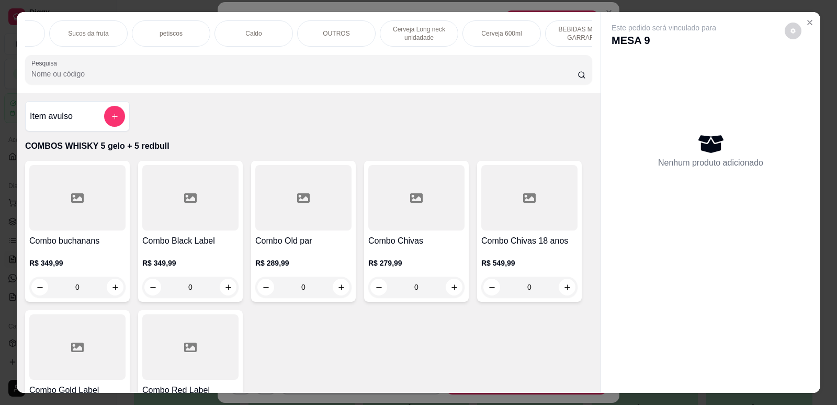
scroll to position [0, 314]
click at [490, 38] on div "Cerveja 600ml" at bounding box center [494, 33] width 79 height 26
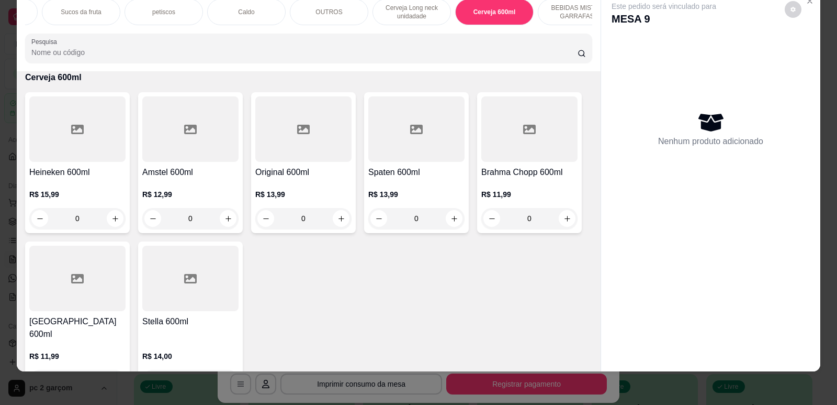
click at [156, 311] on div at bounding box center [190, 277] width 96 height 65
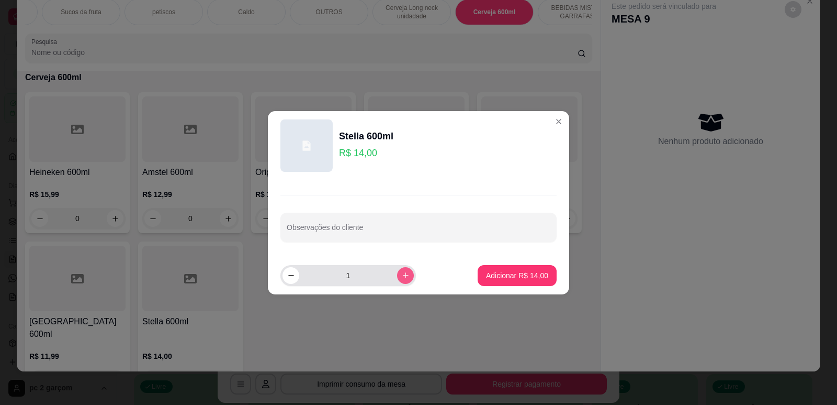
click at [402, 276] on icon "increase-product-quantity" at bounding box center [406, 275] width 8 height 8
click at [292, 275] on icon "decrease-product-quantity" at bounding box center [291, 275] width 8 height 8
type input "1"
click at [528, 273] on p "Adicionar R$ 14,00" at bounding box center [517, 275] width 62 height 10
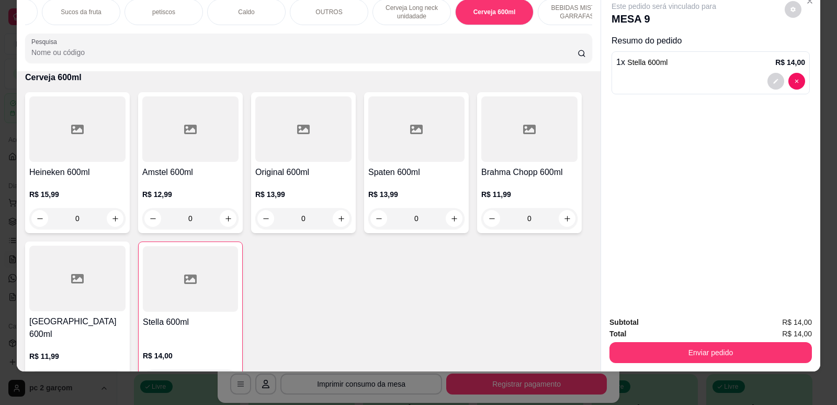
type input "1"
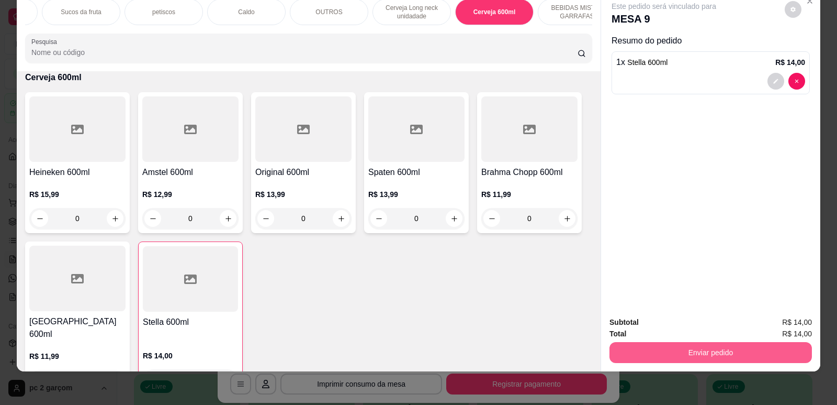
click at [682, 348] on button "Enviar pedido" at bounding box center [711, 352] width 203 height 21
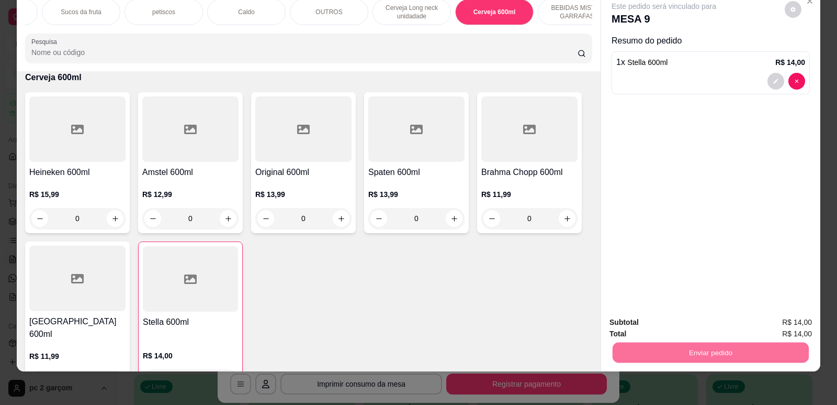
click at [652, 322] on button "Não registrar e enviar pedido" at bounding box center [676, 327] width 109 height 20
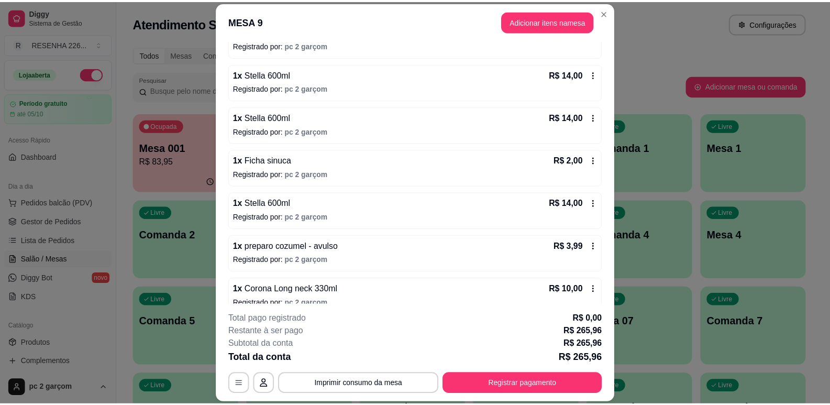
scroll to position [476, 0]
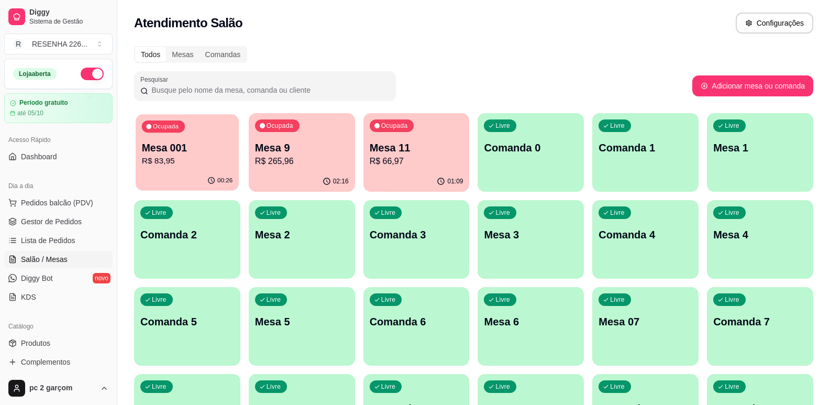
click at [188, 152] on p "Mesa 001" at bounding box center [187, 148] width 91 height 14
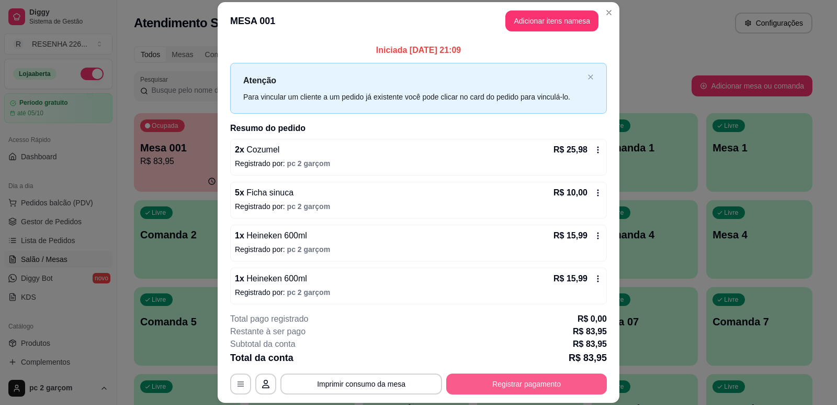
click at [467, 384] on button "Registrar pagamento" at bounding box center [526, 383] width 161 height 21
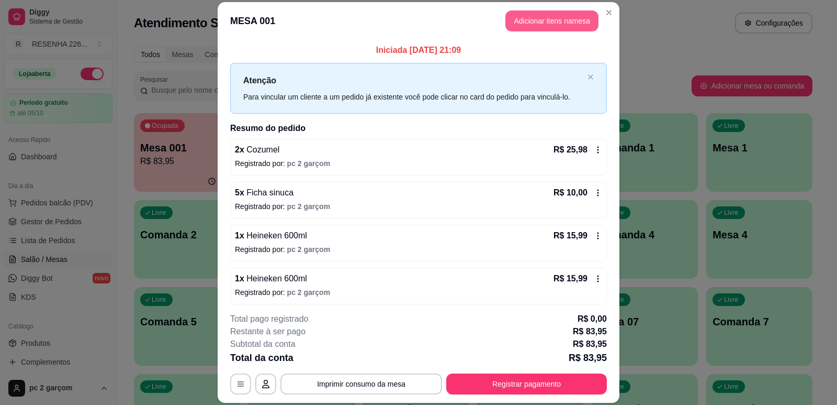
click at [542, 28] on button "Adicionar itens na mesa" at bounding box center [552, 20] width 93 height 21
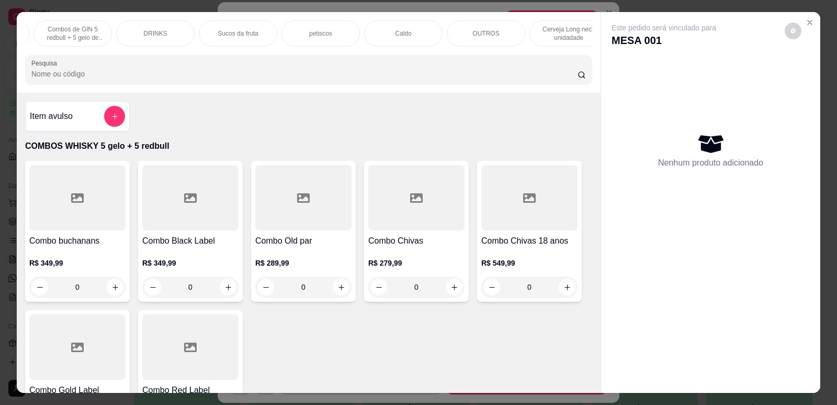
scroll to position [0, 167]
click at [584, 47] on div "COMBOS WHISKY 5 gelo + 5 redbull Combos de Vodka 5 redull + 5 gelo de coco Comb…" at bounding box center [308, 33] width 567 height 26
click at [151, 28] on div "Cerveja 600ml" at bounding box center [139, 33] width 79 height 26
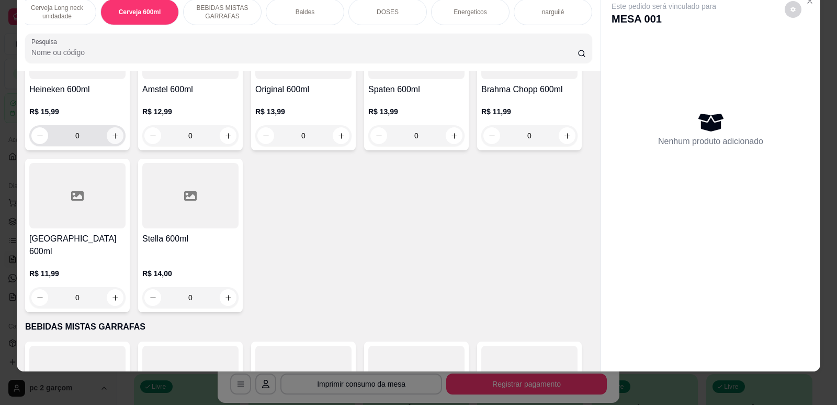
scroll to position [3075, 0]
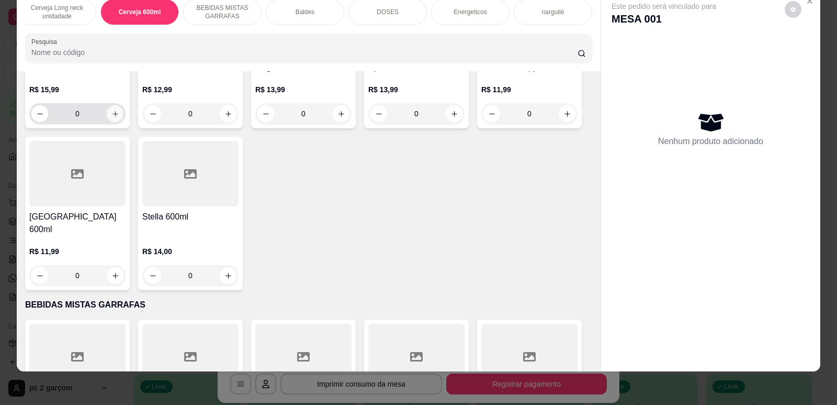
click at [117, 122] on button "increase-product-quantity" at bounding box center [115, 113] width 17 height 17
type input "1"
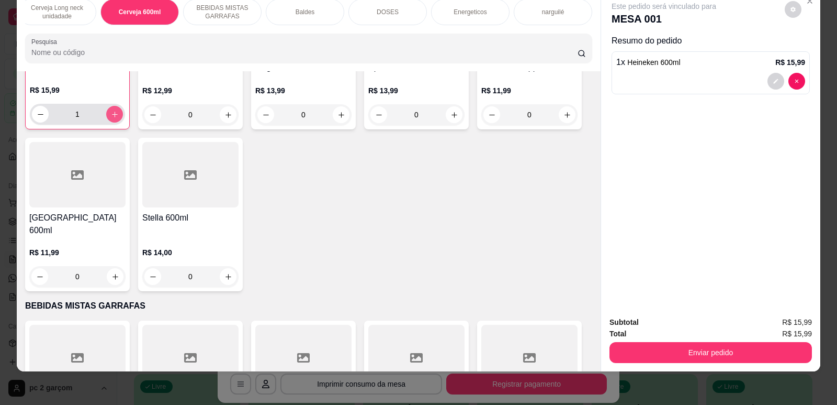
scroll to position [3076, 0]
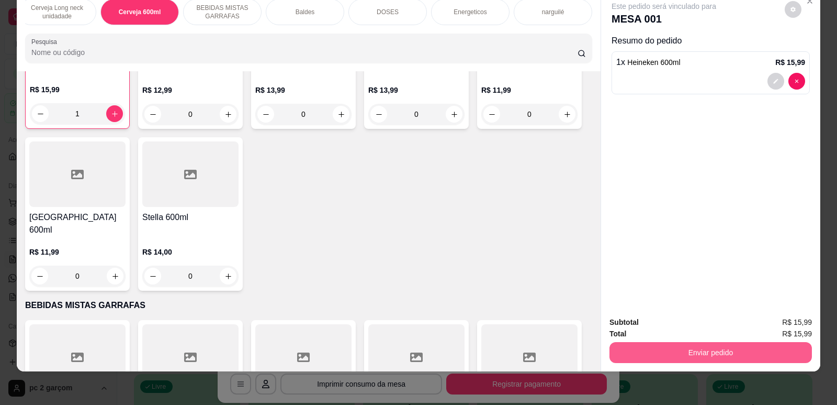
click at [768, 351] on button "Enviar pedido" at bounding box center [711, 352] width 203 height 21
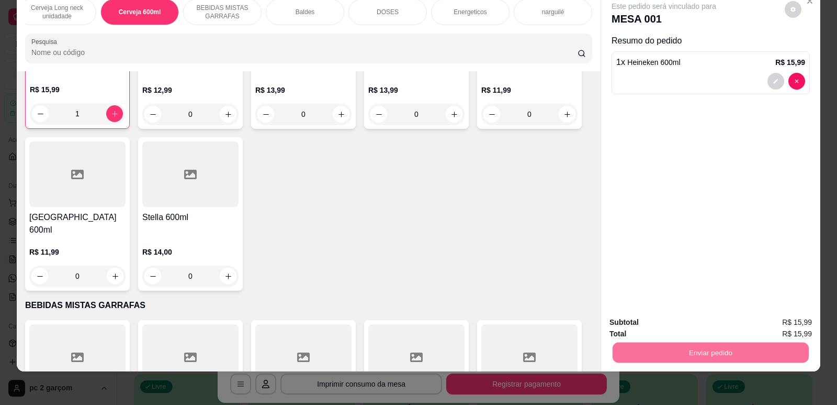
click at [650, 330] on button "Não registrar e enviar pedido" at bounding box center [676, 327] width 109 height 20
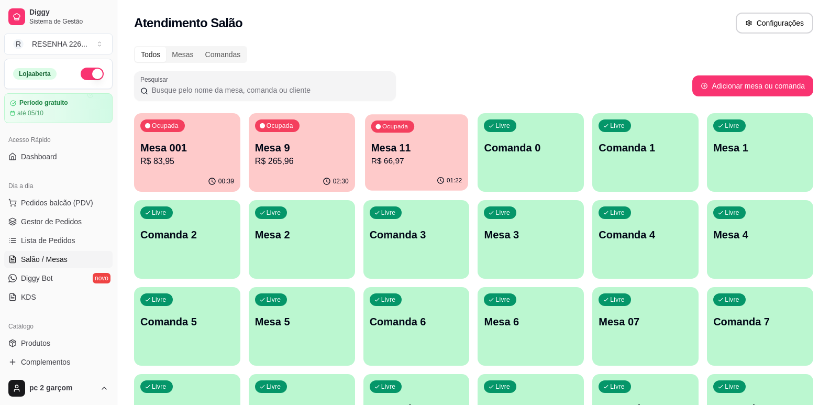
click at [393, 159] on p "R$ 66,97" at bounding box center [416, 161] width 91 height 12
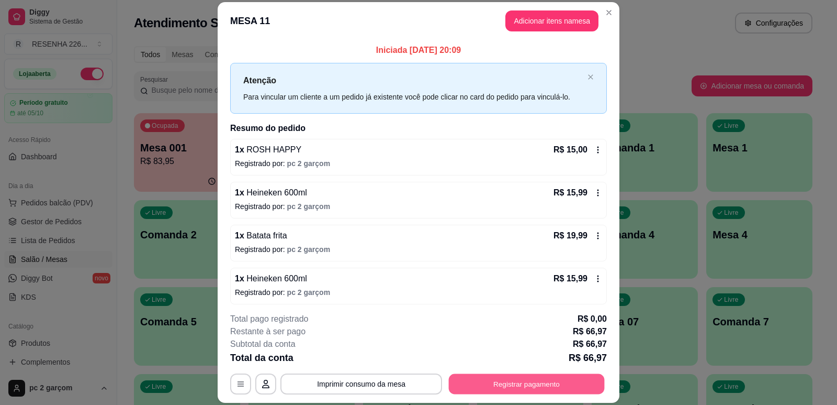
click at [521, 384] on button "Registrar pagamento" at bounding box center [527, 384] width 156 height 20
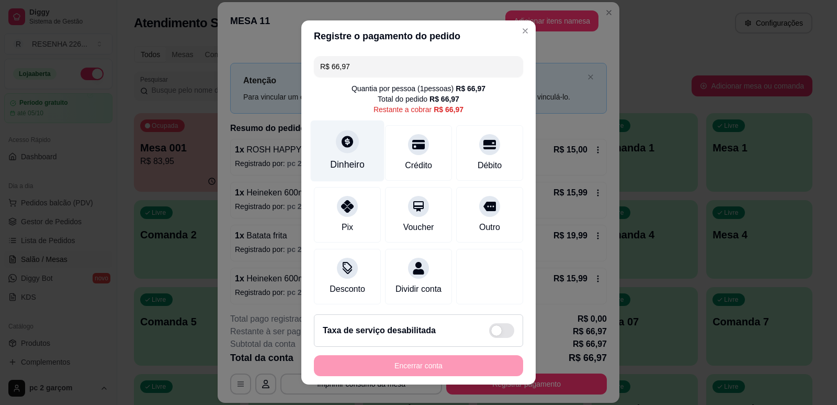
click at [356, 161] on div "Dinheiro" at bounding box center [347, 165] width 35 height 14
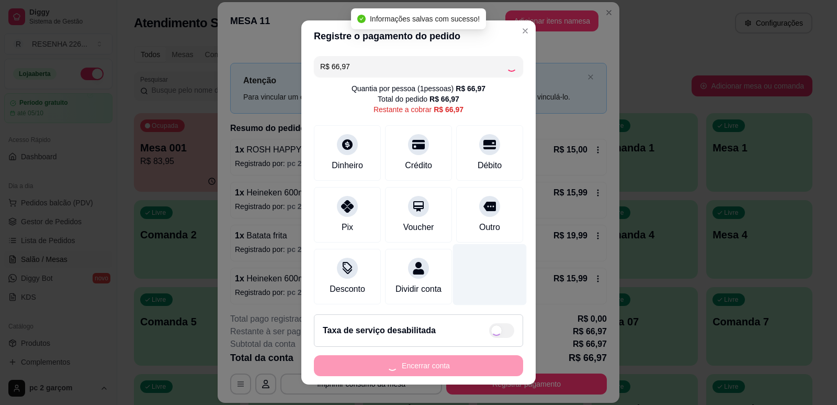
type input "R$ 0,00"
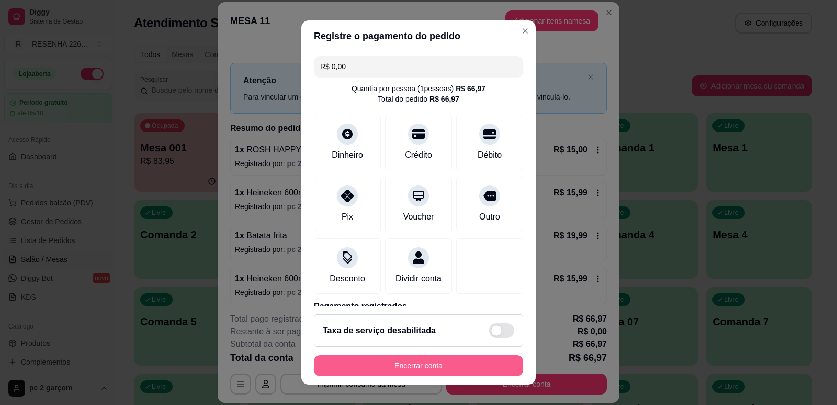
click at [446, 370] on button "Encerrar conta" at bounding box center [418, 365] width 209 height 21
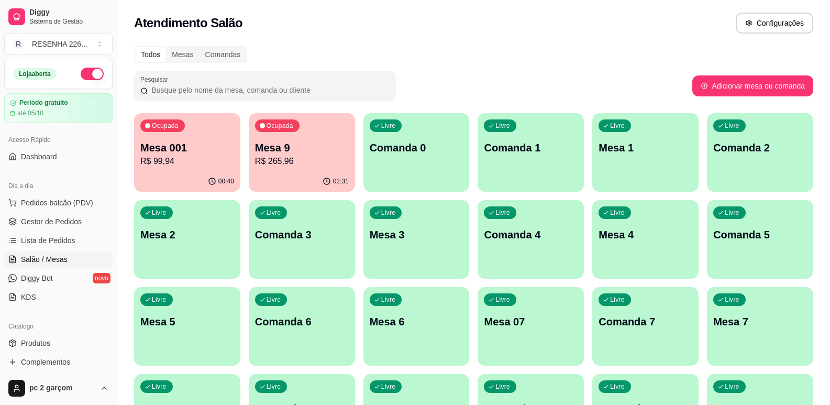
click at [284, 159] on p "R$ 265,96" at bounding box center [302, 161] width 94 height 13
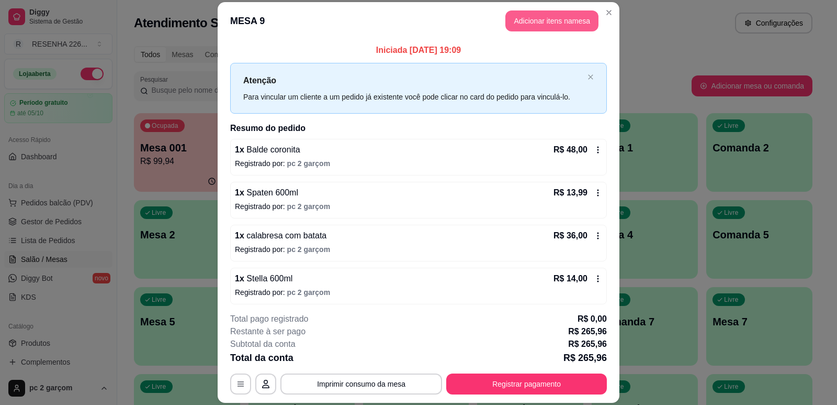
click at [524, 20] on button "Adicionar itens na mesa" at bounding box center [552, 20] width 93 height 21
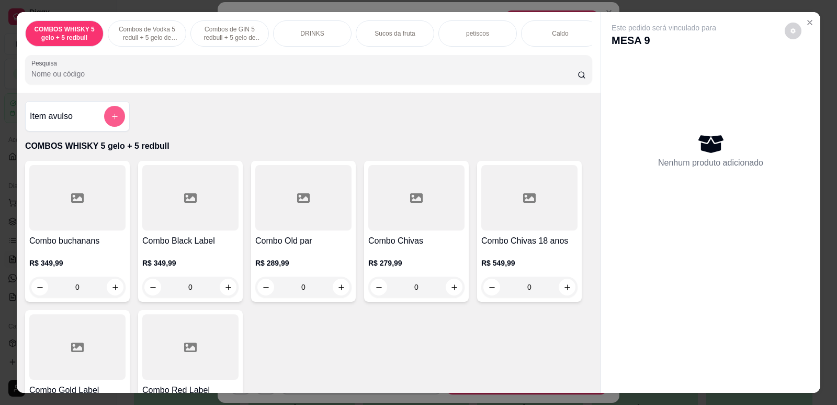
click at [116, 120] on button "add-separate-item" at bounding box center [114, 116] width 21 height 21
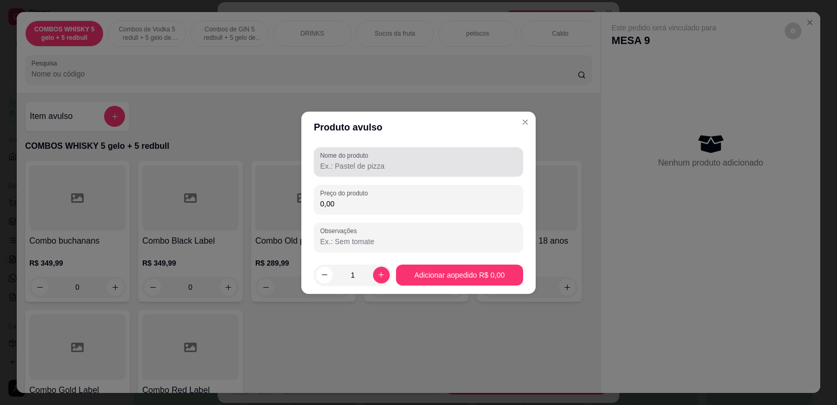
click at [402, 155] on div at bounding box center [418, 161] width 197 height 21
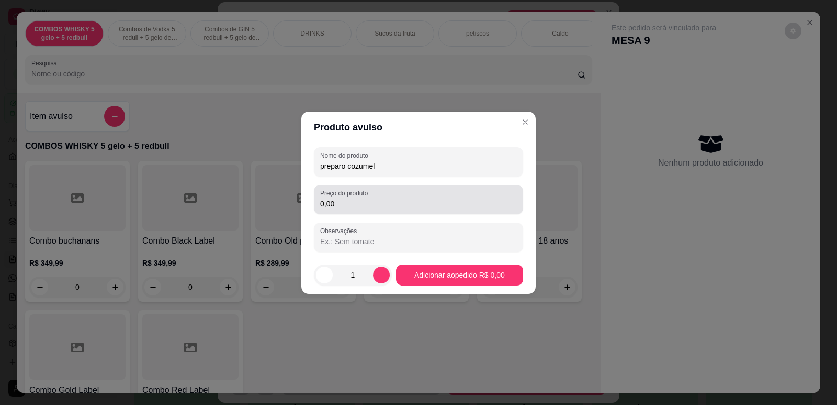
type input "preparo cozumel"
click at [494, 197] on div "0,00" at bounding box center [418, 199] width 197 height 21
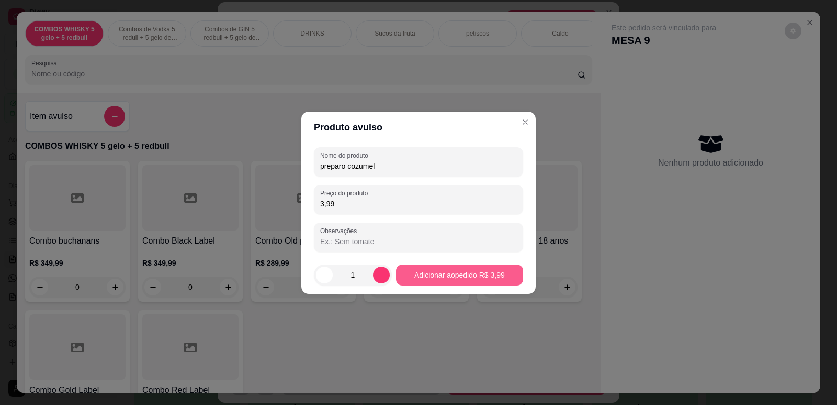
type input "3,99"
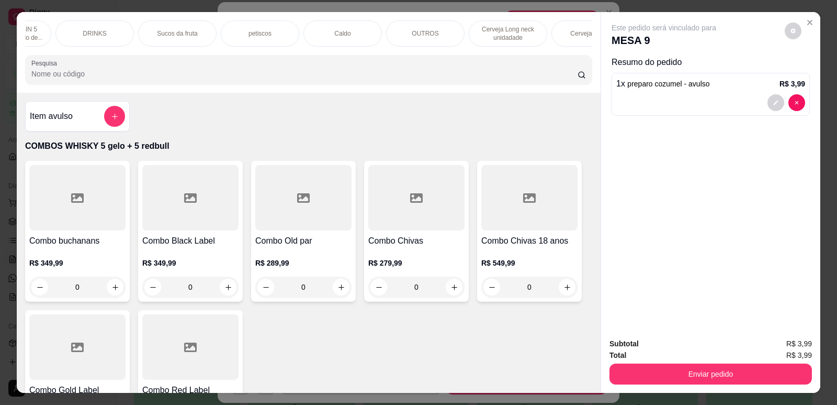
scroll to position [0, 230]
click at [577, 35] on p "Cerveja 600ml" at bounding box center [578, 33] width 40 height 8
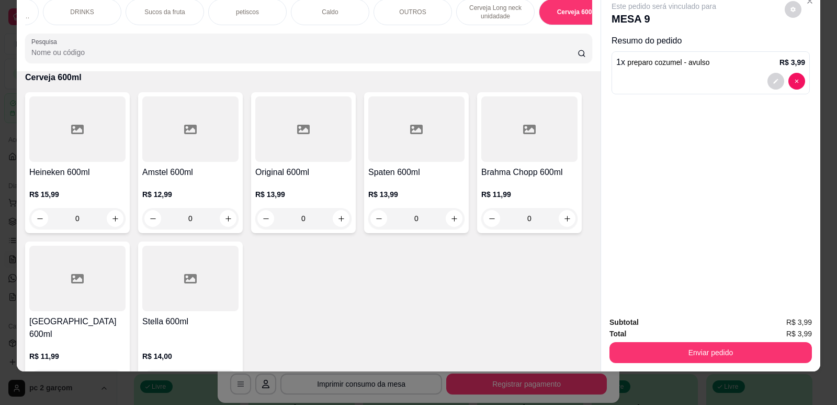
click at [479, 3] on div "Cerveja Long neck unidadade" at bounding box center [495, 12] width 79 height 26
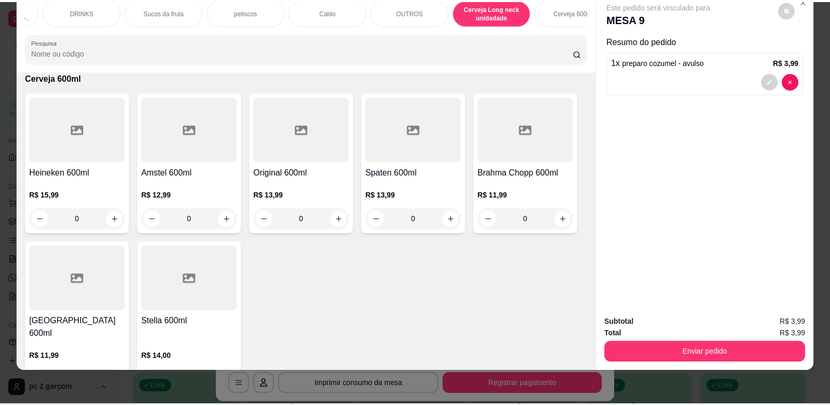
scroll to position [2639, 0]
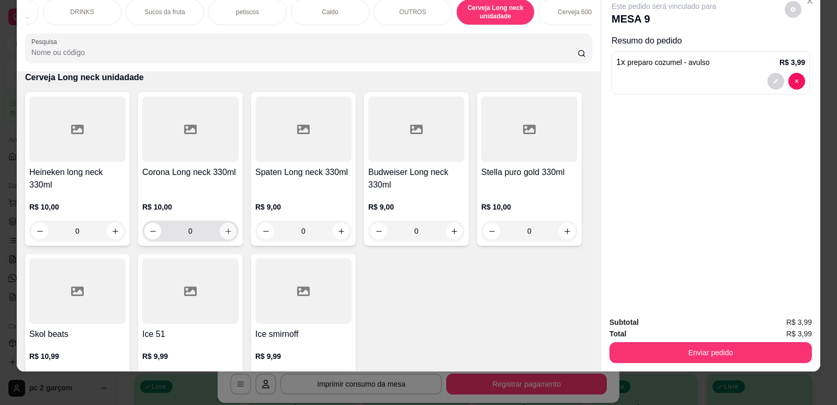
click at [220, 237] on button "increase-product-quantity" at bounding box center [228, 230] width 17 height 17
type input "1"
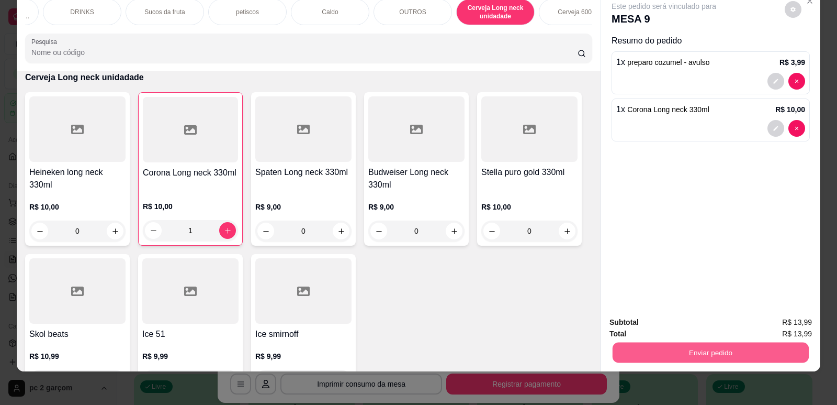
click at [747, 350] on button "Enviar pedido" at bounding box center [711, 352] width 196 height 20
click at [778, 321] on button "Sim, quero registrar" at bounding box center [776, 327] width 78 height 20
click at [691, 347] on button "Enviar pedido" at bounding box center [711, 352] width 203 height 21
click at [666, 323] on button "Não registrar e enviar pedido" at bounding box center [676, 326] width 106 height 19
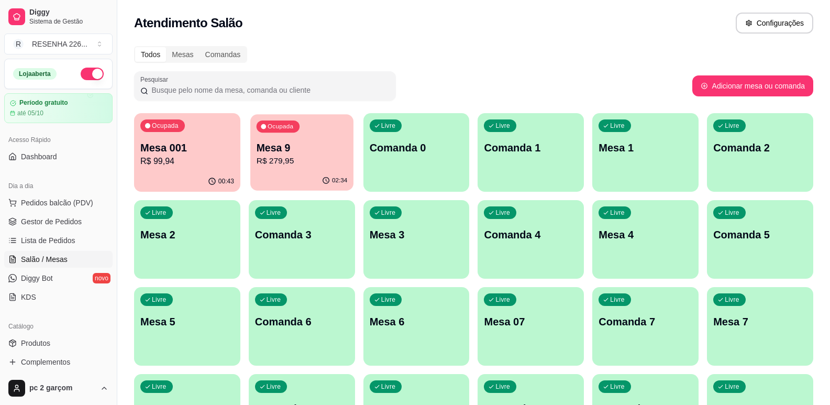
click at [271, 148] on p "Mesa 9" at bounding box center [301, 148] width 91 height 14
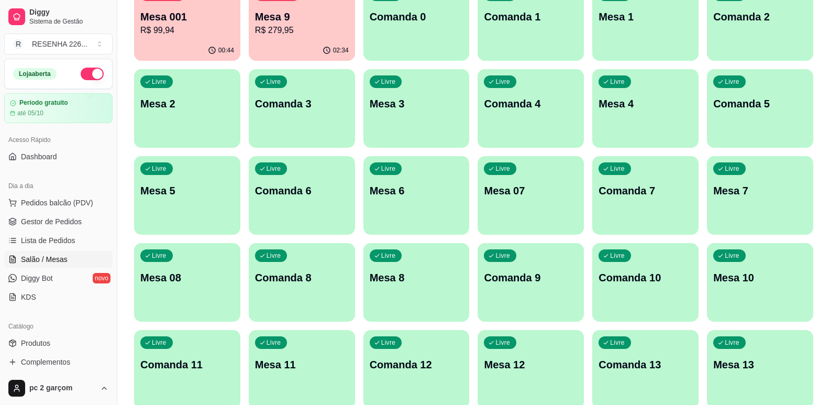
scroll to position [157, 0]
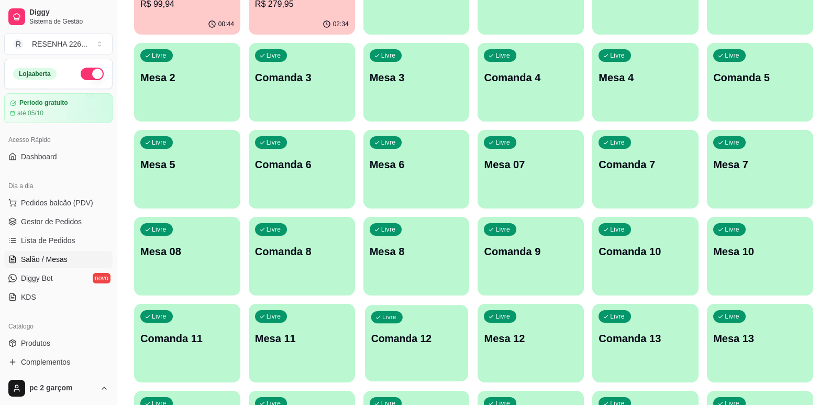
click at [429, 365] on div "Livre Comanda 12" at bounding box center [416, 337] width 103 height 64
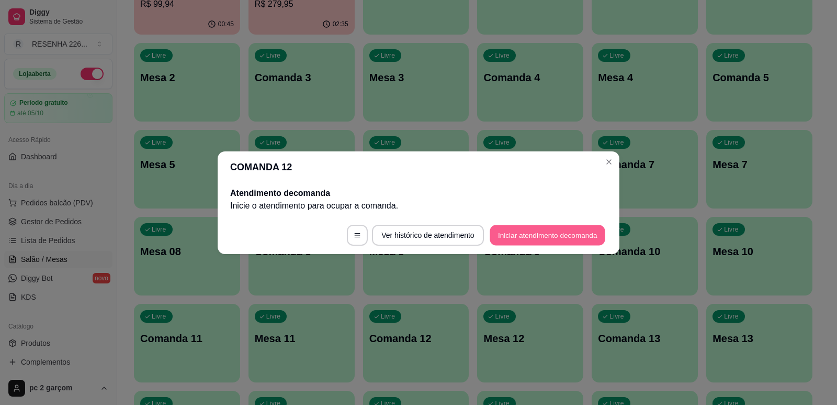
click at [527, 236] on button "Iniciar atendimento de comanda" at bounding box center [548, 235] width 116 height 20
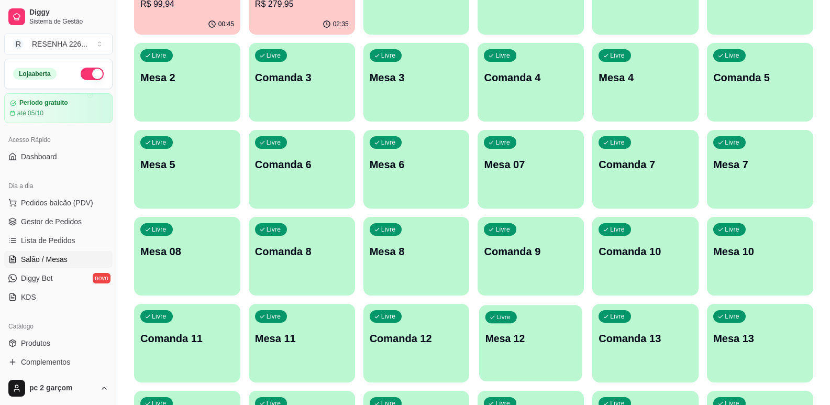
click at [507, 357] on div "Livre Mesa 12" at bounding box center [530, 337] width 103 height 64
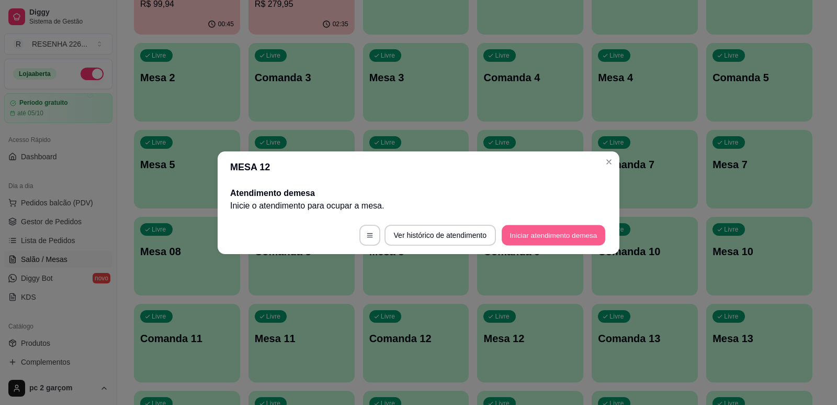
click at [547, 244] on button "Iniciar atendimento de mesa" at bounding box center [554, 235] width 104 height 20
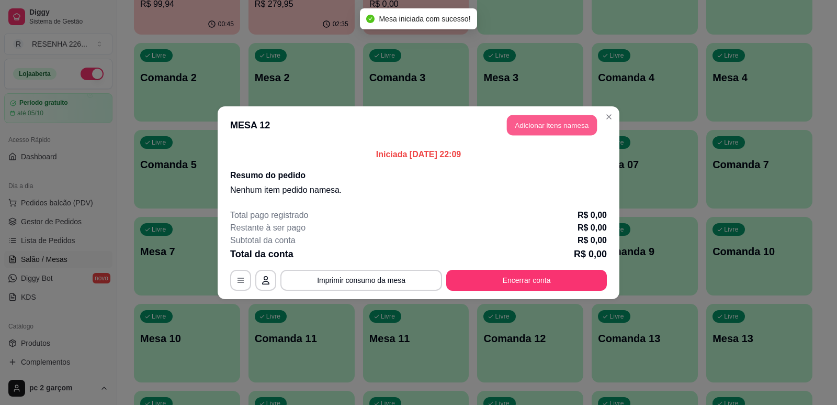
click at [523, 129] on button "Adicionar itens na mesa" at bounding box center [552, 125] width 90 height 20
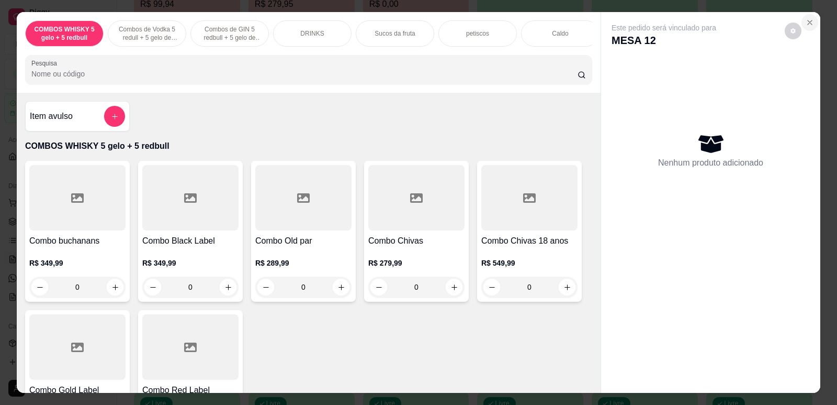
click at [806, 23] on icon "Close" at bounding box center [810, 22] width 8 height 8
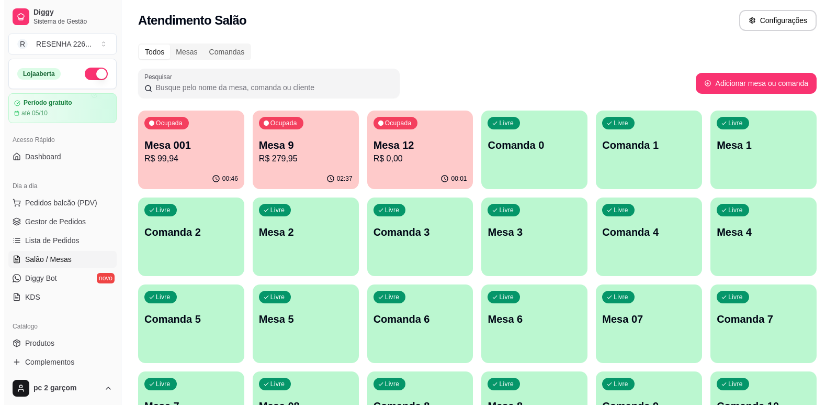
scroll to position [0, 0]
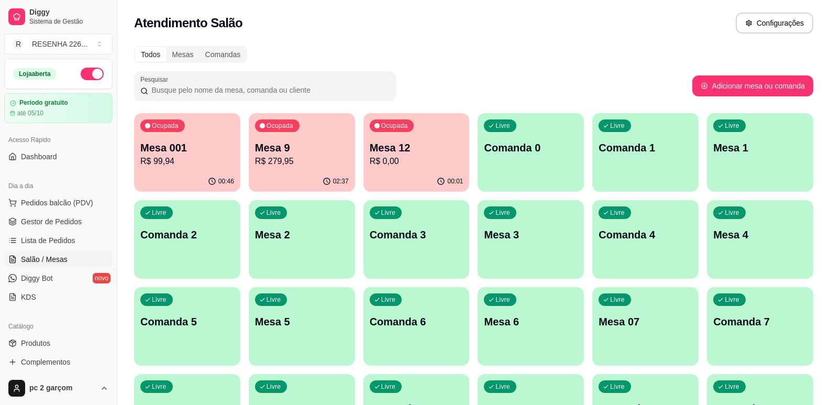
click at [163, 207] on div "Livre" at bounding box center [156, 212] width 32 height 13
click at [209, 173] on div "00:46" at bounding box center [187, 181] width 106 height 20
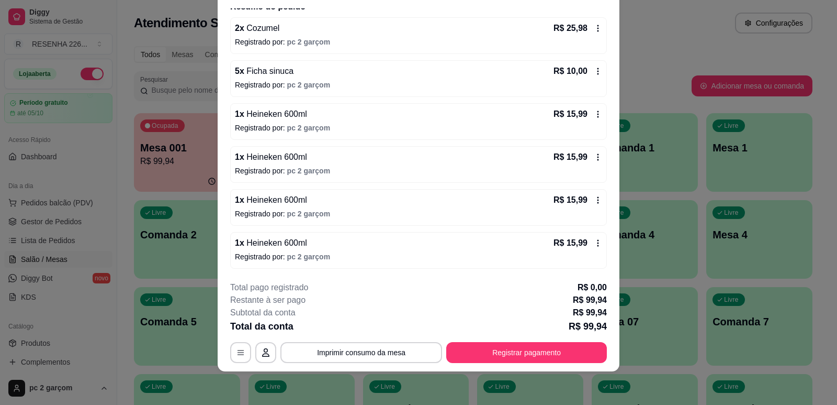
scroll to position [38, 0]
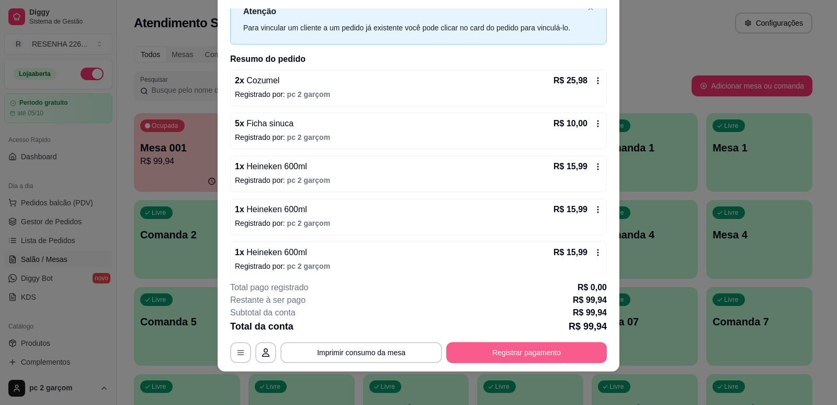
click at [553, 351] on button "Registrar pagamento" at bounding box center [526, 352] width 161 height 21
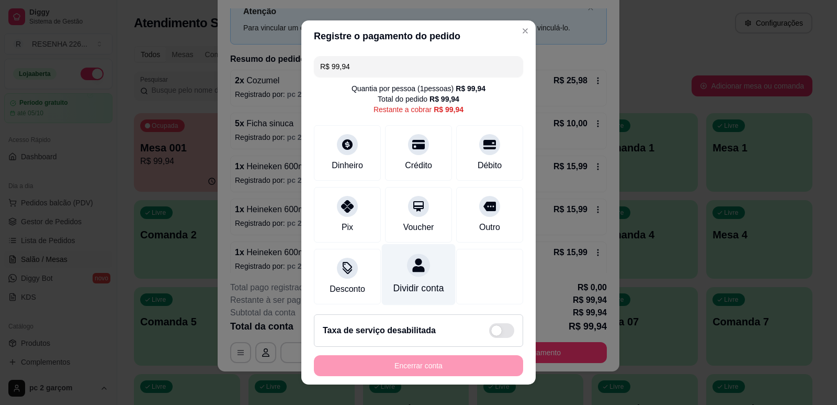
click at [394, 287] on div "Dividir conta" at bounding box center [419, 288] width 51 height 14
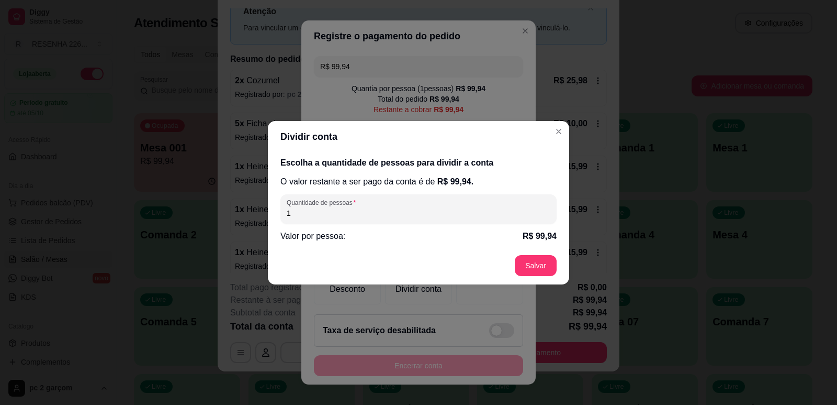
click at [452, 217] on input "1" at bounding box center [419, 213] width 264 height 10
type input "3"
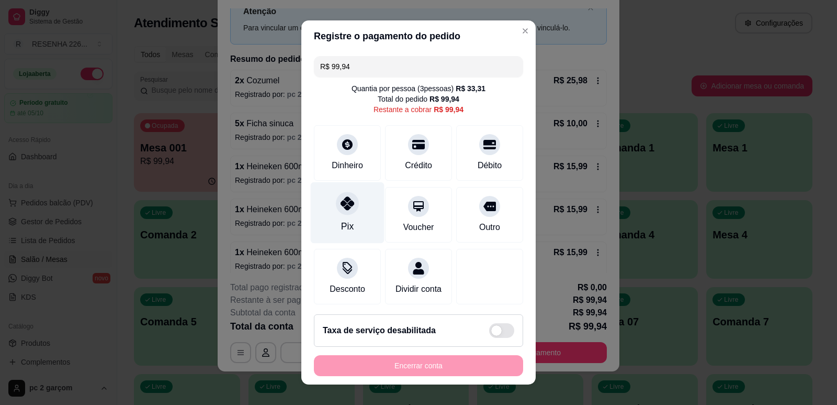
click at [330, 215] on div "Pix" at bounding box center [348, 212] width 74 height 61
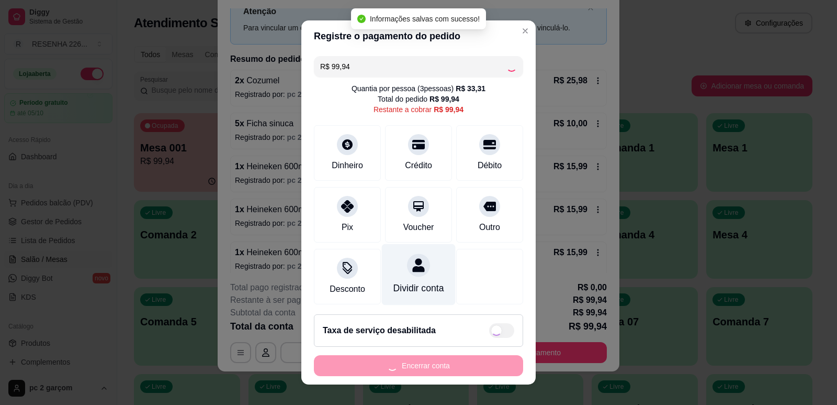
type input "R$ 0,00"
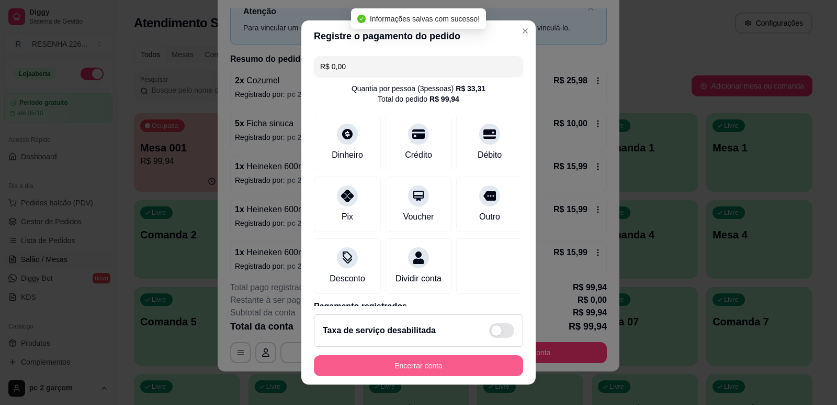
click at [446, 365] on button "Encerrar conta" at bounding box center [418, 365] width 209 height 21
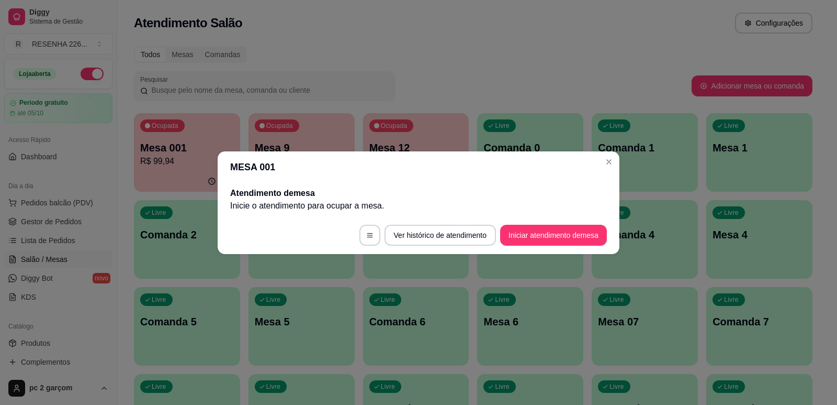
scroll to position [0, 0]
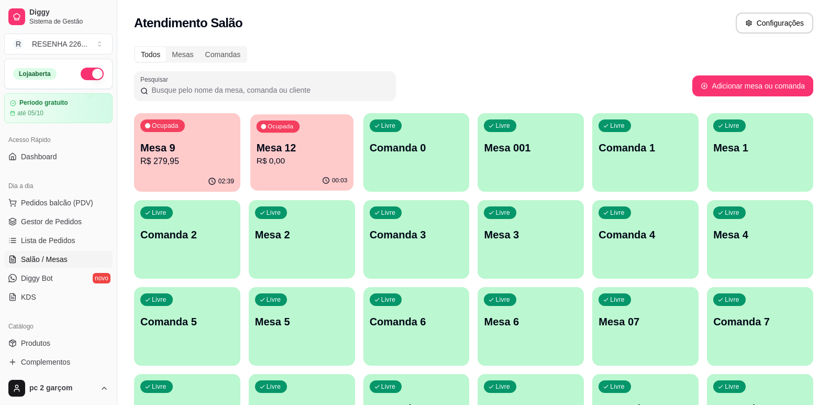
click at [318, 158] on p "R$ 0,00" at bounding box center [301, 161] width 91 height 12
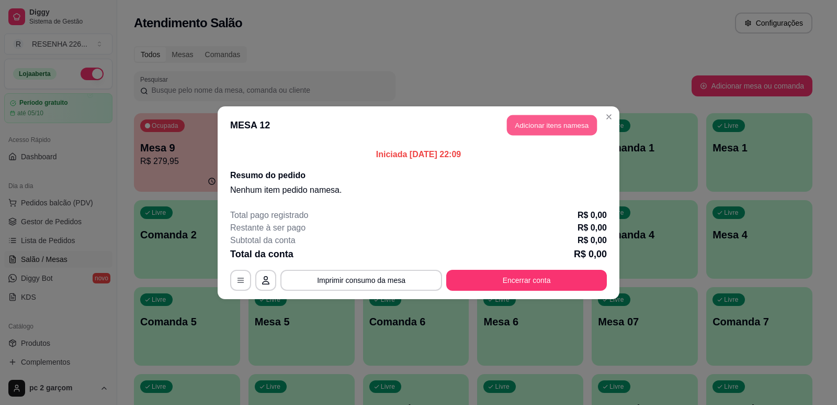
click at [547, 131] on button "Adicionar itens na mesa" at bounding box center [552, 125] width 90 height 20
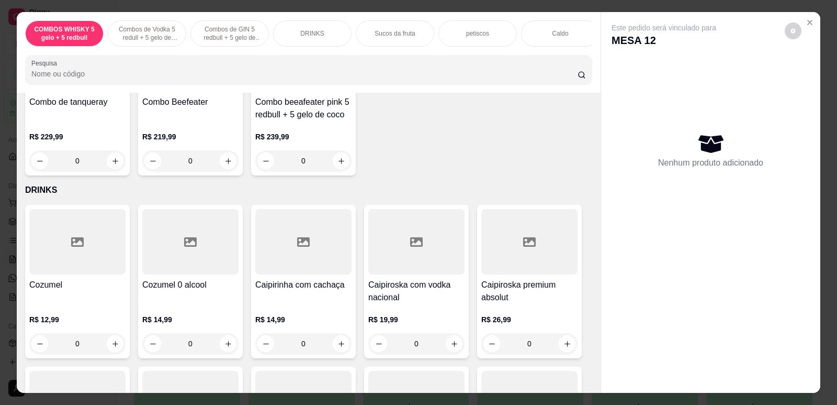
scroll to position [680, 0]
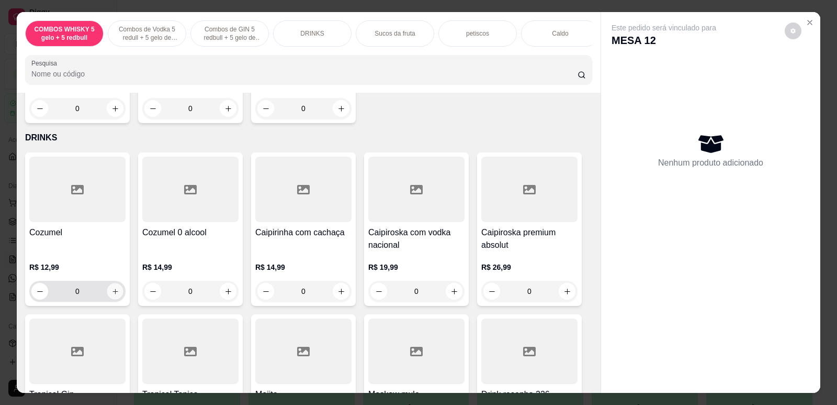
click at [109, 299] on button "increase-product-quantity" at bounding box center [115, 291] width 16 height 16
type input "1"
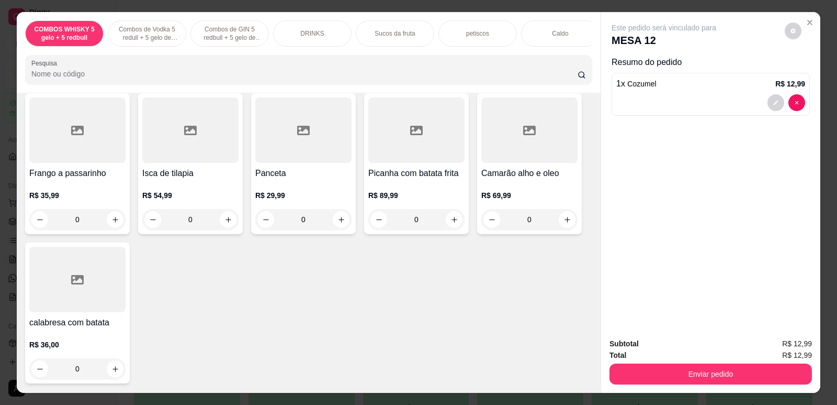
scroll to position [1570, 0]
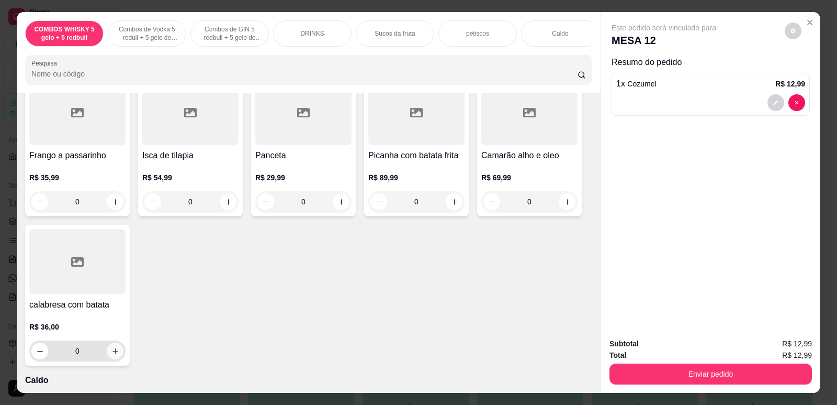
click at [111, 355] on icon "increase-product-quantity" at bounding box center [115, 351] width 8 height 8
type input "1"
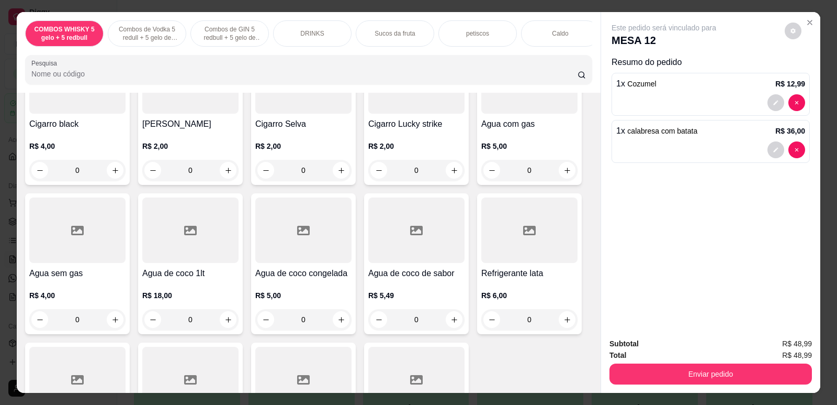
scroll to position [2251, 0]
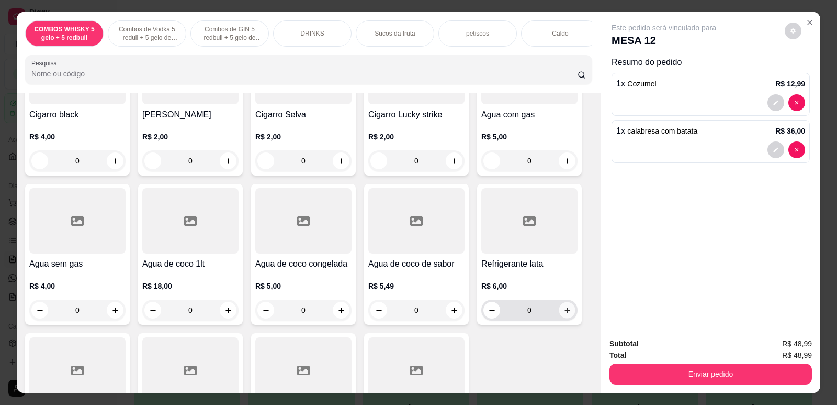
click at [565, 318] on button "increase-product-quantity" at bounding box center [567, 310] width 16 height 16
type input "1"
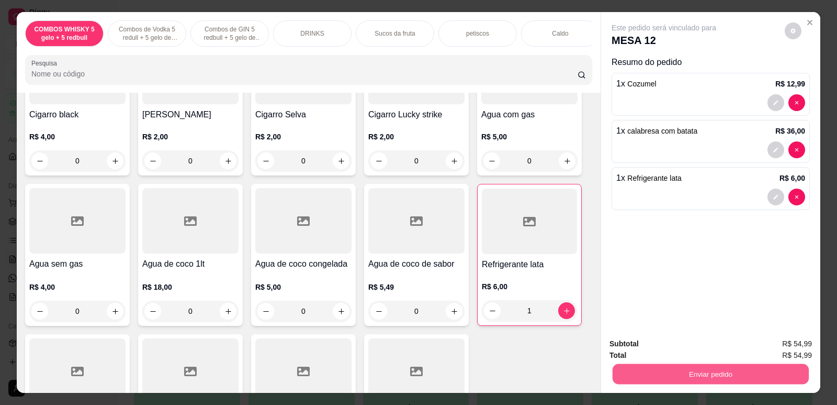
click at [702, 376] on button "Enviar pedido" at bounding box center [711, 373] width 196 height 20
click at [690, 349] on button "Não registrar e enviar pedido" at bounding box center [676, 347] width 106 height 19
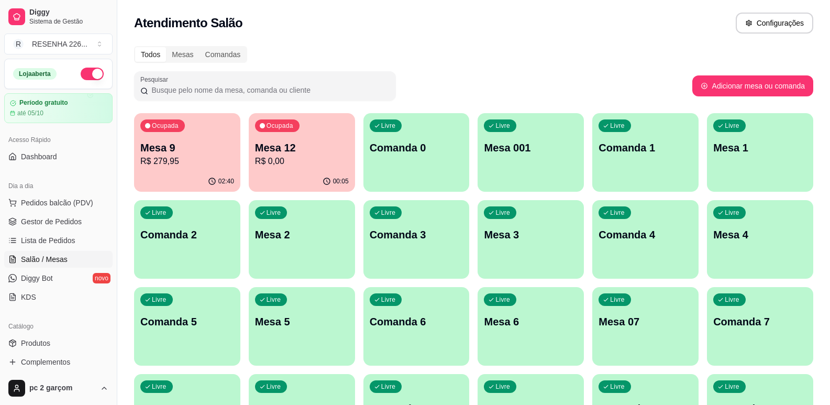
click at [197, 156] on p "R$ 279,95" at bounding box center [187, 161] width 94 height 13
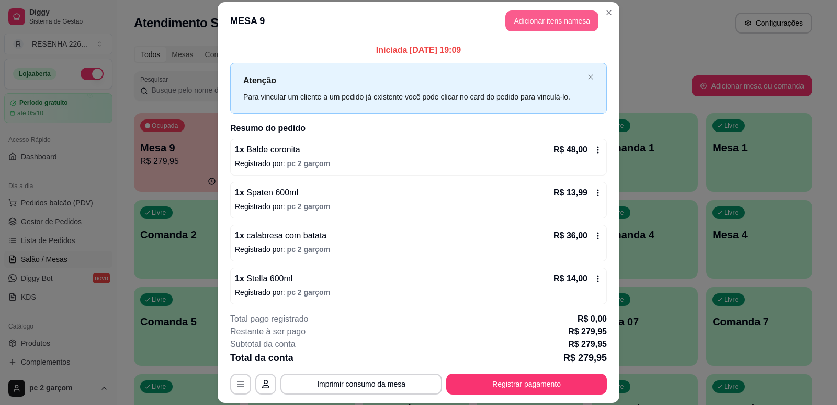
click at [533, 21] on button "Adicionar itens na mesa" at bounding box center [552, 20] width 93 height 21
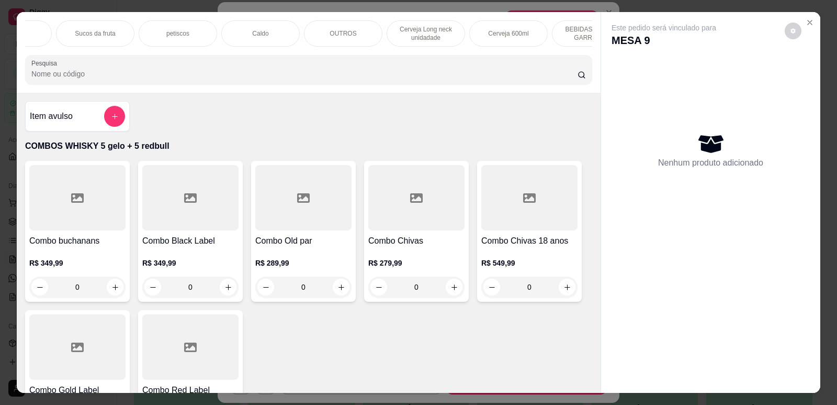
scroll to position [0, 314]
click at [473, 25] on div "Cerveja 600ml" at bounding box center [494, 33] width 79 height 26
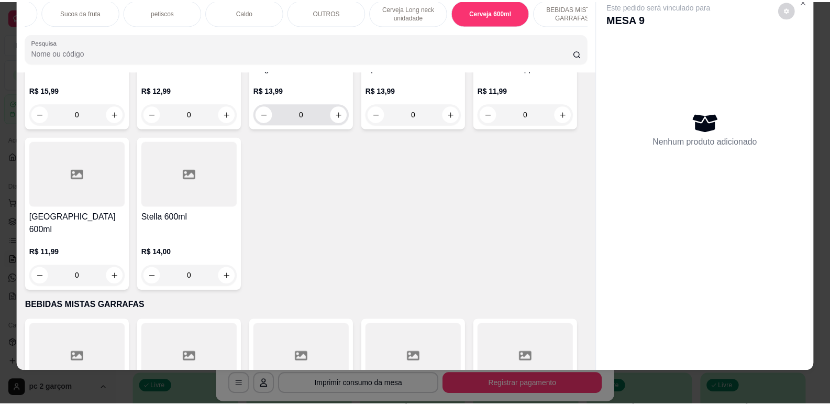
scroll to position [3075, 0]
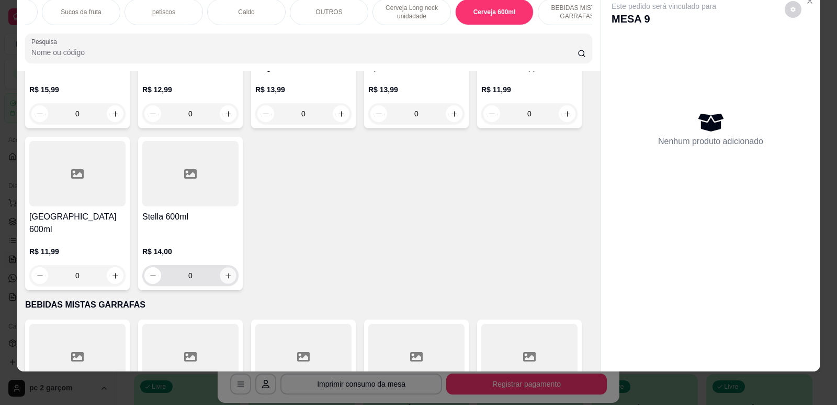
click at [225, 272] on icon "increase-product-quantity" at bounding box center [229, 276] width 8 height 8
type input "1"
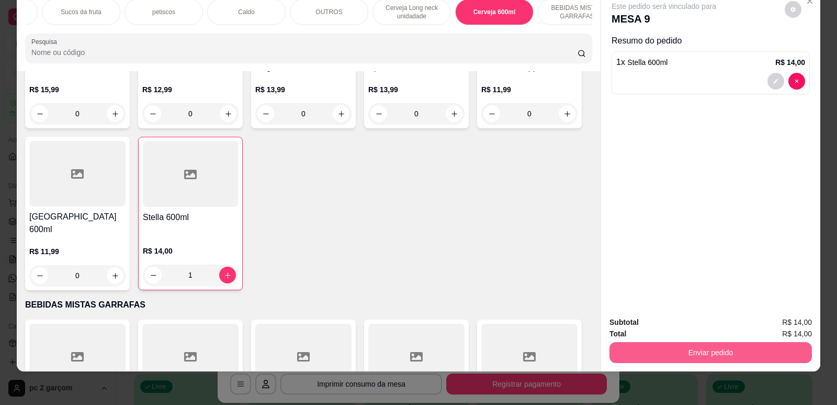
click at [689, 350] on button "Enviar pedido" at bounding box center [711, 352] width 203 height 21
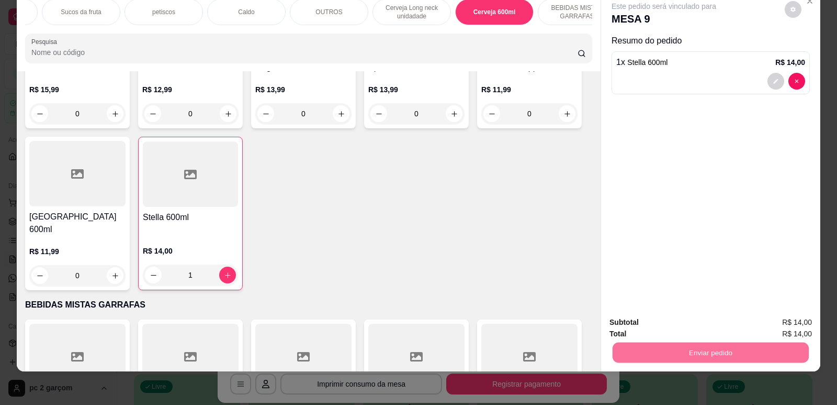
click at [692, 328] on button "Não registrar e enviar pedido" at bounding box center [676, 327] width 109 height 20
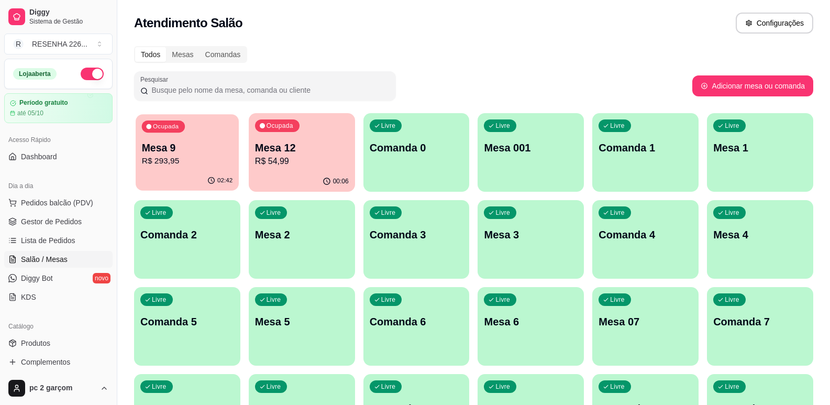
click at [172, 158] on p "R$ 293,95" at bounding box center [187, 161] width 91 height 12
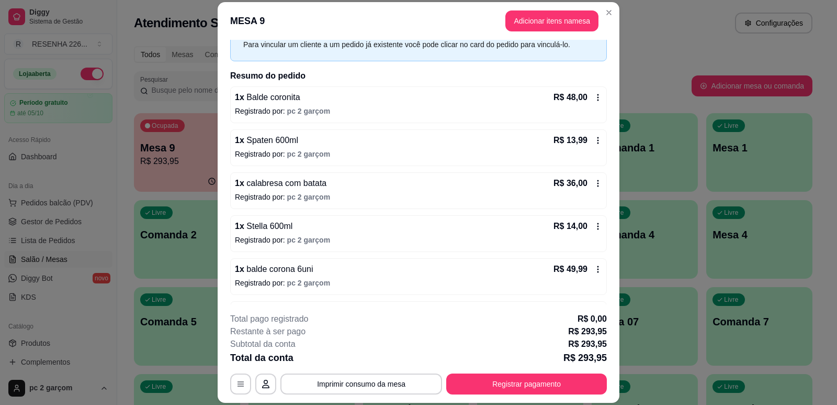
scroll to position [105, 0]
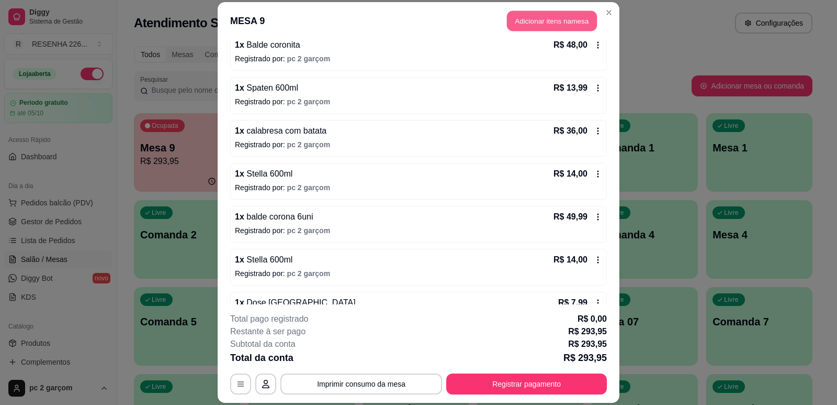
click at [553, 16] on button "Adicionar itens na mesa" at bounding box center [552, 20] width 90 height 20
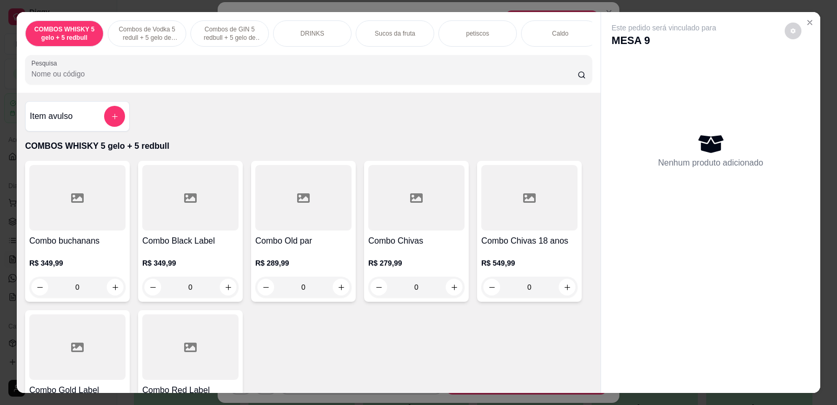
click at [486, 79] on input "Pesquisa" at bounding box center [304, 74] width 546 height 10
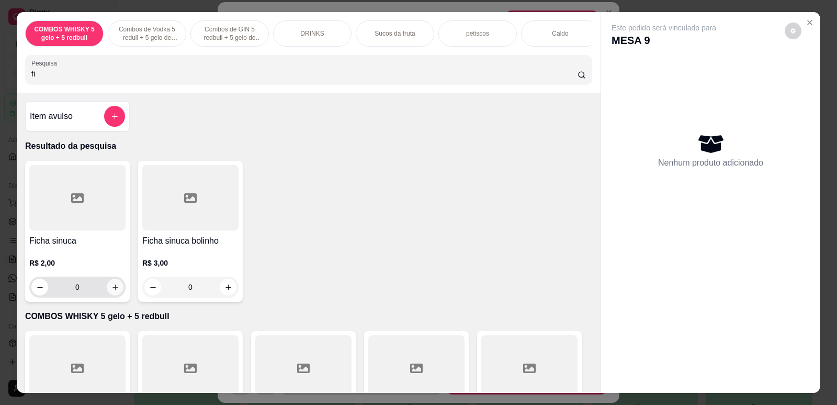
type input "fi"
click at [111, 291] on icon "increase-product-quantity" at bounding box center [115, 287] width 8 height 8
type input "1"
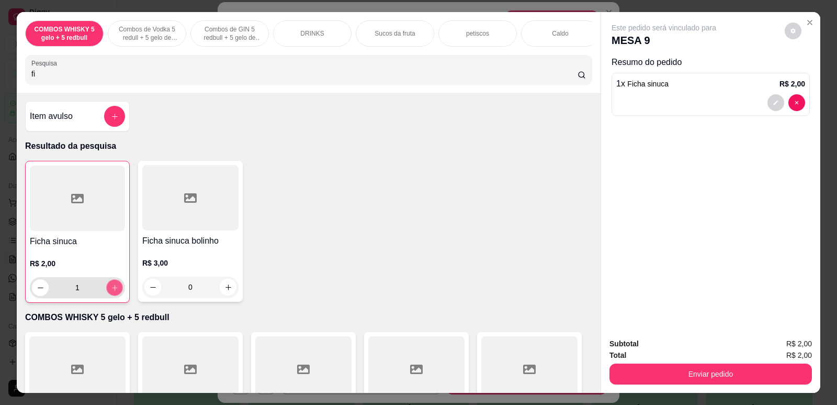
click at [111, 292] on icon "increase-product-quantity" at bounding box center [115, 288] width 8 height 8
type input "5"
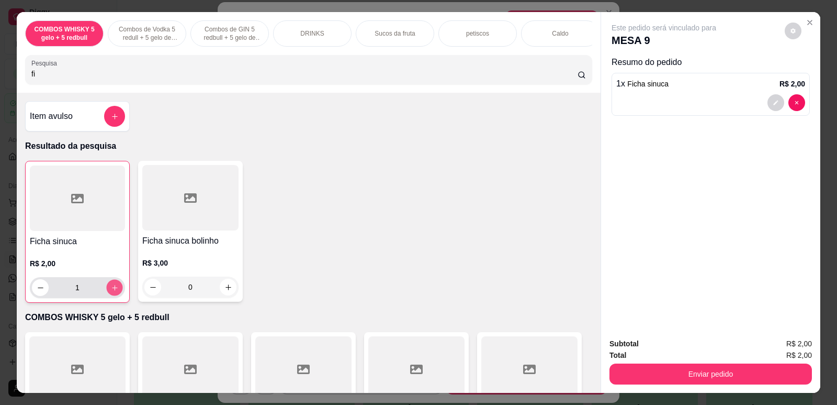
type input "5"
click at [111, 292] on icon "increase-product-quantity" at bounding box center [115, 288] width 8 height 8
type input "6"
click at [39, 291] on icon "decrease-product-quantity" at bounding box center [41, 288] width 8 height 8
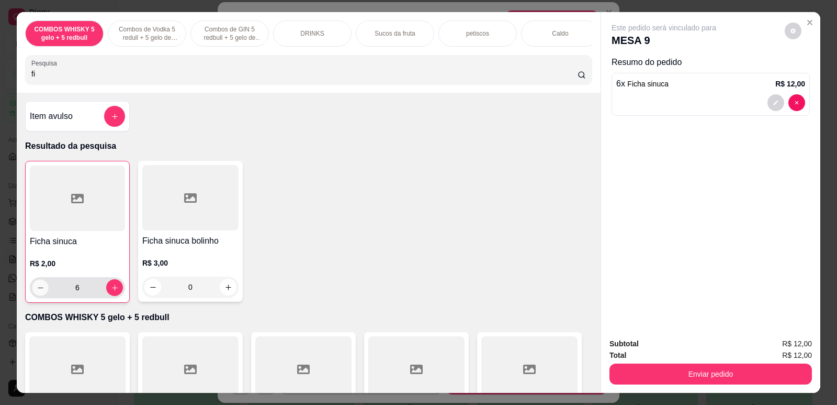
type input "5"
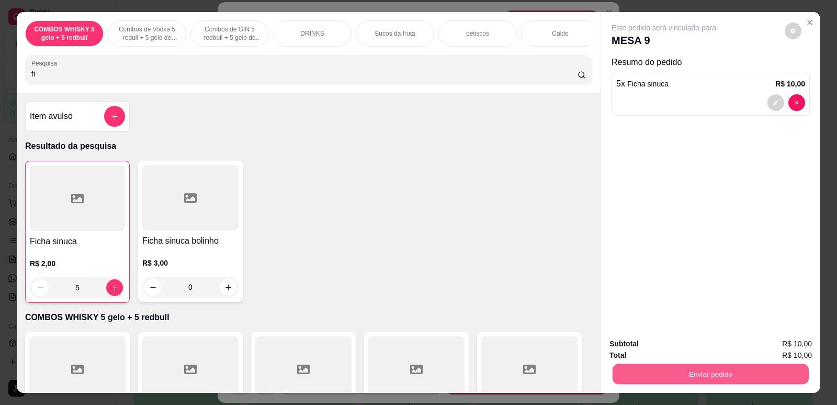
click at [703, 371] on button "Enviar pedido" at bounding box center [711, 373] width 196 height 20
click at [676, 348] on button "Não registrar e enviar pedido" at bounding box center [676, 348] width 109 height 20
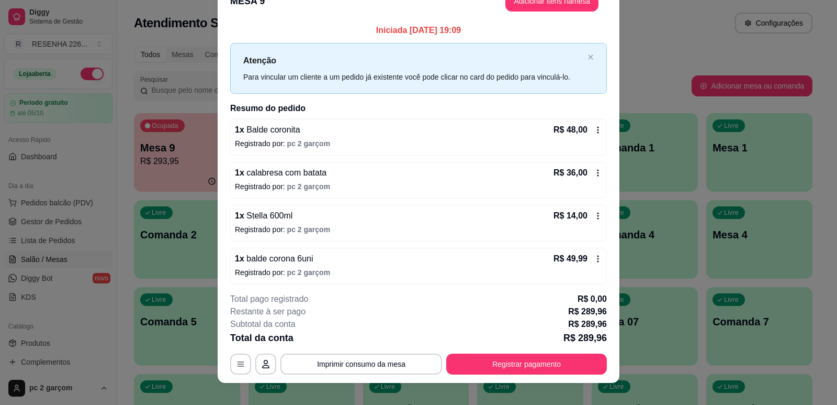
scroll to position [0, 0]
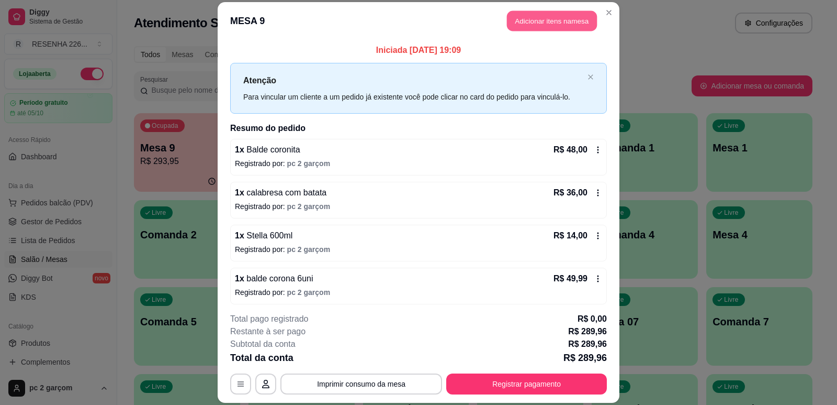
click at [564, 23] on button "Adicionar itens na mesa" at bounding box center [552, 20] width 90 height 20
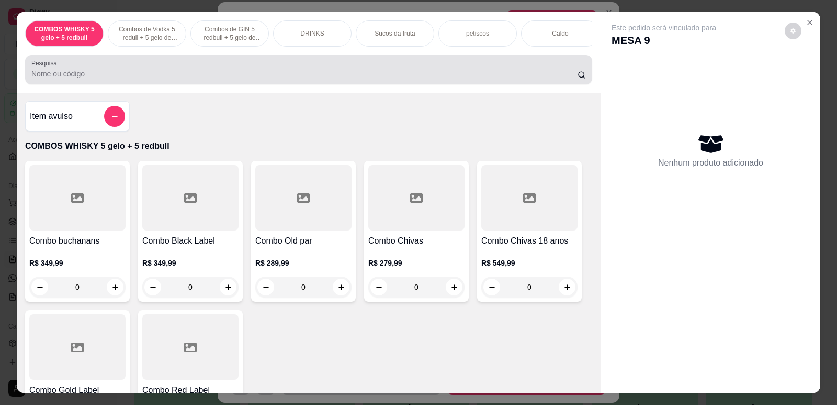
click at [507, 75] on div at bounding box center [308, 69] width 555 height 21
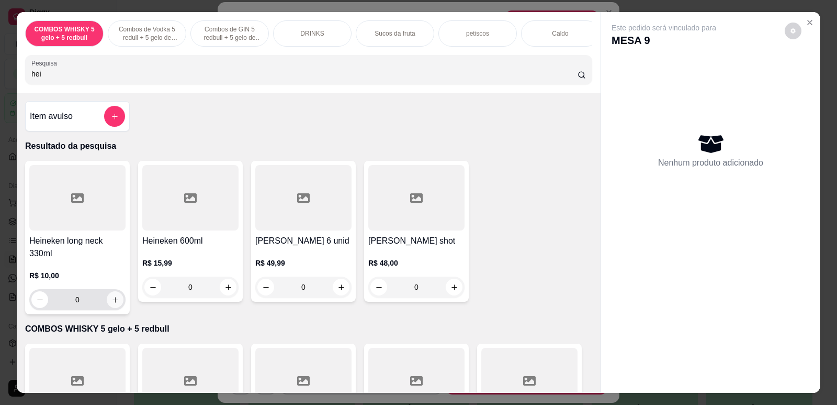
type input "hei"
click at [116, 306] on button "increase-product-quantity" at bounding box center [115, 299] width 17 height 17
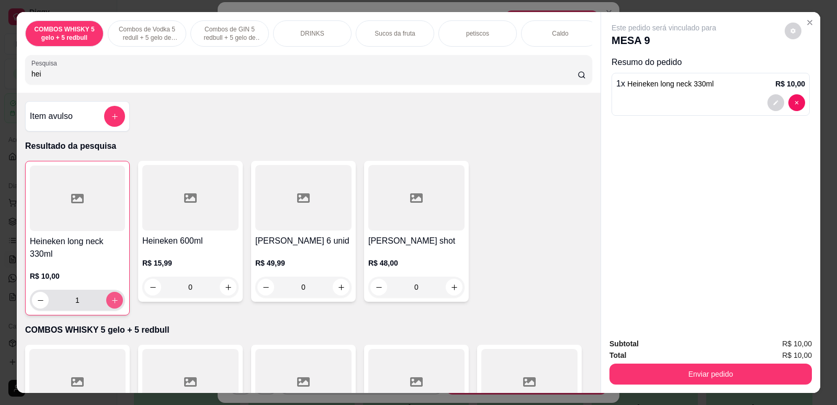
type input "1"
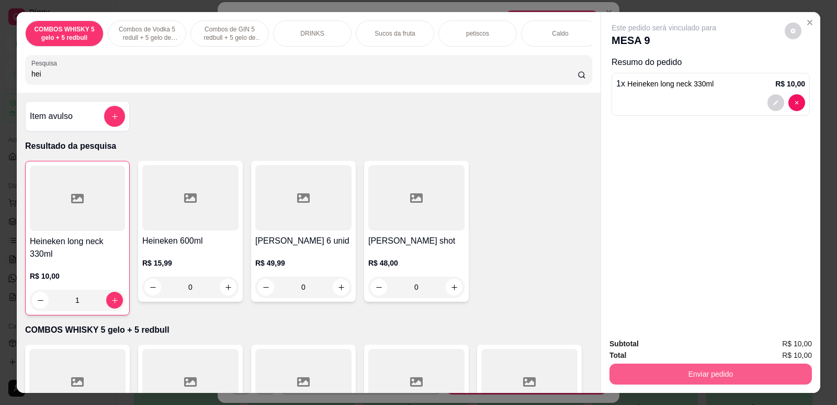
click at [670, 381] on button "Enviar pedido" at bounding box center [711, 373] width 203 height 21
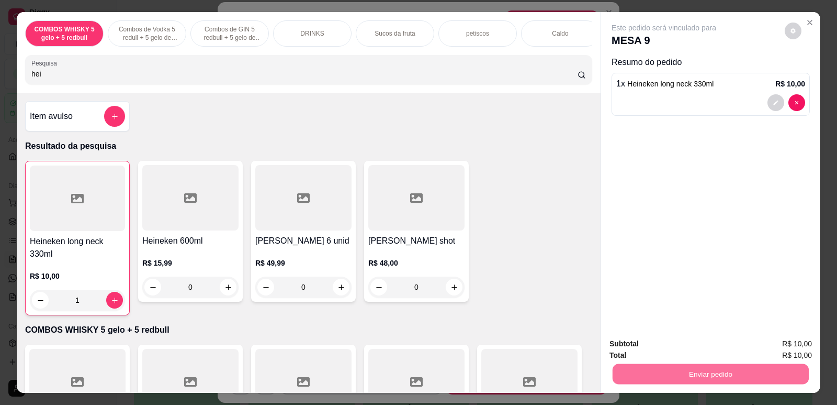
click at [687, 352] on button "Não registrar e enviar pedido" at bounding box center [676, 348] width 109 height 20
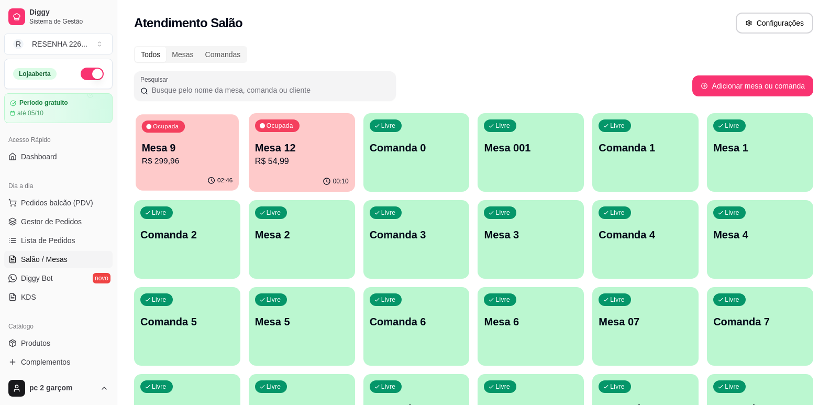
click at [182, 152] on p "Mesa 9" at bounding box center [187, 148] width 91 height 14
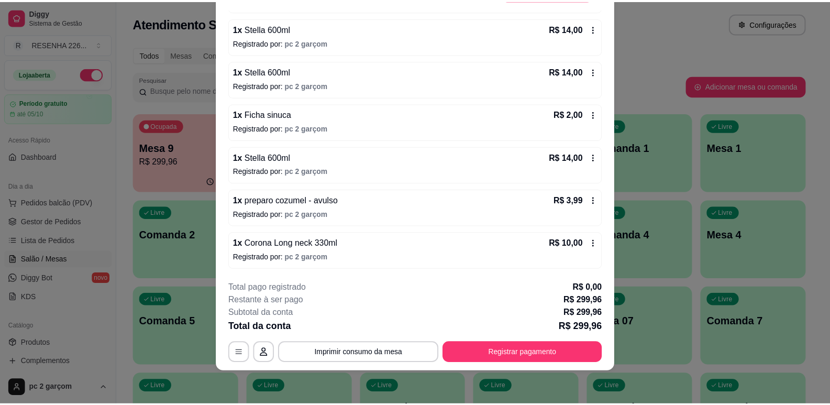
scroll to position [341, 0]
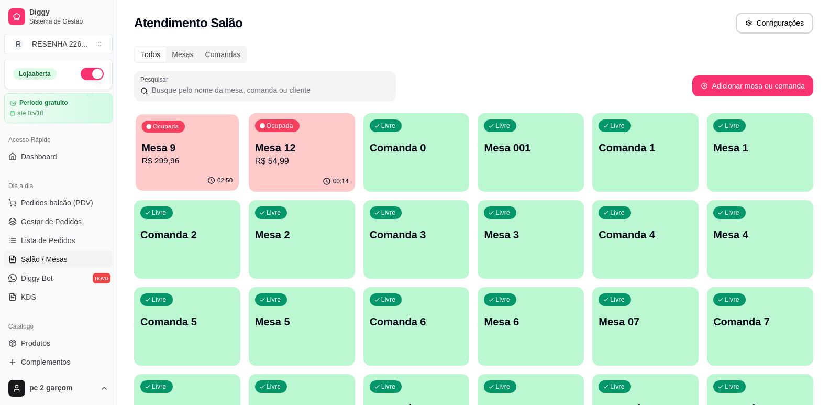
click at [184, 183] on div "02:50" at bounding box center [187, 181] width 103 height 20
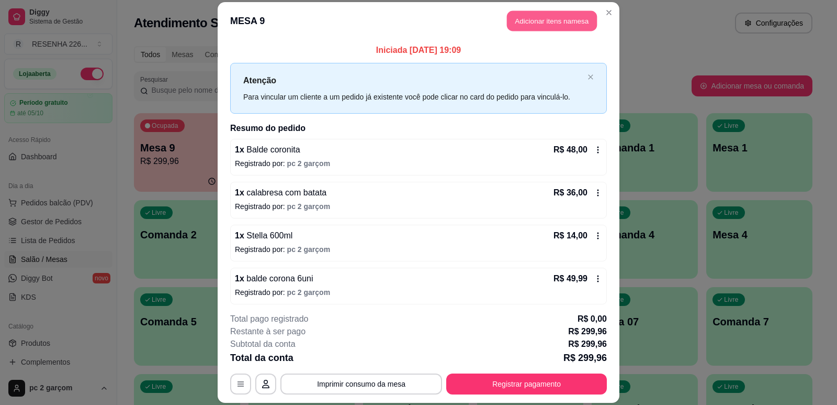
click at [551, 26] on button "Adicionar itens na mesa" at bounding box center [552, 20] width 90 height 20
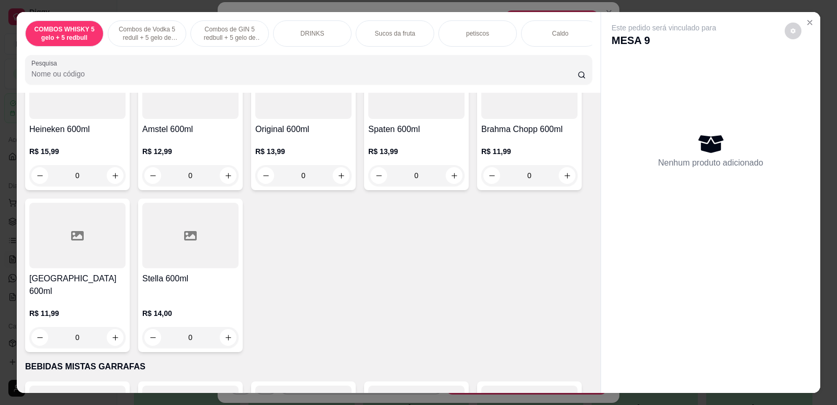
scroll to position [3036, 0]
click at [225, 334] on icon "increase-product-quantity" at bounding box center [229, 337] width 8 height 8
type input "1"
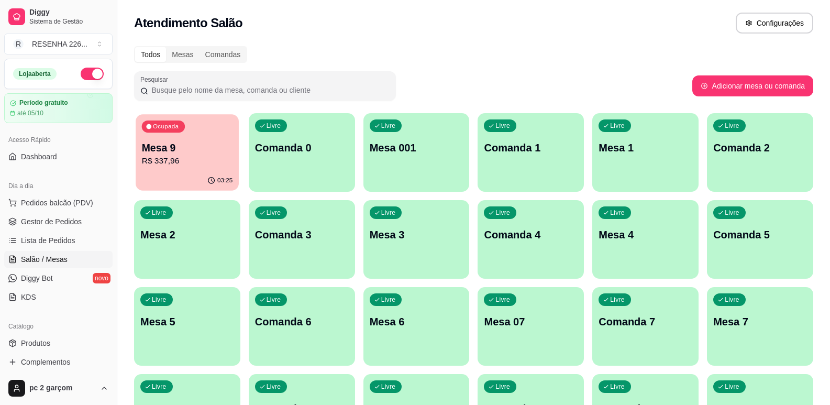
click at [174, 145] on p "Mesa 9" at bounding box center [187, 148] width 91 height 14
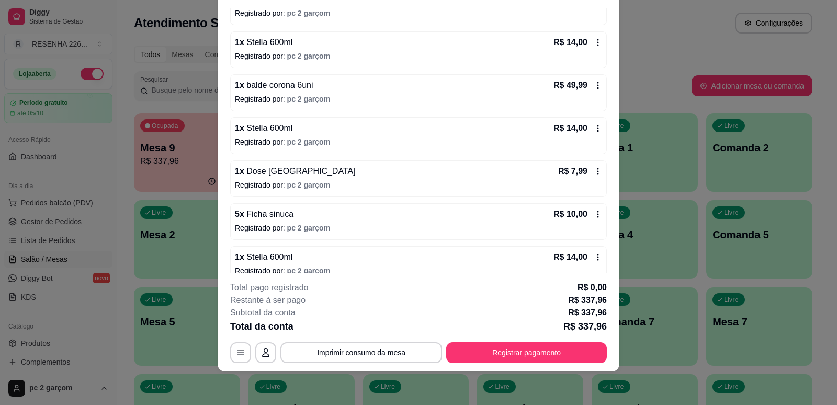
scroll to position [156, 0]
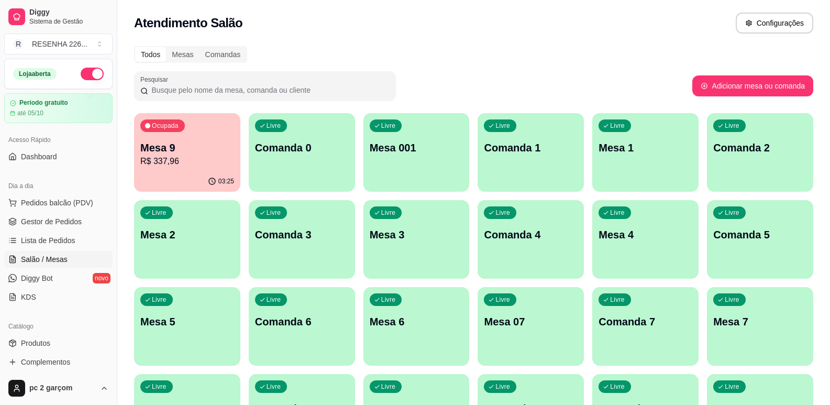
click at [204, 152] on p "Mesa 9" at bounding box center [187, 147] width 94 height 15
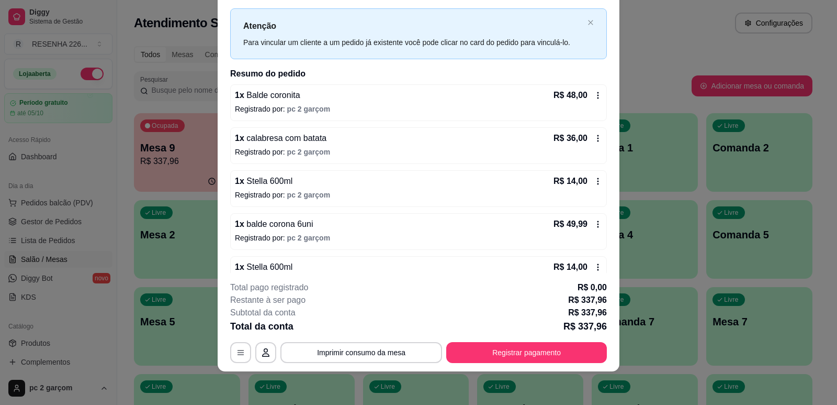
scroll to position [0, 0]
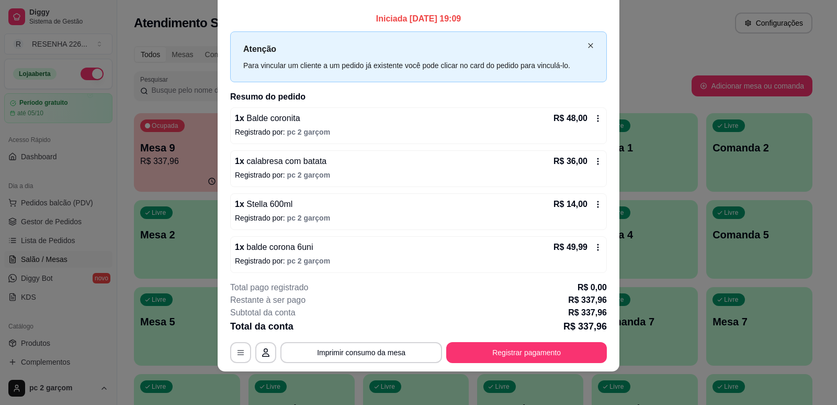
click at [588, 45] on icon "close" at bounding box center [590, 45] width 5 height 5
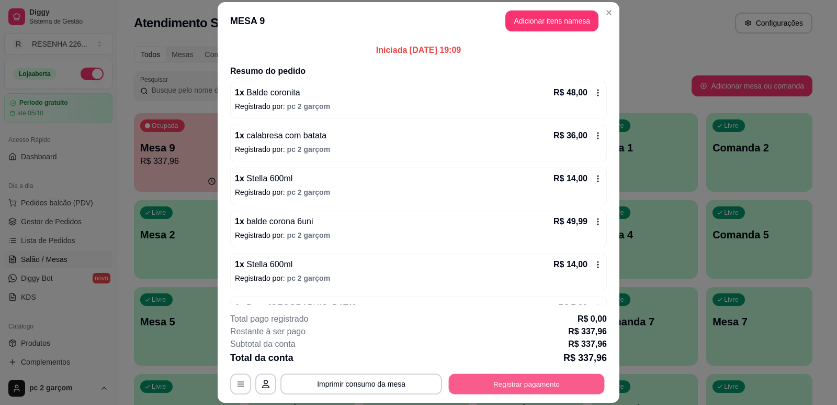
click at [540, 379] on button "Registrar pagamento" at bounding box center [527, 384] width 156 height 20
click at [527, 379] on button "Registrar pagamento" at bounding box center [526, 383] width 161 height 21
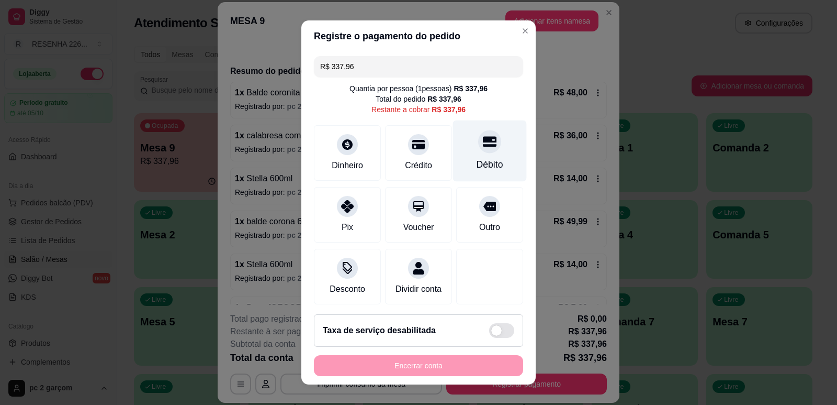
click at [477, 162] on div "Débito" at bounding box center [490, 165] width 27 height 14
type input "R$ 0,00"
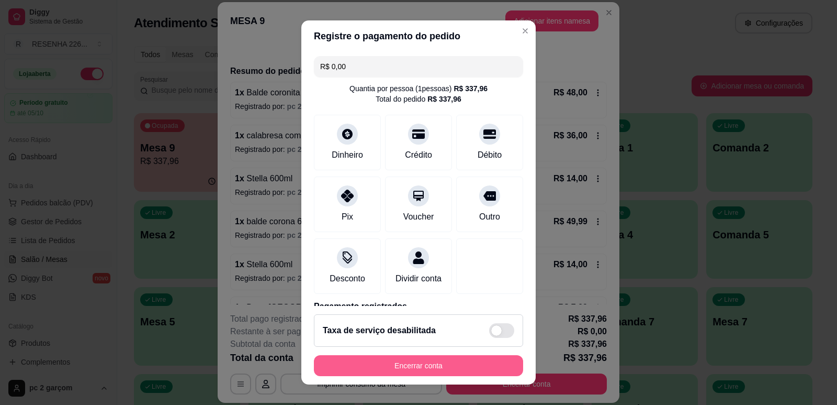
click at [439, 404] on html "Diggy Sistema de Gestão R RESENHA 226 ... Loja aberta Período gratuito até 05/1…" at bounding box center [418, 202] width 837 height 405
click at [427, 365] on button "Encerrar conta" at bounding box center [418, 365] width 203 height 20
